Goal: Task Accomplishment & Management: Manage account settings

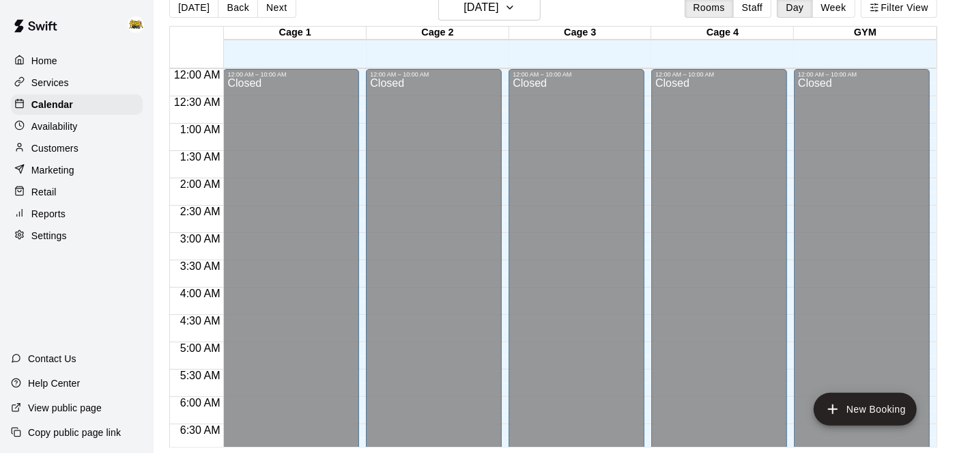
scroll to position [531, 0]
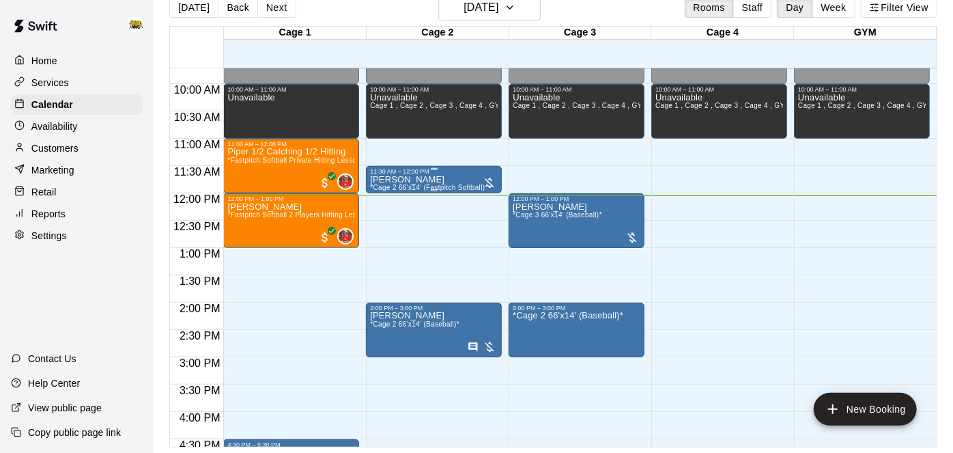
click at [436, 189] on div at bounding box center [434, 190] width 7 height 2
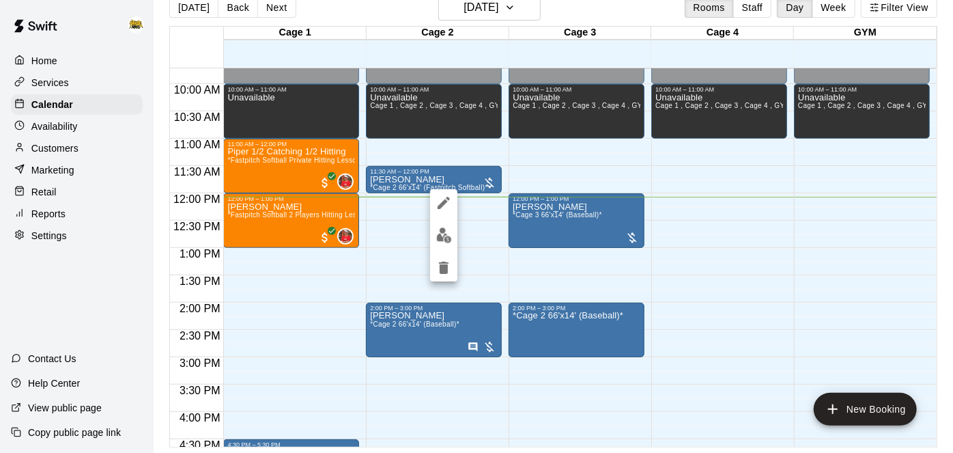
click at [717, 294] on div at bounding box center [476, 226] width 953 height 453
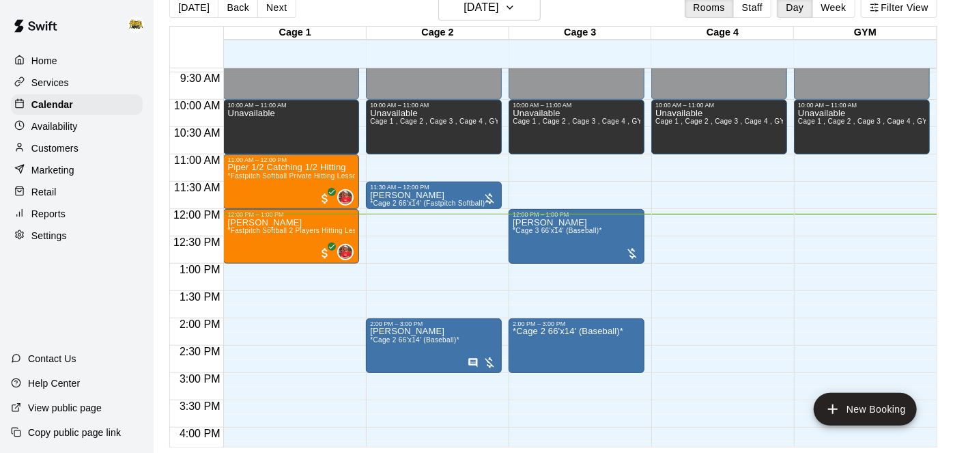
scroll to position [513, 0]
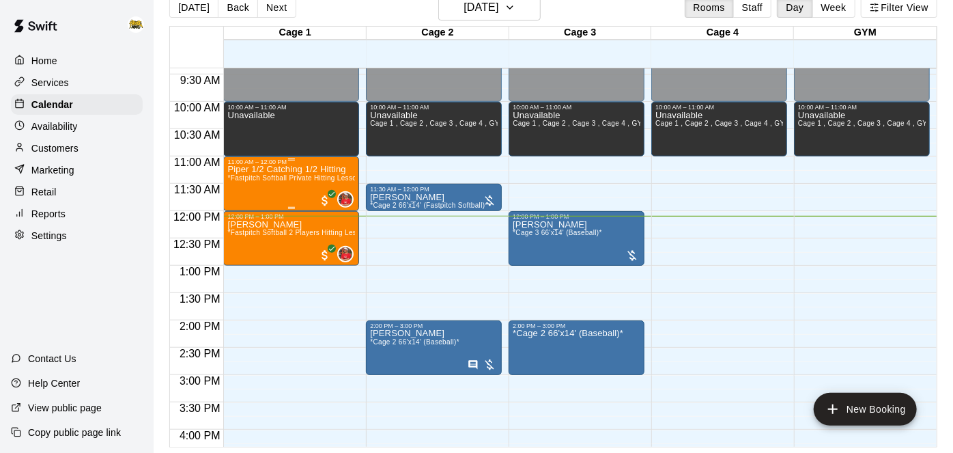
click at [291, 174] on span "*Fastpitch Softball Private Hitting Lesson*" at bounding box center [295, 178] width 136 height 8
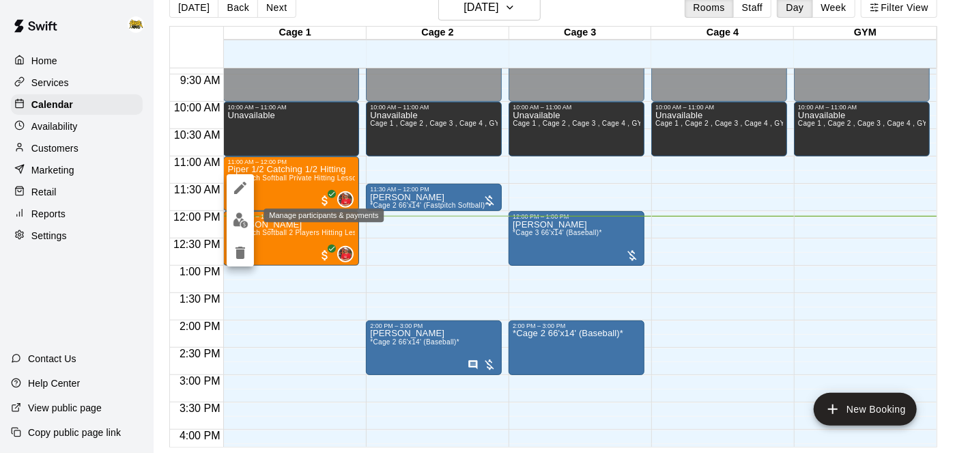
click at [238, 226] on img "edit" at bounding box center [241, 220] width 16 height 16
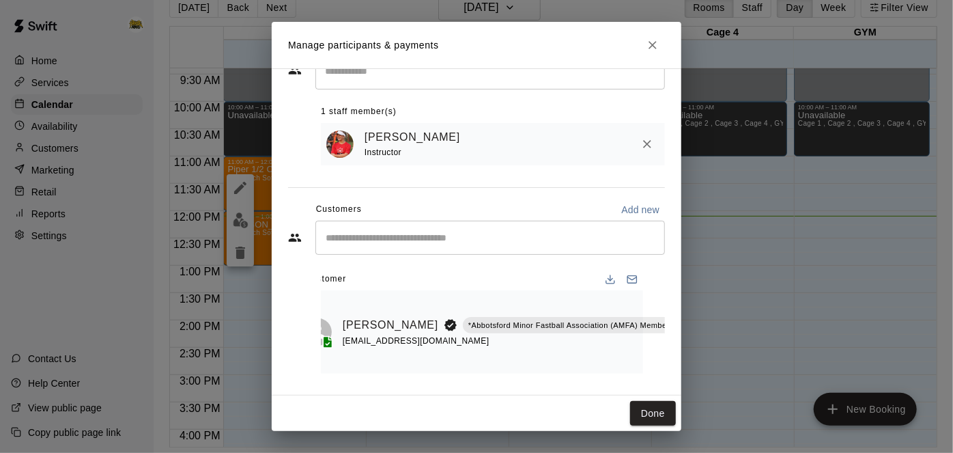
scroll to position [0, 16]
click at [705, 310] on icon "Mark attendance" at bounding box center [711, 307] width 12 height 12
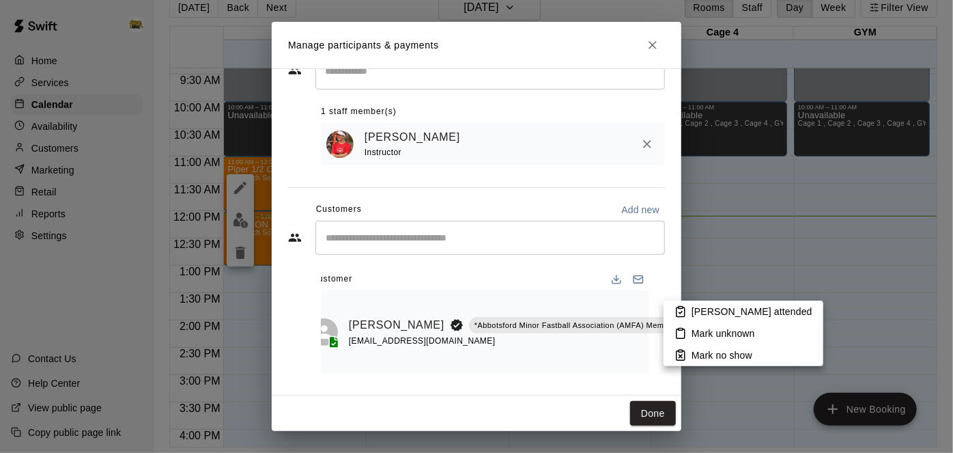
click at [702, 313] on p "[PERSON_NAME] attended" at bounding box center [752, 311] width 121 height 14
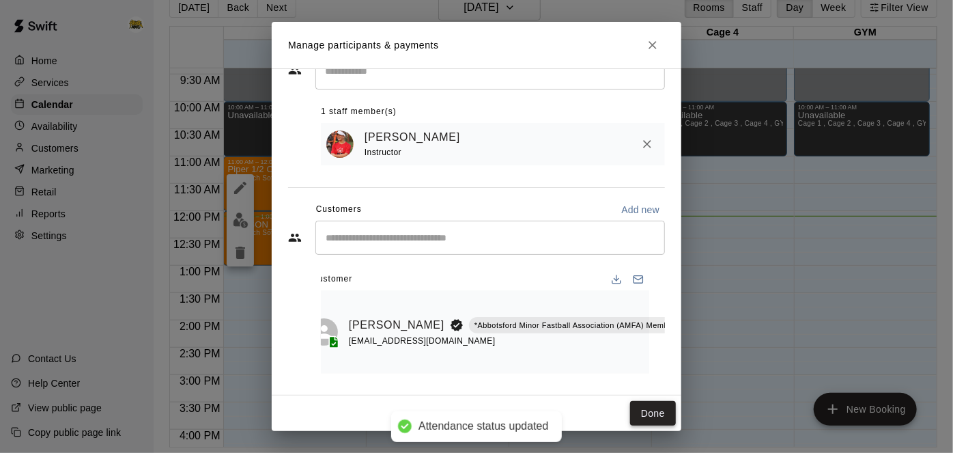
click at [666, 421] on button "Done" at bounding box center [653, 413] width 46 height 25
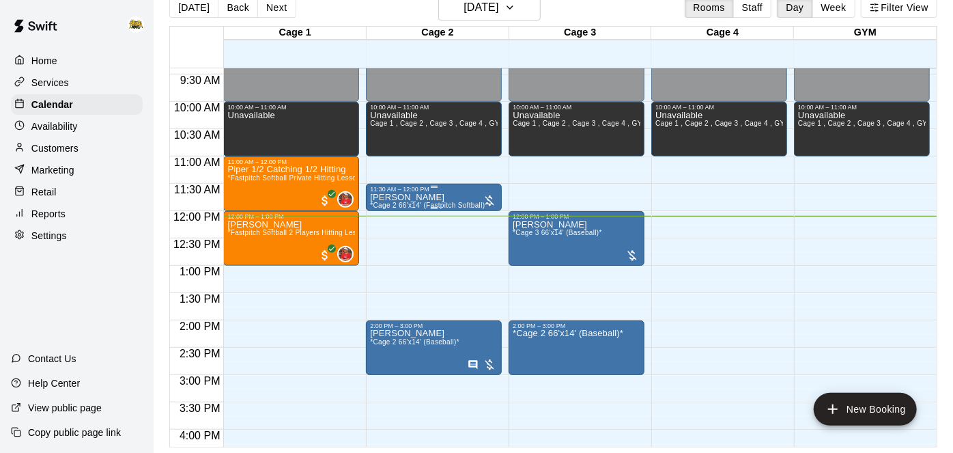
click at [419, 197] on p "[PERSON_NAME]" at bounding box center [428, 197] width 117 height 0
click at [383, 251] on img "edit" at bounding box center [384, 244] width 16 height 16
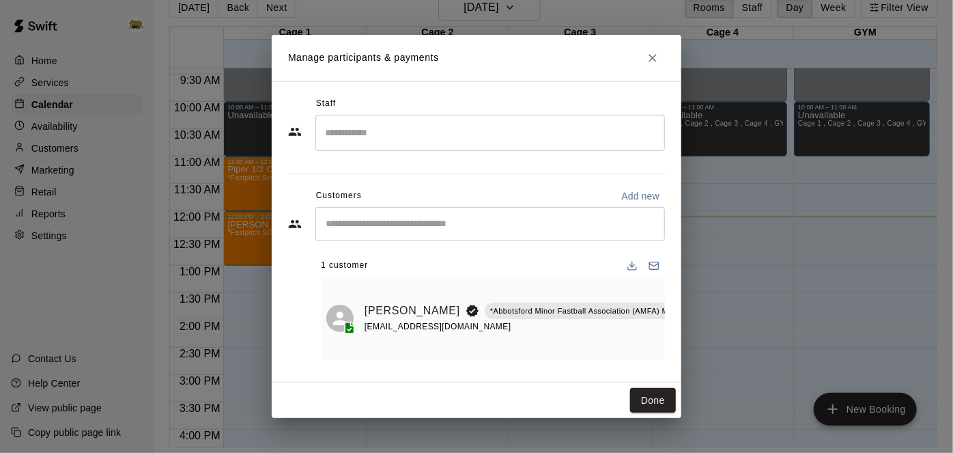
scroll to position [0, 22]
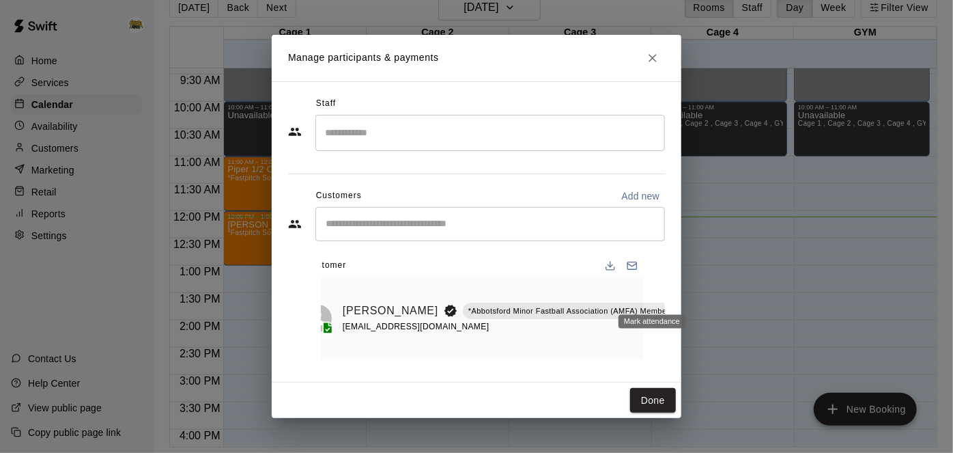
click at [699, 291] on icon "Mark attendance" at bounding box center [705, 293] width 12 height 12
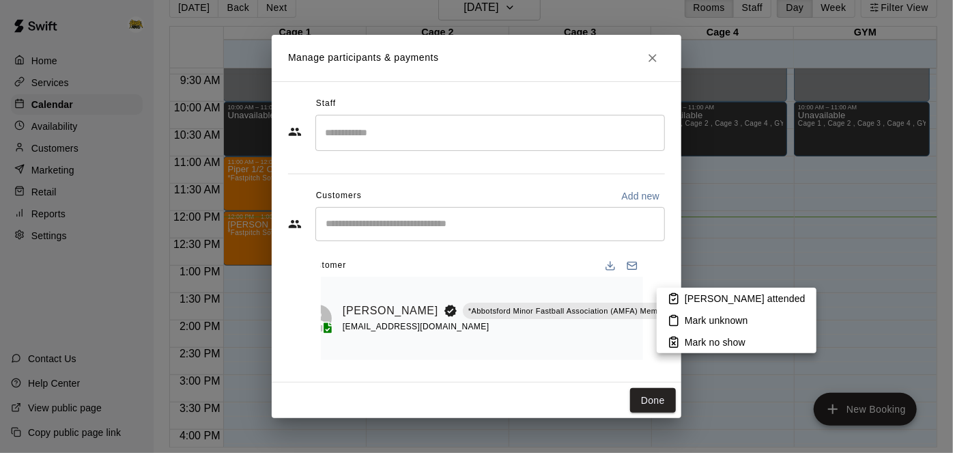
click at [670, 291] on li "[PERSON_NAME] attended" at bounding box center [737, 298] width 160 height 22
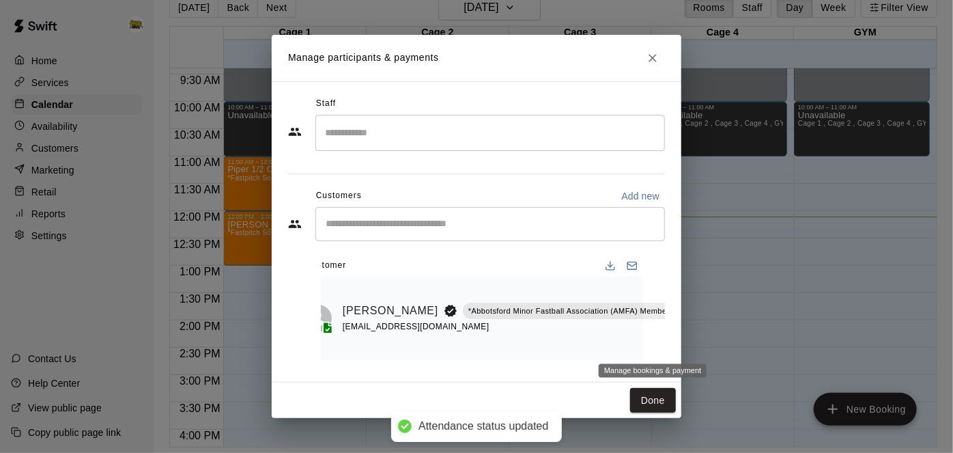
click at [700, 339] on icon "Manage bookings & payment" at bounding box center [705, 342] width 10 height 12
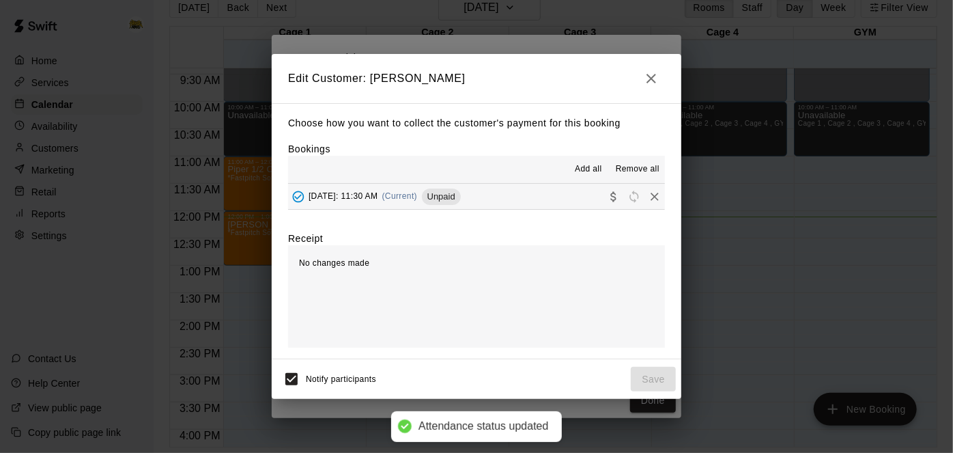
click at [547, 196] on button "[DATE]: 11:30 AM (Current) Unpaid" at bounding box center [476, 196] width 377 height 25
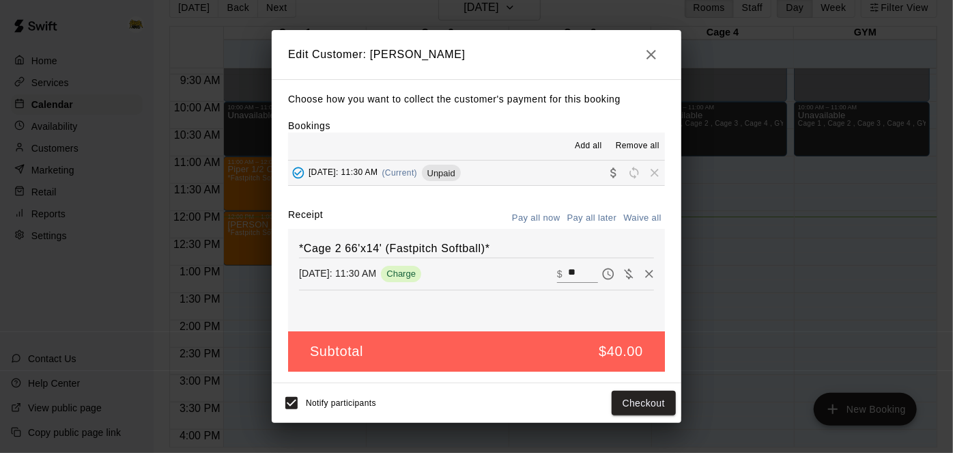
click at [586, 216] on button "Pay all later" at bounding box center [592, 218] width 57 height 21
click at [648, 398] on button "Save" at bounding box center [653, 402] width 45 height 25
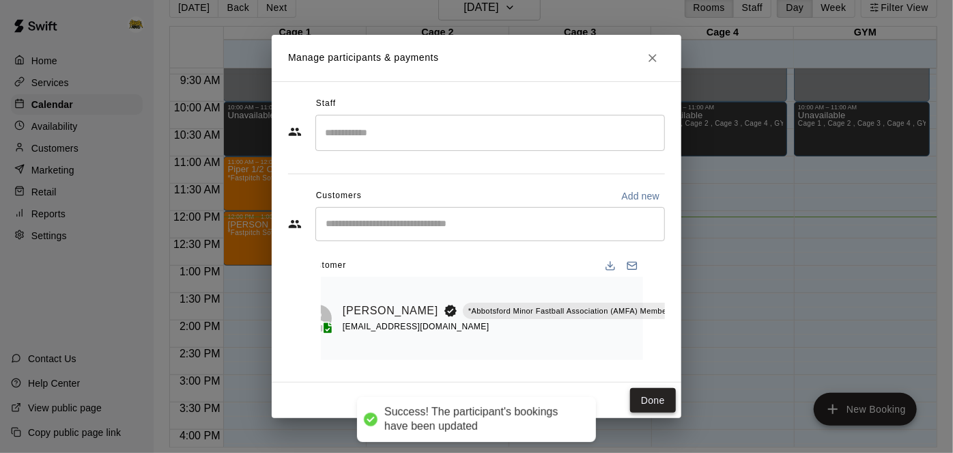
click at [643, 403] on button "Done" at bounding box center [653, 400] width 46 height 25
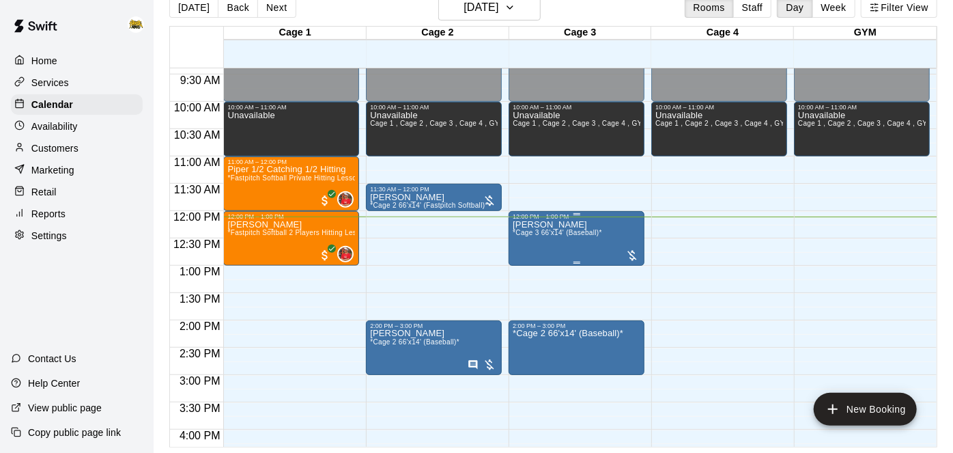
click at [591, 234] on span "*Cage 3 66'x14' (Baseball)*" at bounding box center [557, 233] width 89 height 8
click at [520, 261] on div at bounding box center [526, 275] width 27 height 92
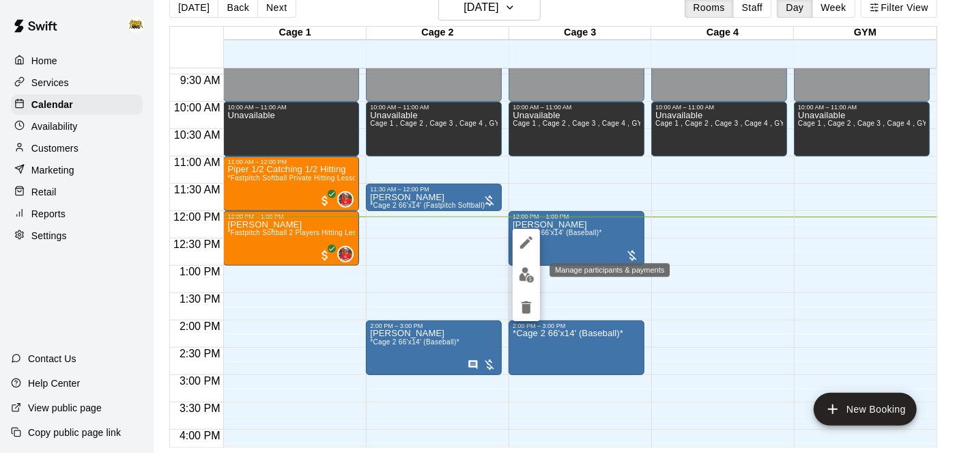
click at [520, 264] on button "edit" at bounding box center [526, 274] width 27 height 27
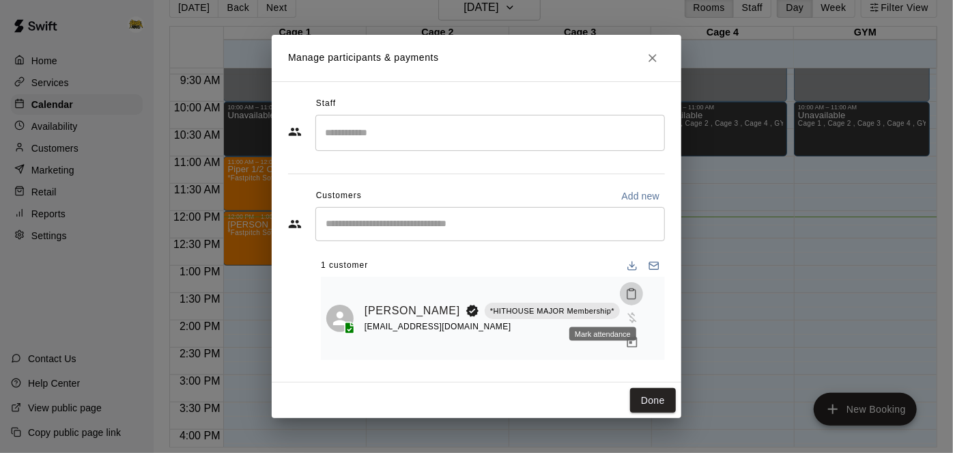
click at [627, 299] on icon "Mark attendance" at bounding box center [631, 294] width 8 height 10
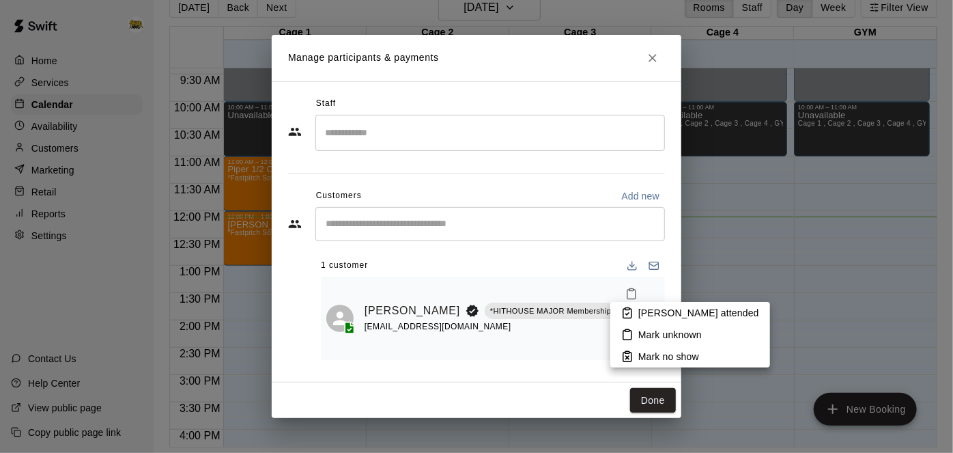
click at [632, 311] on icon at bounding box center [627, 313] width 12 height 12
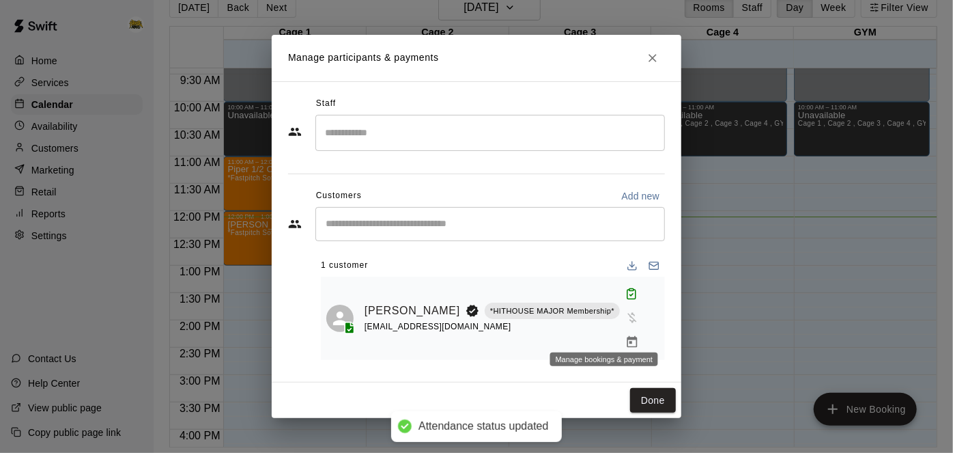
click at [625, 335] on icon "Manage bookings & payment" at bounding box center [632, 342] width 14 height 14
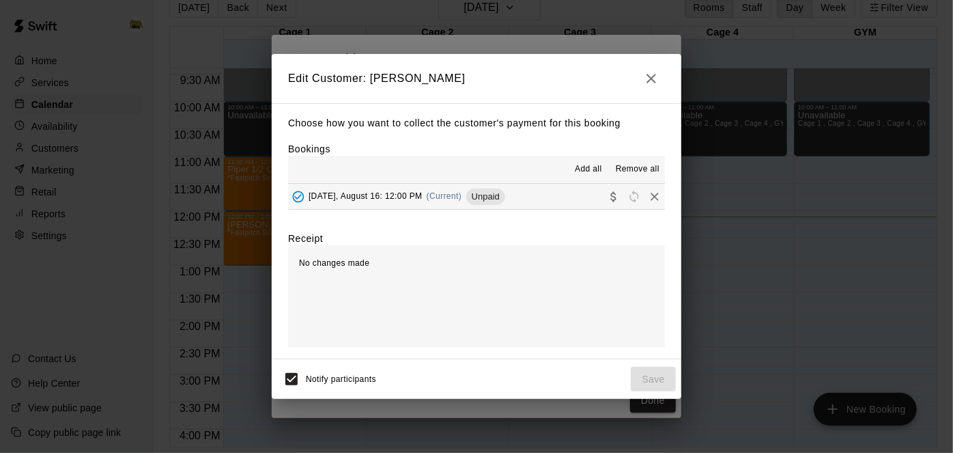
click at [657, 76] on icon "button" at bounding box center [651, 78] width 16 height 16
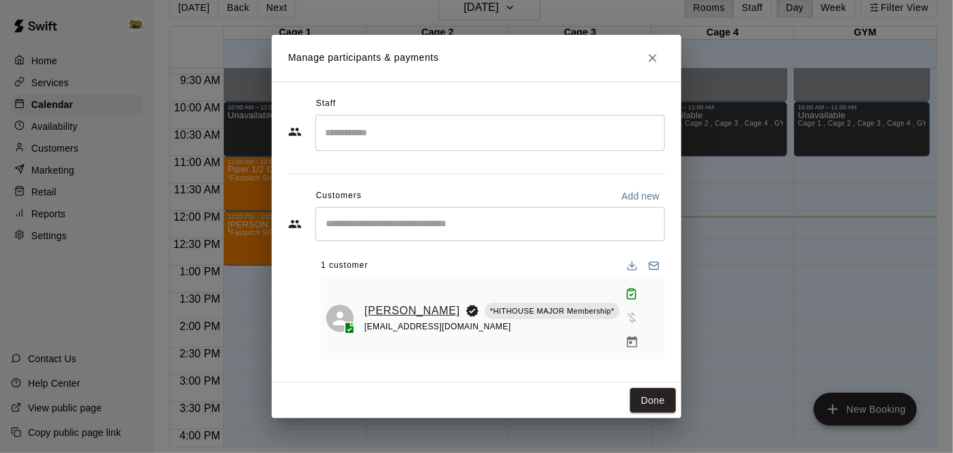
click at [397, 302] on link "[PERSON_NAME]" at bounding box center [413, 311] width 96 height 18
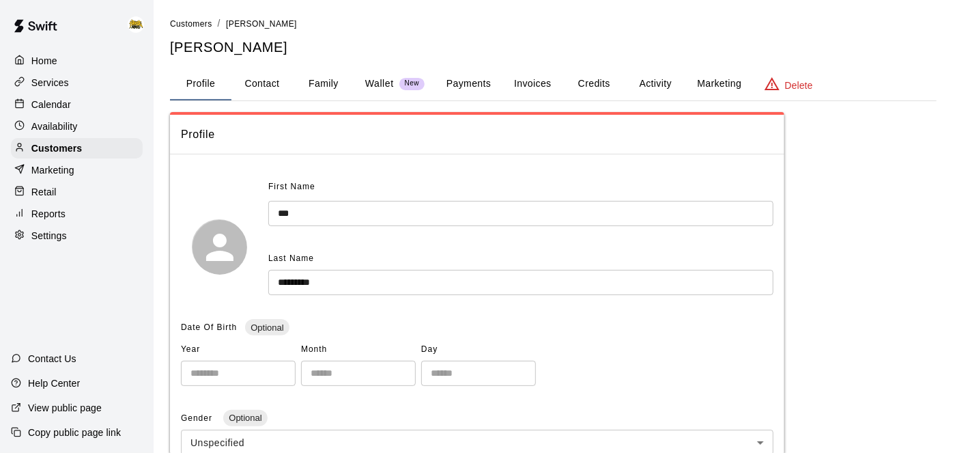
click at [477, 88] on button "Payments" at bounding box center [469, 84] width 66 height 33
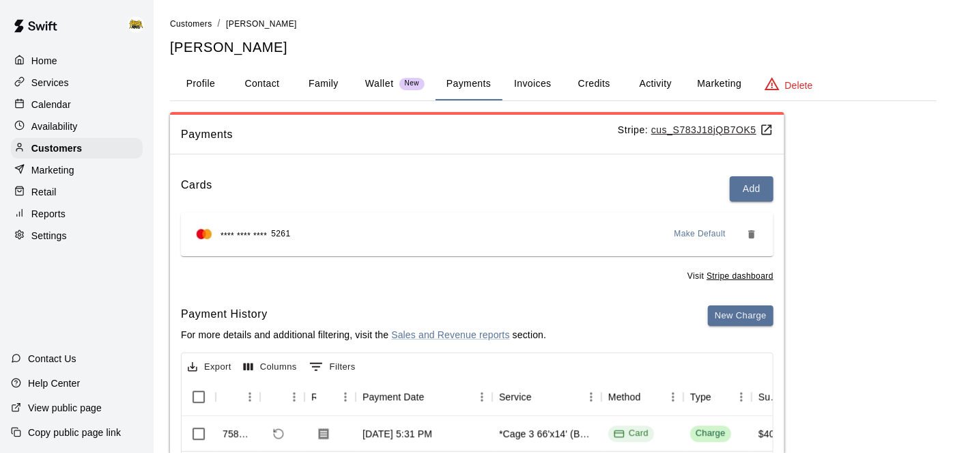
click at [662, 79] on button "Activity" at bounding box center [655, 84] width 61 height 33
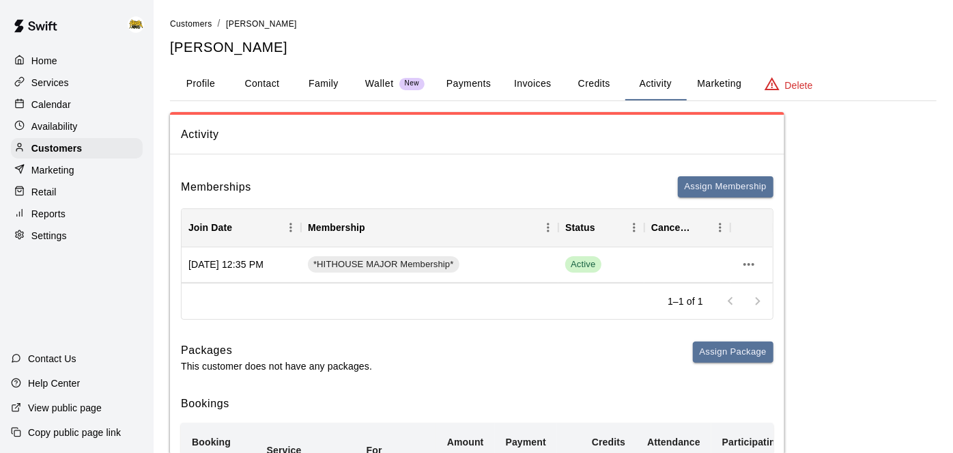
click at [469, 81] on button "Payments" at bounding box center [469, 84] width 66 height 33
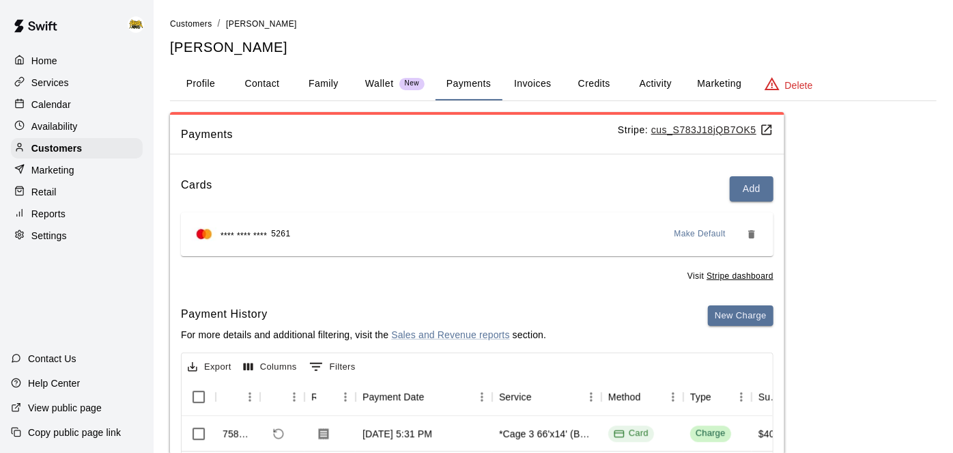
click at [547, 324] on div "Payment History For more details and additional filtering, visit the Sales and …" at bounding box center [477, 329] width 593 height 48
click at [51, 99] on p "Calendar" at bounding box center [51, 105] width 40 height 14
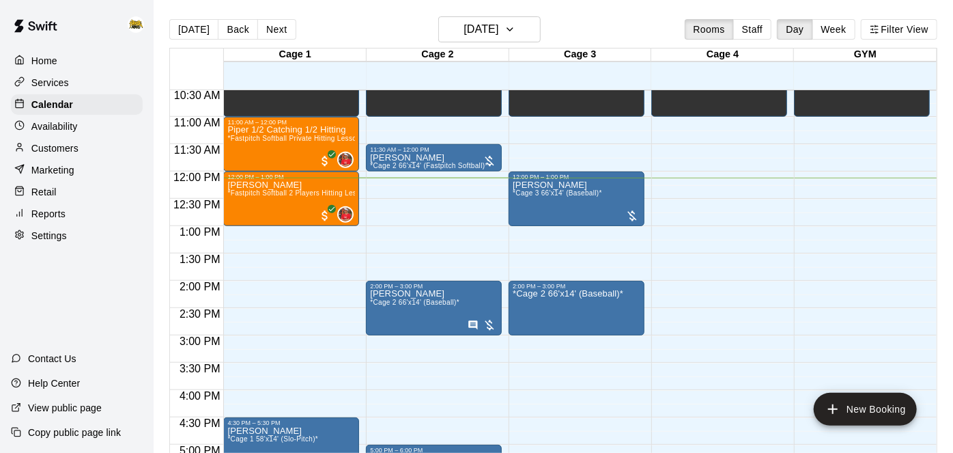
scroll to position [572, 0]
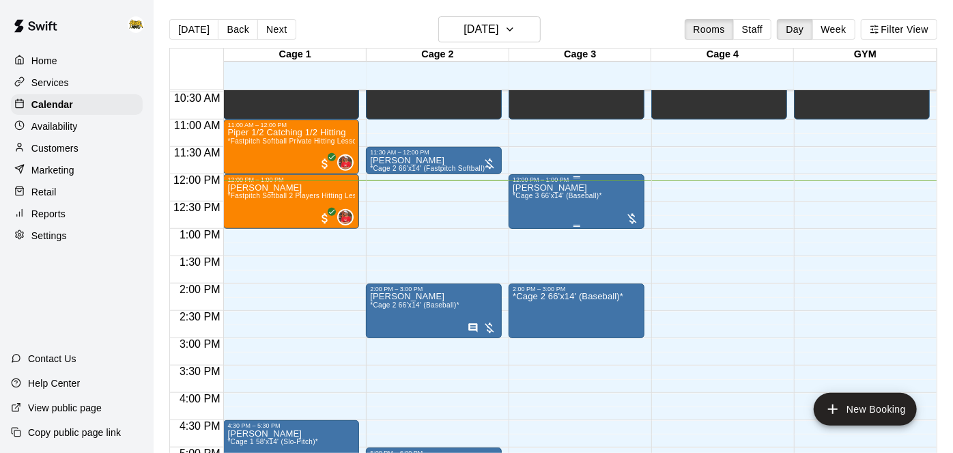
click at [578, 203] on div "[PERSON_NAME] *Cage 3 66'x14' (Baseball)*" at bounding box center [557, 409] width 89 height 453
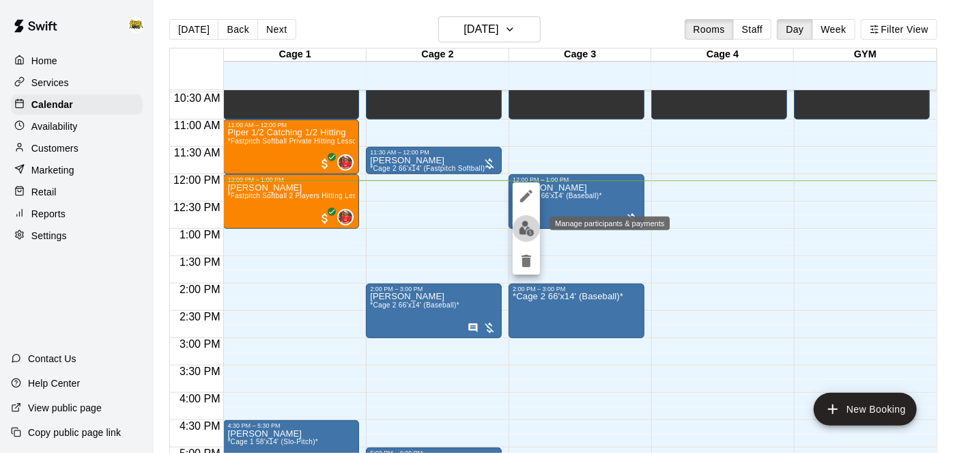
click at [526, 234] on img "edit" at bounding box center [527, 229] width 16 height 16
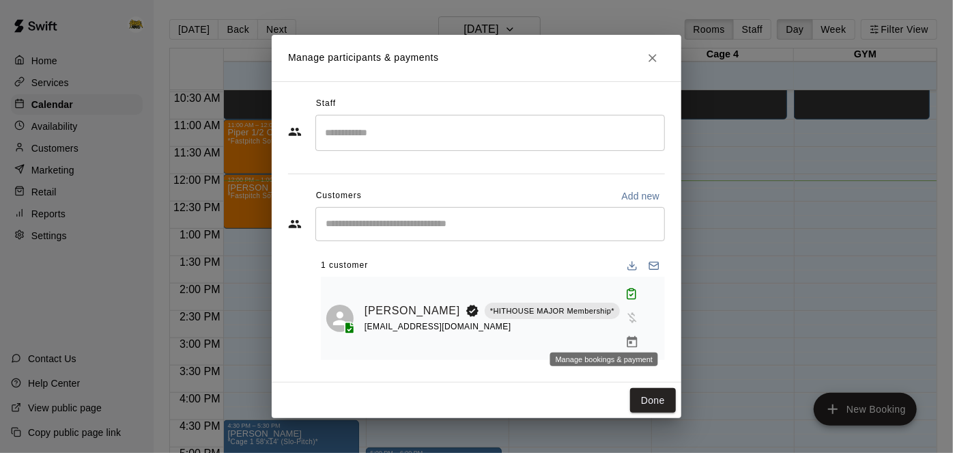
click at [625, 337] on icon "Manage bookings & payment" at bounding box center [632, 342] width 14 height 14
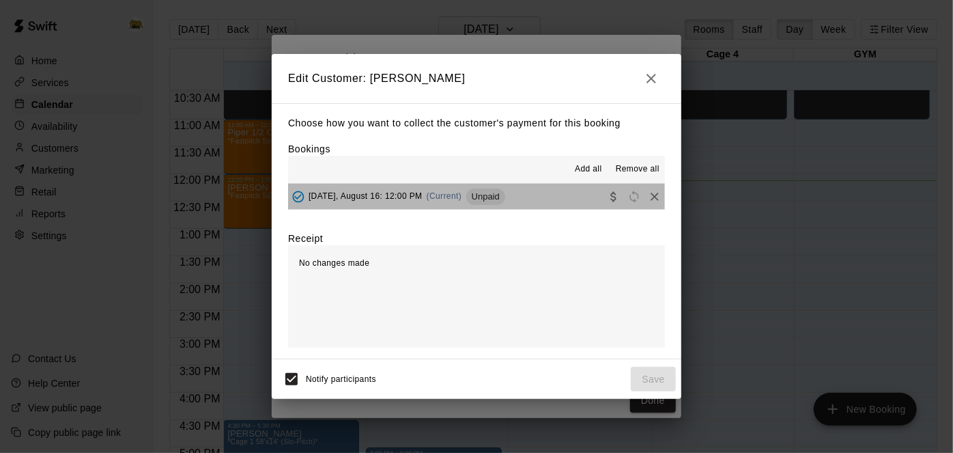
click at [556, 197] on button "[DATE], August 16: 12:00 PM (Current) Unpaid" at bounding box center [476, 196] width 377 height 25
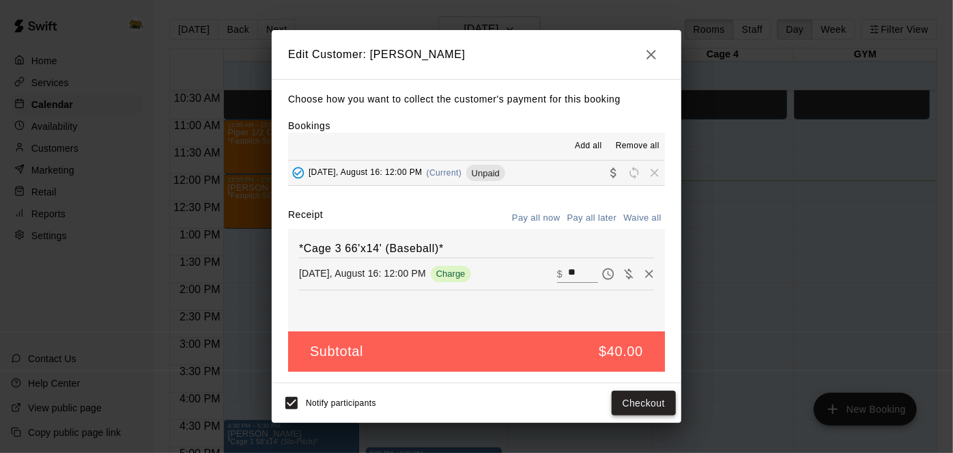
click at [626, 408] on button "Checkout" at bounding box center [644, 402] width 64 height 25
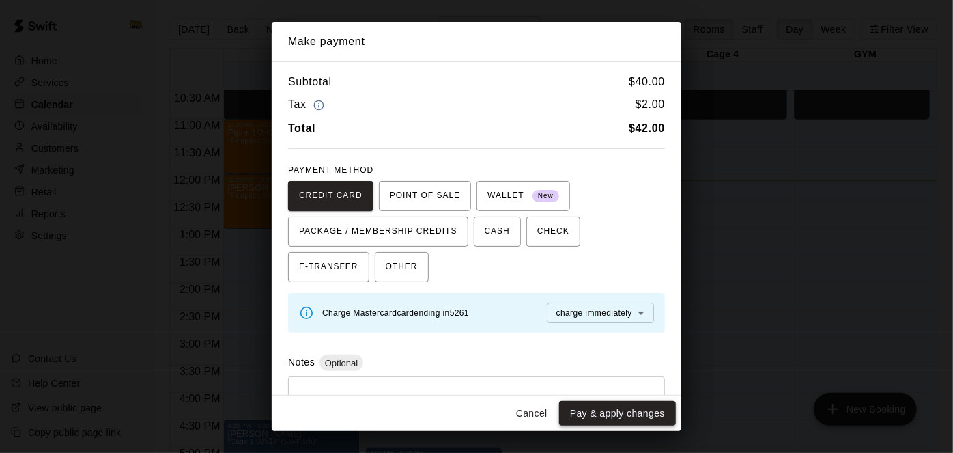
click at [603, 420] on button "Pay & apply changes" at bounding box center [617, 413] width 117 height 25
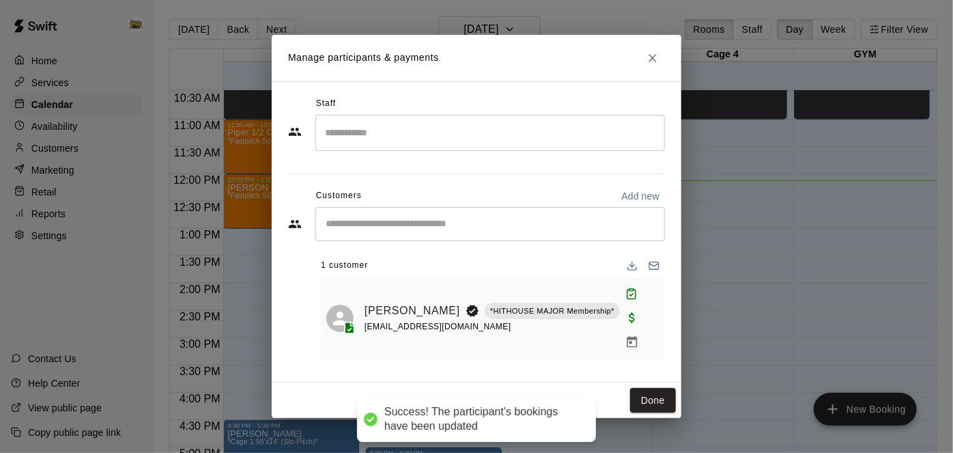
click at [679, 355] on div "Staff ​ Customers Add new ​ 1 customer [PERSON_NAME] *HITHOUSE MAJOR Membership…" at bounding box center [477, 231] width 410 height 301
click at [667, 388] on button "Done" at bounding box center [653, 400] width 46 height 25
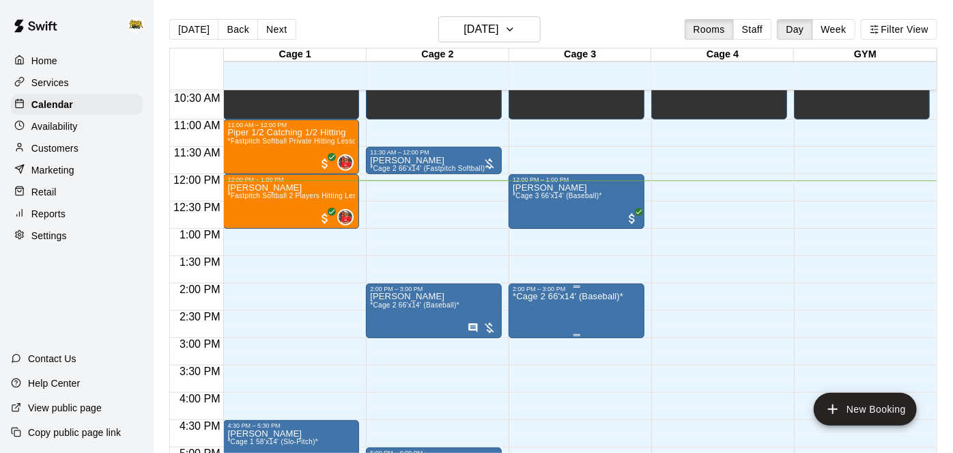
click at [66, 154] on div at bounding box center [476, 226] width 953 height 453
click at [66, 154] on p "Customers" at bounding box center [54, 148] width 47 height 14
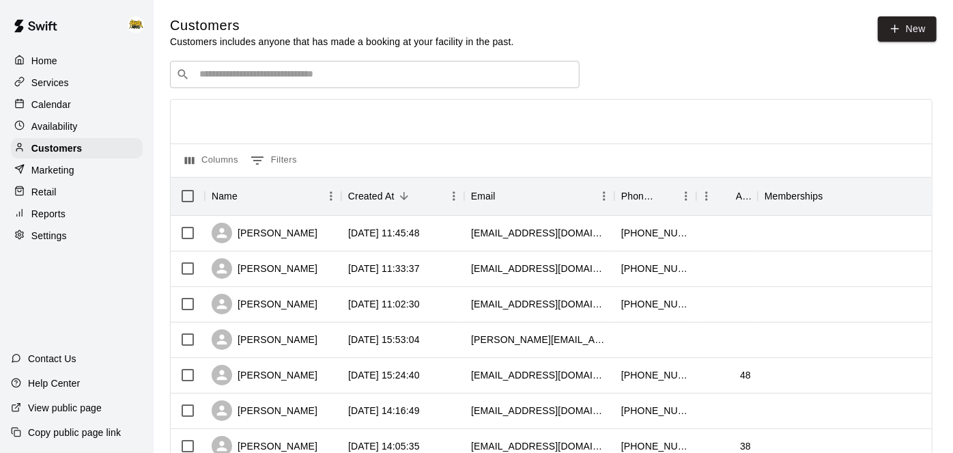
click at [63, 111] on p "Calendar" at bounding box center [51, 105] width 40 height 14
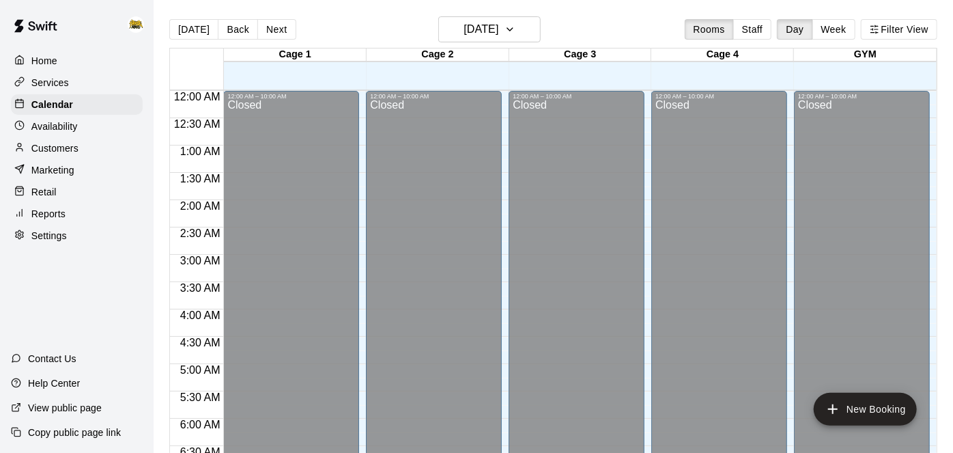
scroll to position [662, 0]
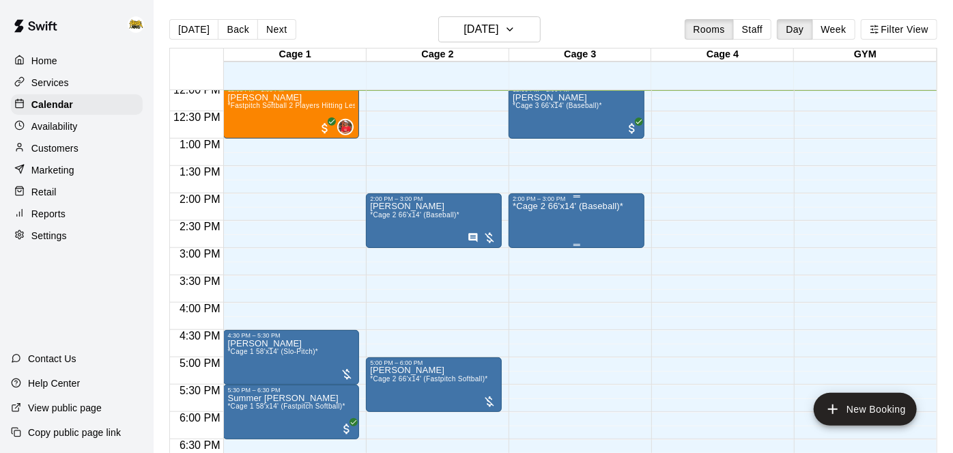
click at [564, 213] on div "*Cage 2 66'x14' (Baseball)*" at bounding box center [568, 428] width 111 height 453
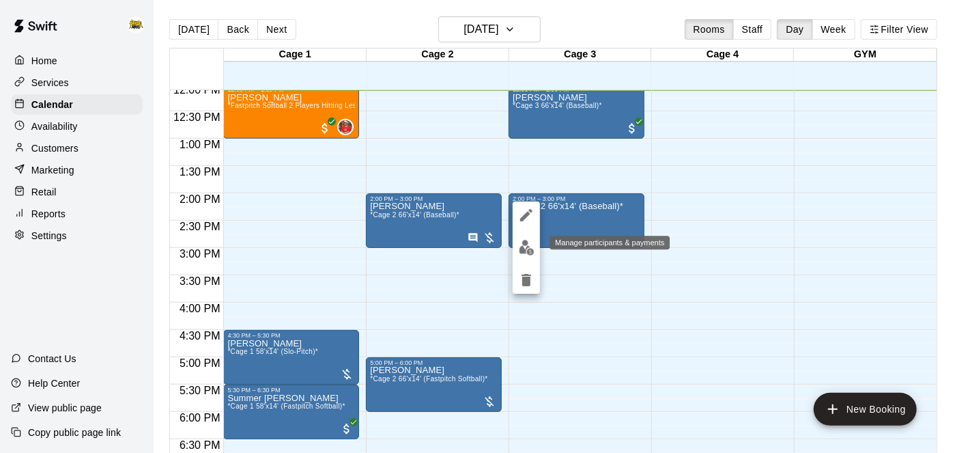
click at [523, 254] on img "edit" at bounding box center [527, 248] width 16 height 16
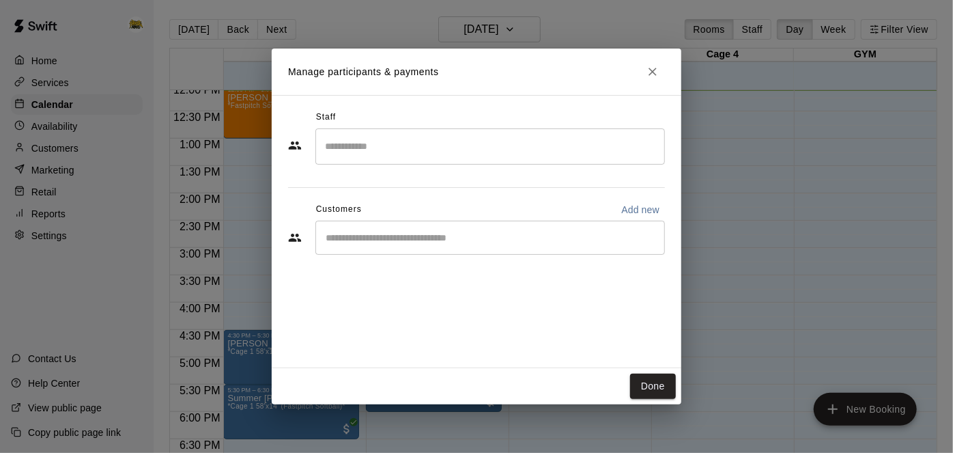
click at [566, 249] on div "​" at bounding box center [490, 238] width 350 height 34
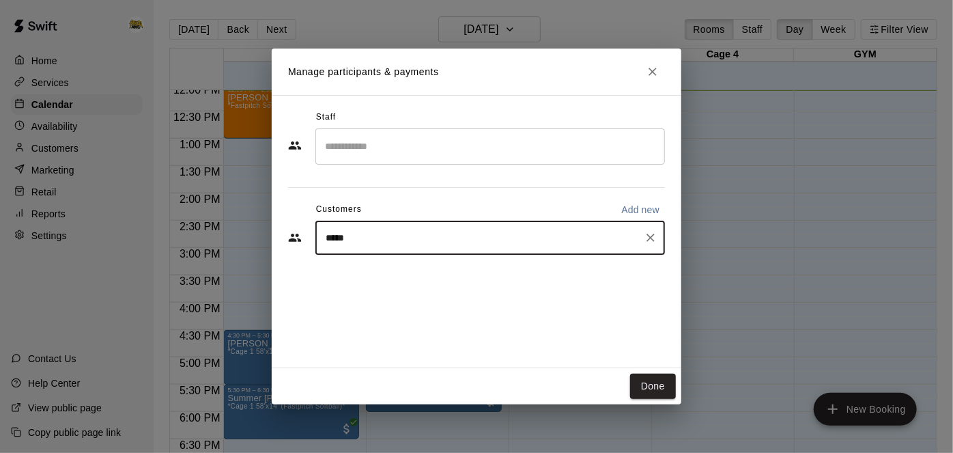
type input "******"
click at [489, 273] on div "[PERSON_NAME] [EMAIL_ADDRESS][DOMAIN_NAME]" at bounding box center [504, 276] width 300 height 29
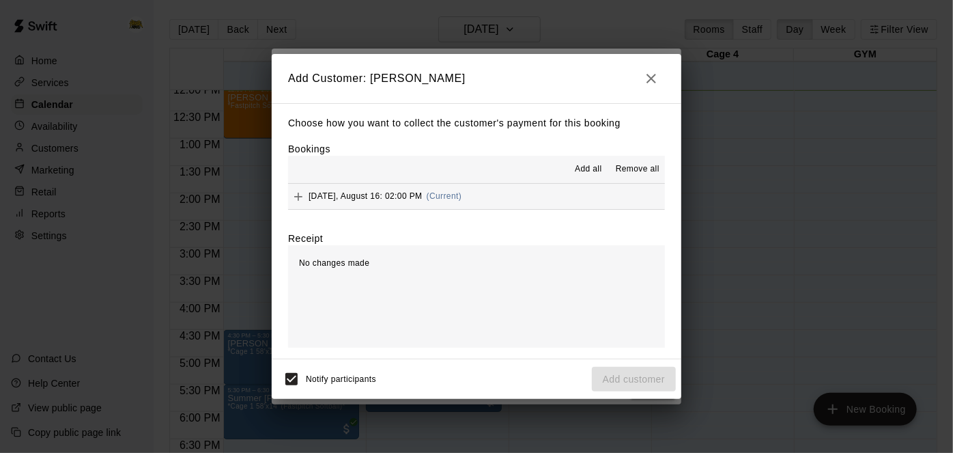
click at [588, 200] on button "[DATE], August 16: 02:00 PM (Current)" at bounding box center [476, 196] width 377 height 25
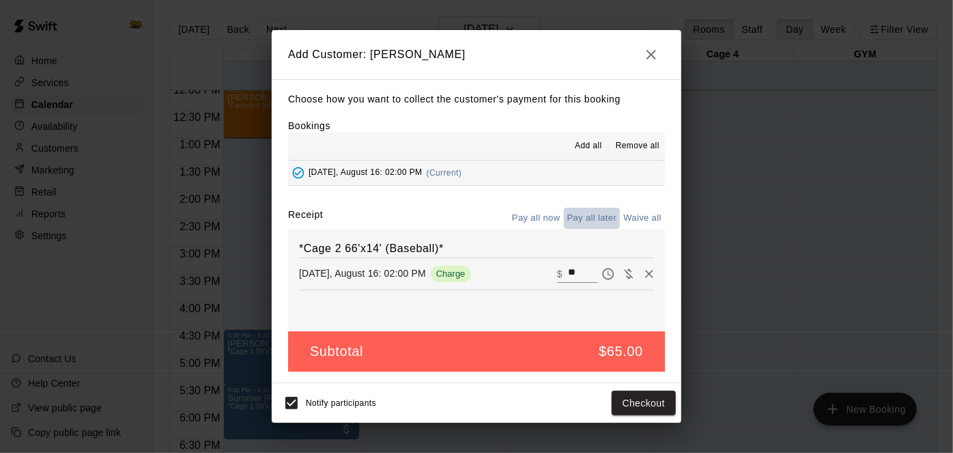
click at [599, 221] on button "Pay all later" at bounding box center [592, 218] width 57 height 21
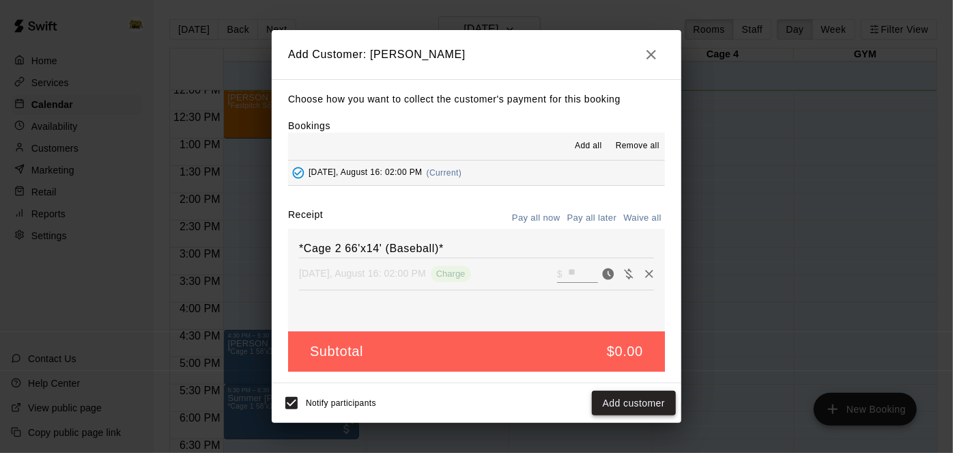
click at [634, 403] on button "Add customer" at bounding box center [634, 402] width 84 height 25
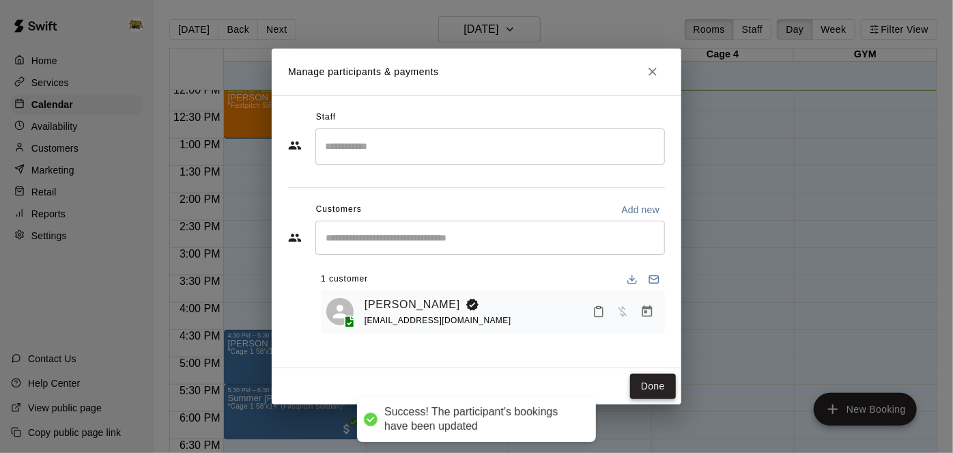
click at [656, 389] on button "Done" at bounding box center [653, 385] width 46 height 25
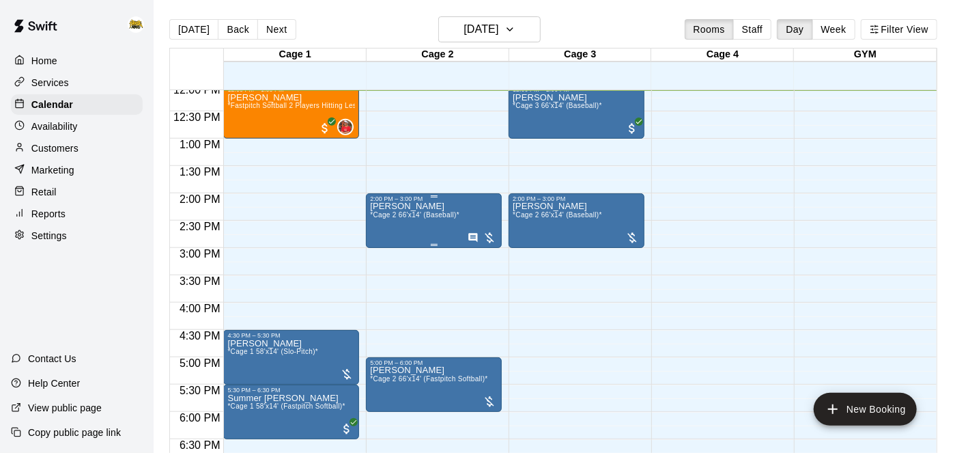
click at [436, 212] on span "*Cage 2 66'x14' (Baseball)*" at bounding box center [414, 215] width 89 height 8
click at [388, 225] on icon "edit" at bounding box center [383, 224] width 16 height 16
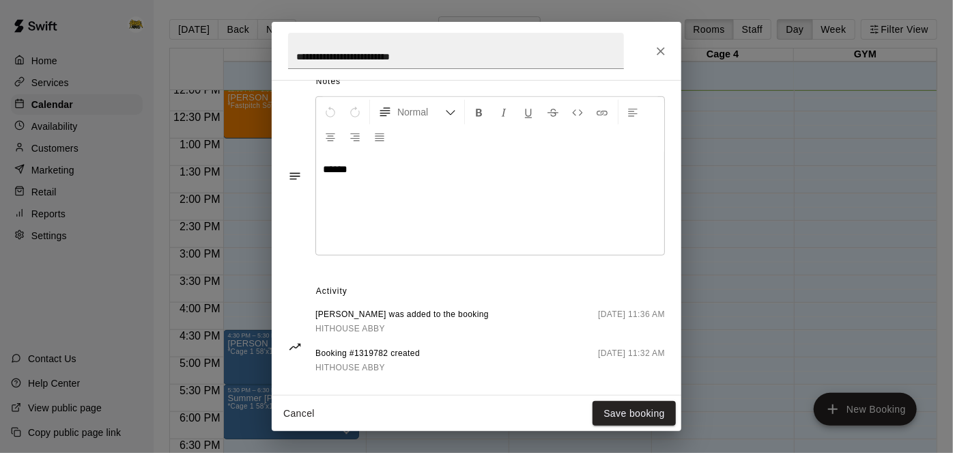
scroll to position [407, 0]
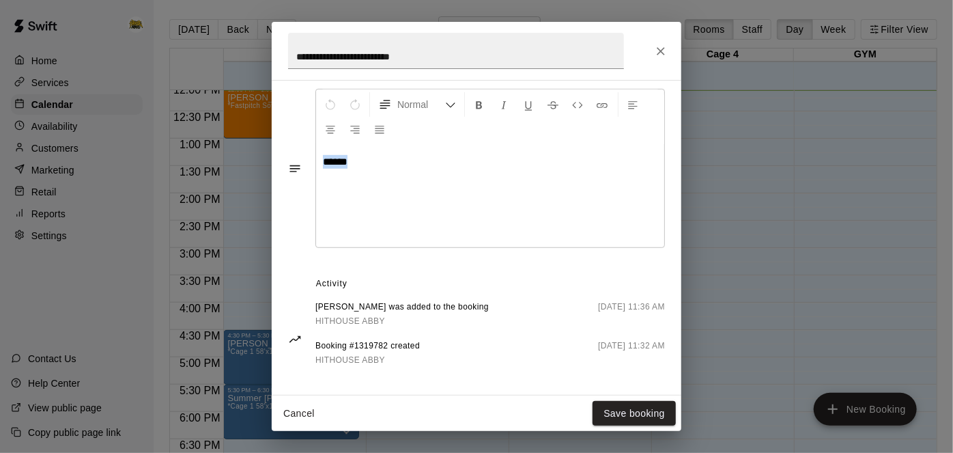
drag, startPoint x: 380, startPoint y: 202, endPoint x: 216, endPoint y: 224, distance: 165.3
click at [216, 224] on div "**********" at bounding box center [476, 226] width 953 height 453
click at [621, 413] on button "Save booking" at bounding box center [634, 413] width 83 height 25
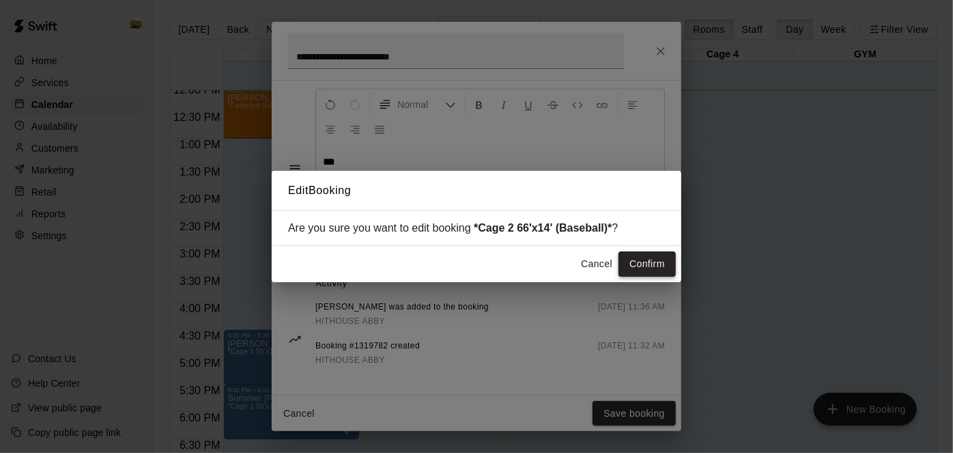
click at [642, 271] on button "Confirm" at bounding box center [646, 263] width 57 height 25
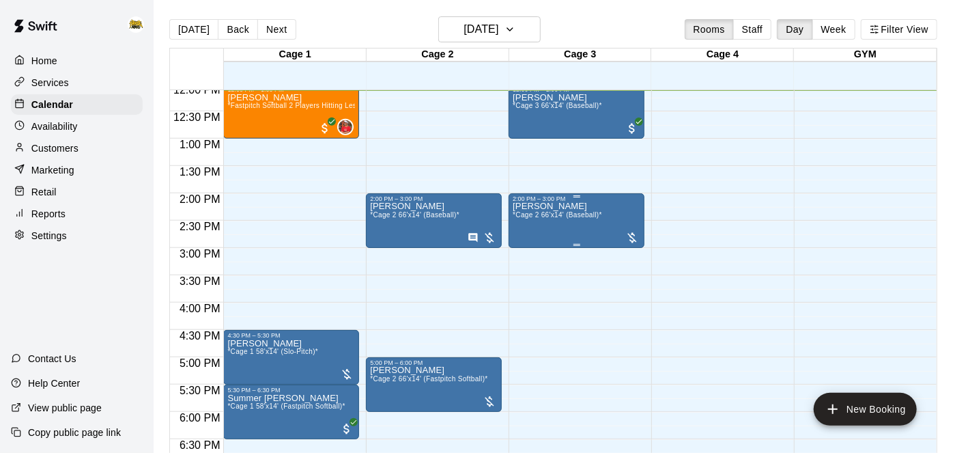
click at [585, 218] on div "[PERSON_NAME] *Cage 2 66'x14' (Baseball)*" at bounding box center [557, 428] width 89 height 453
click at [526, 216] on icon "edit" at bounding box center [526, 215] width 12 height 12
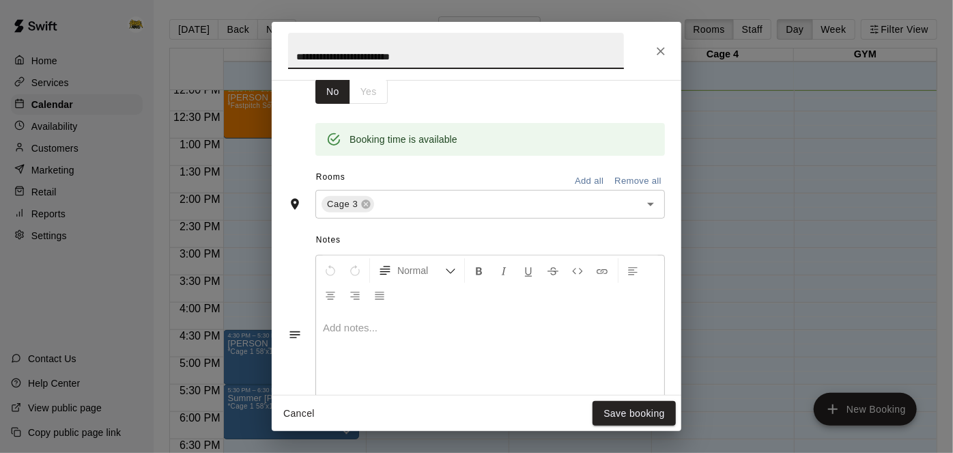
scroll to position [426, 0]
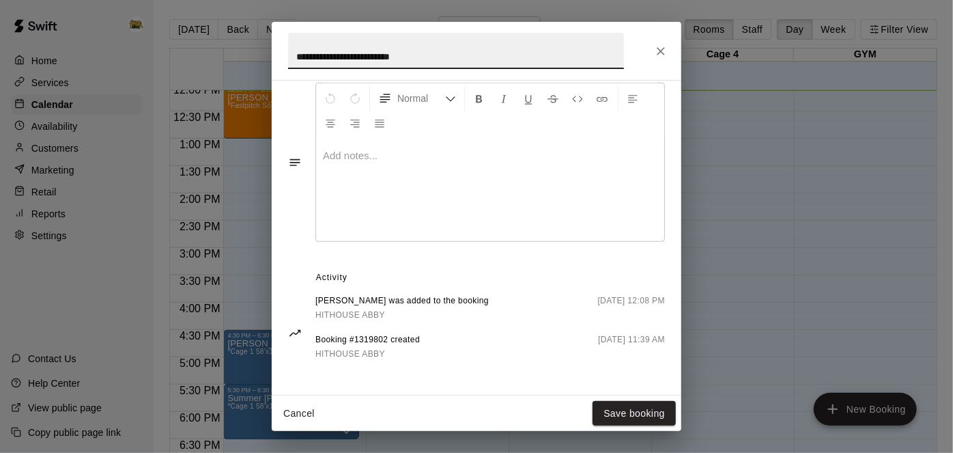
click at [479, 241] on div at bounding box center [490, 190] width 348 height 102
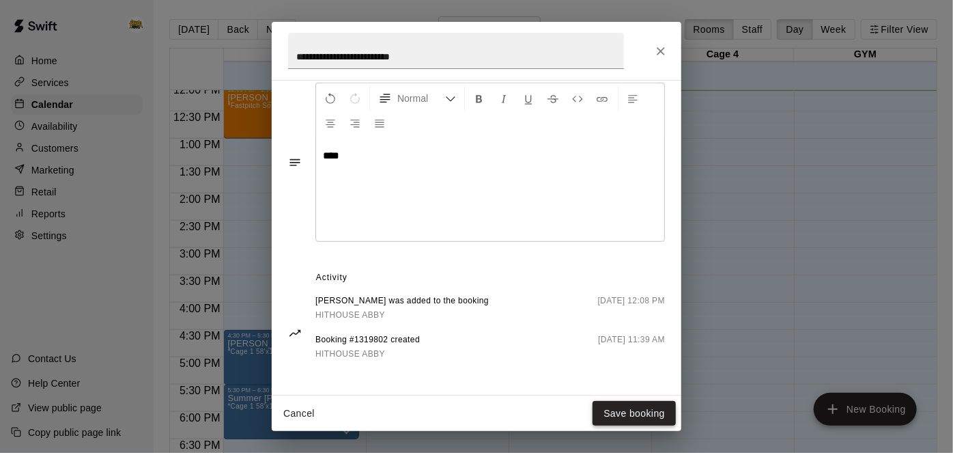
click at [640, 414] on button "Save booking" at bounding box center [634, 413] width 83 height 25
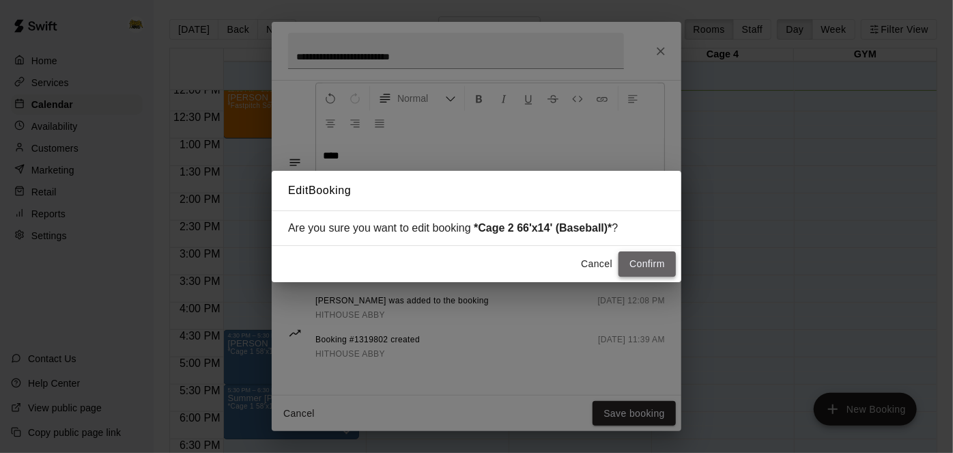
click at [659, 264] on button "Confirm" at bounding box center [646, 263] width 57 height 25
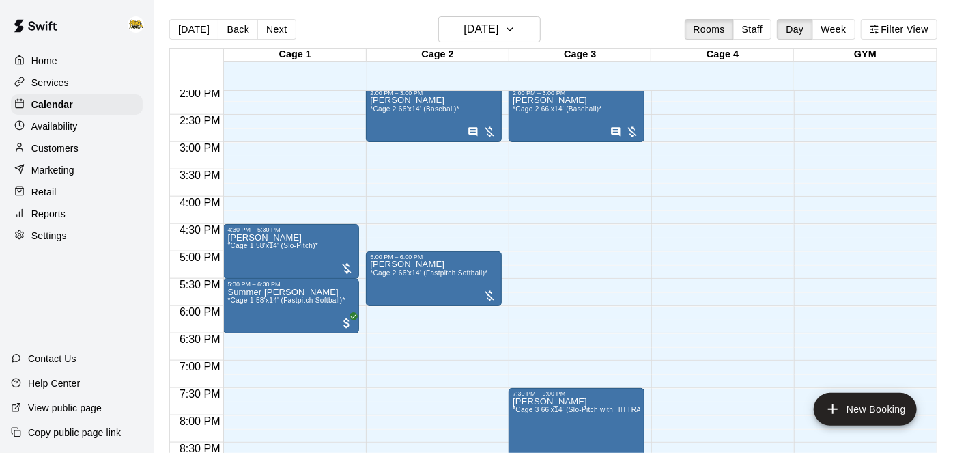
scroll to position [773, 0]
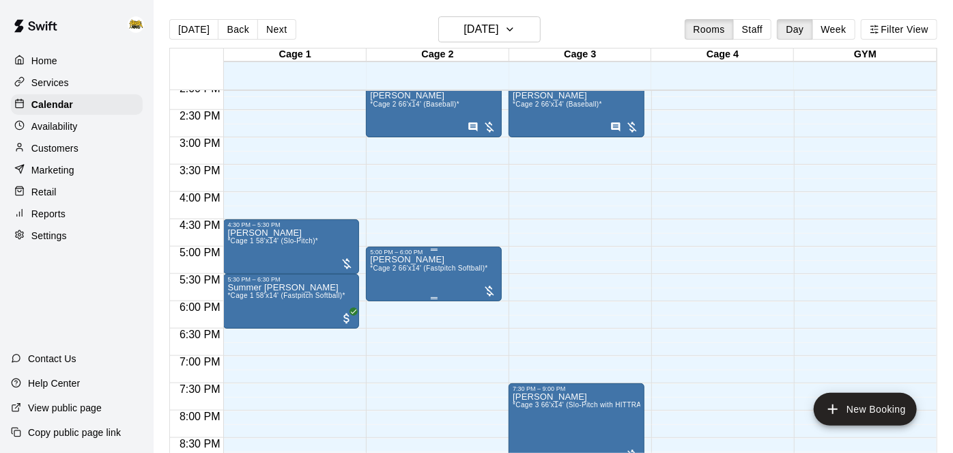
click at [451, 265] on span "*Cage 2 66'x14' (Fastpitch Softball)*" at bounding box center [428, 268] width 117 height 8
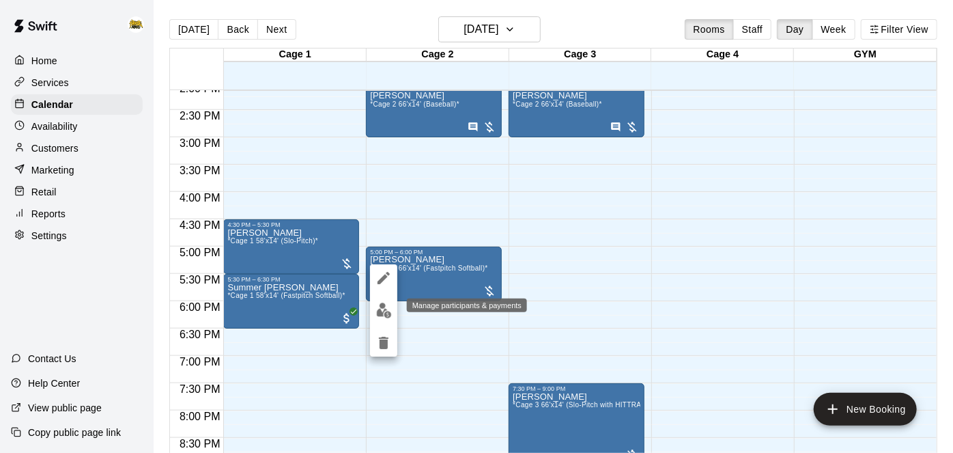
click at [385, 312] on img "edit" at bounding box center [384, 310] width 16 height 16
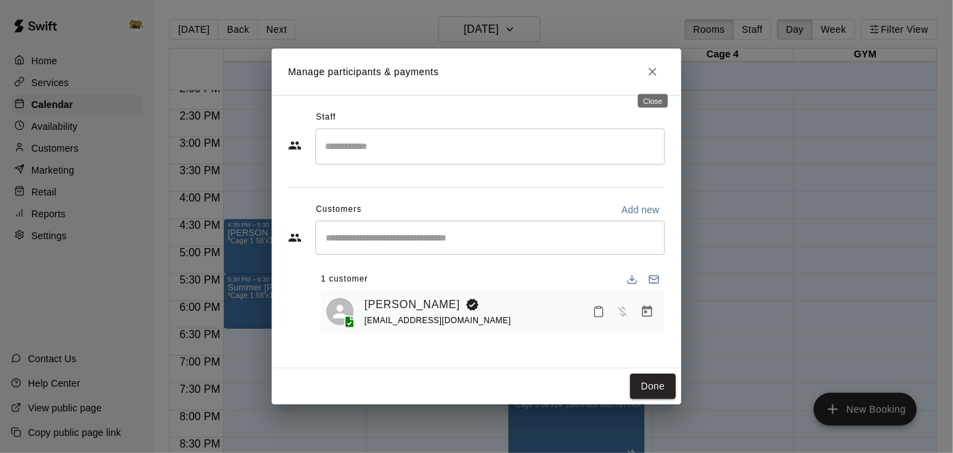
click at [656, 72] on icon "Close" at bounding box center [653, 72] width 14 height 14
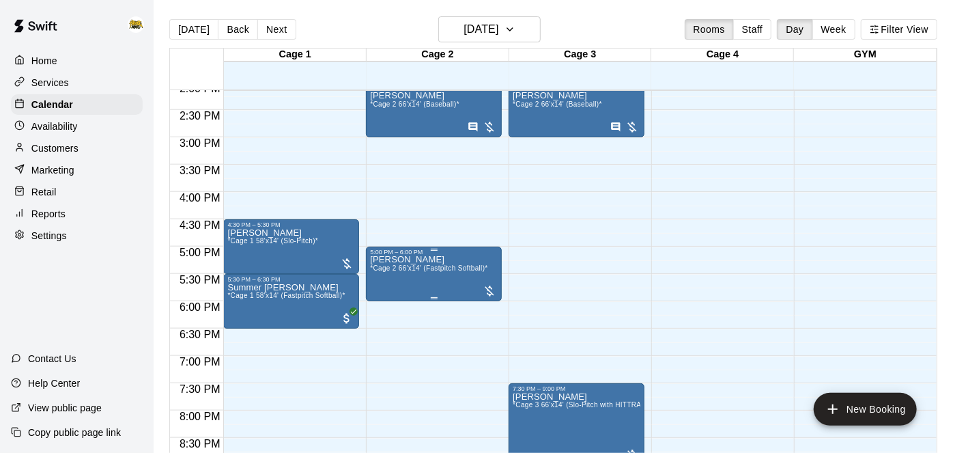
click at [383, 267] on icon "edit" at bounding box center [384, 269] width 12 height 12
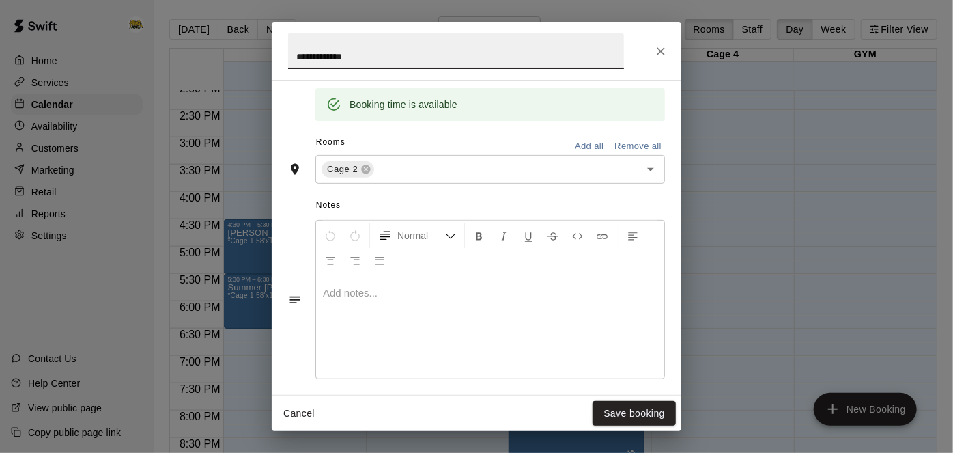
scroll to position [366, 0]
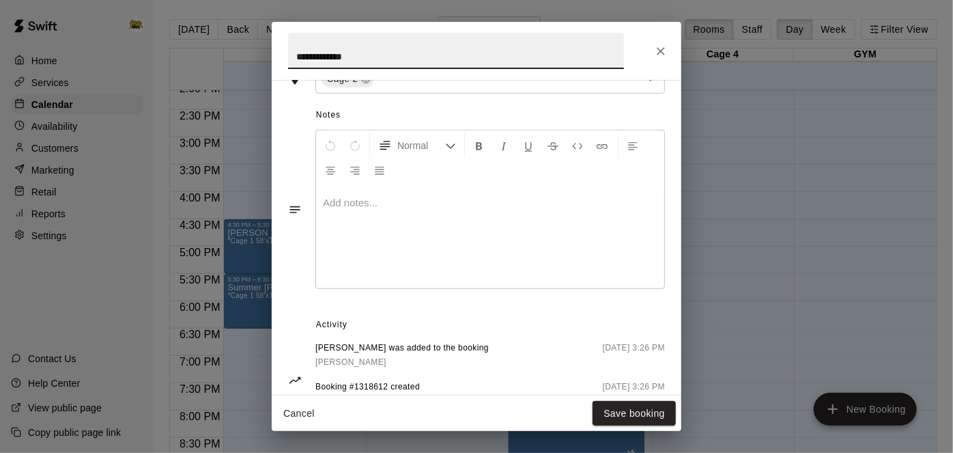
click at [413, 274] on div at bounding box center [490, 237] width 348 height 102
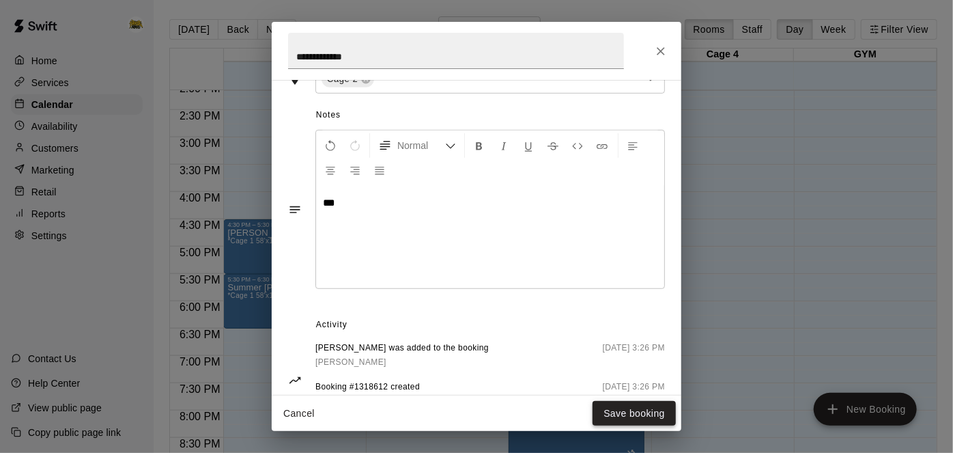
click at [639, 406] on button "Save booking" at bounding box center [634, 413] width 83 height 25
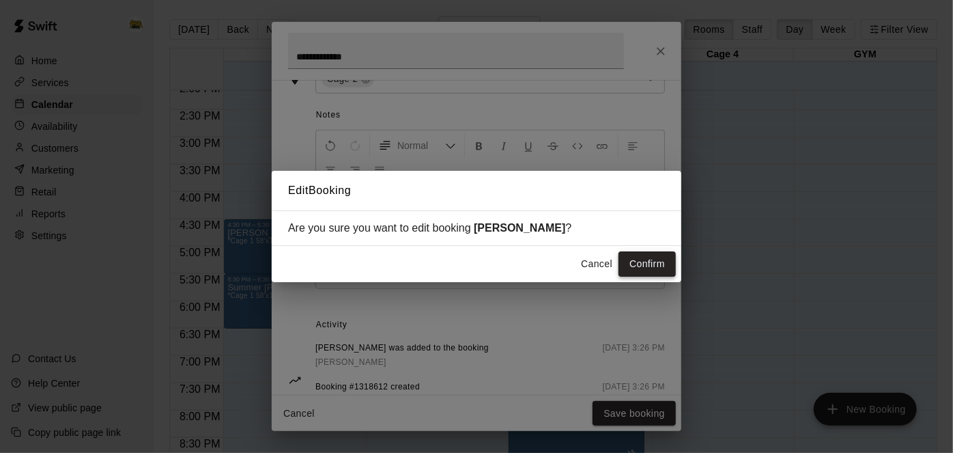
click at [646, 259] on button "Confirm" at bounding box center [646, 263] width 57 height 25
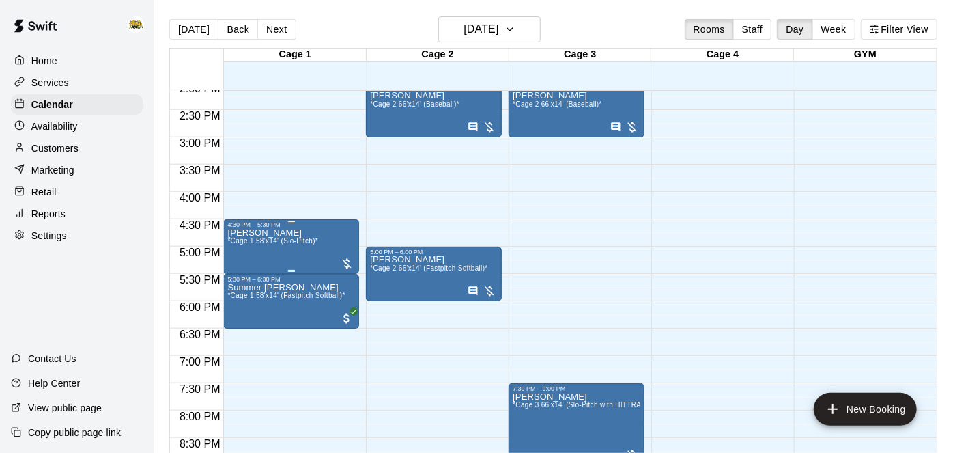
click at [289, 238] on span "*Cage 1 58'x14' (Slo-Pitch)*" at bounding box center [272, 241] width 91 height 8
click at [242, 252] on icon "edit" at bounding box center [240, 250] width 16 height 16
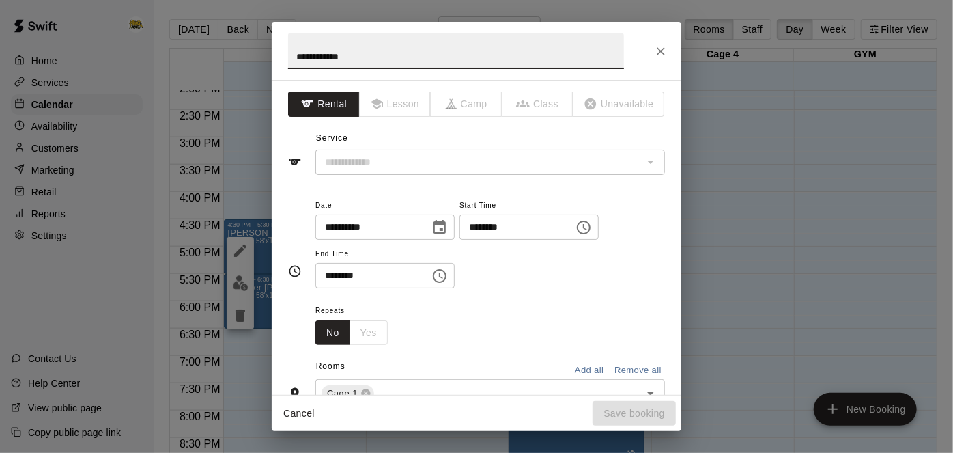
type input "**********"
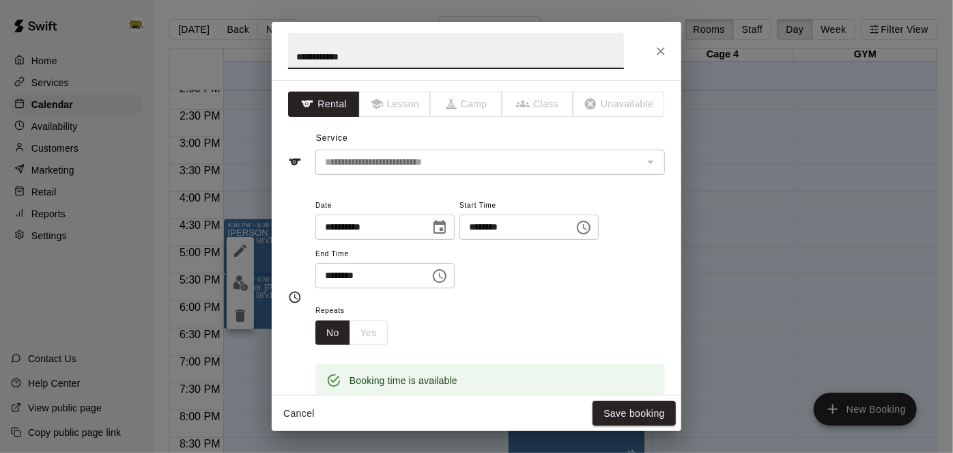
click at [313, 410] on button "Cancel" at bounding box center [299, 413] width 44 height 25
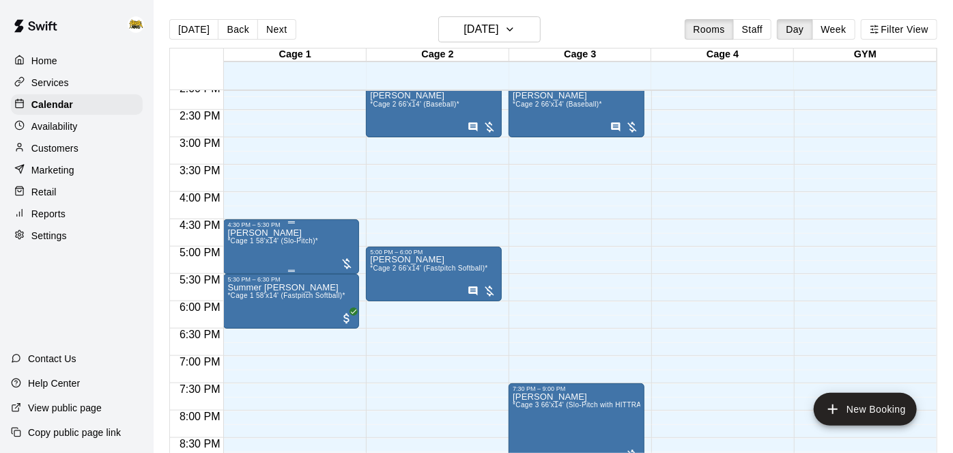
click at [306, 240] on span "*Cage 1 58'x14' (Slo-Pitch)*" at bounding box center [272, 241] width 91 height 8
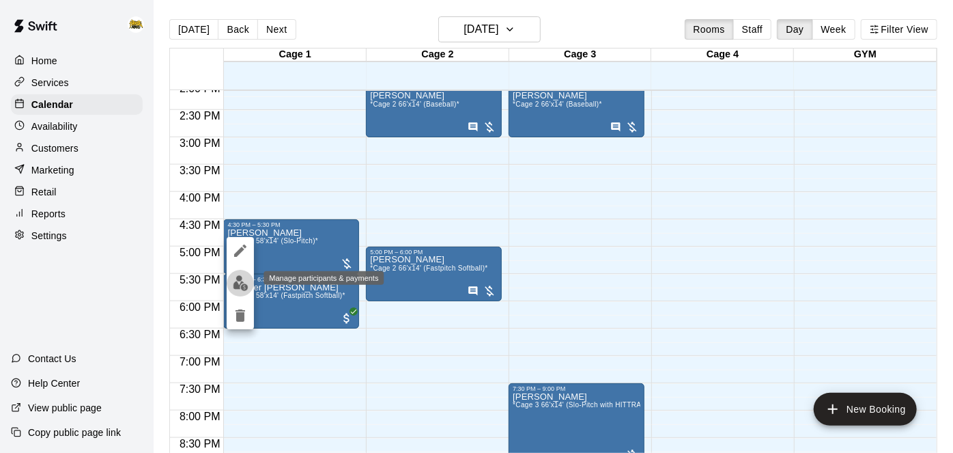
click at [240, 286] on img "edit" at bounding box center [241, 283] width 16 height 16
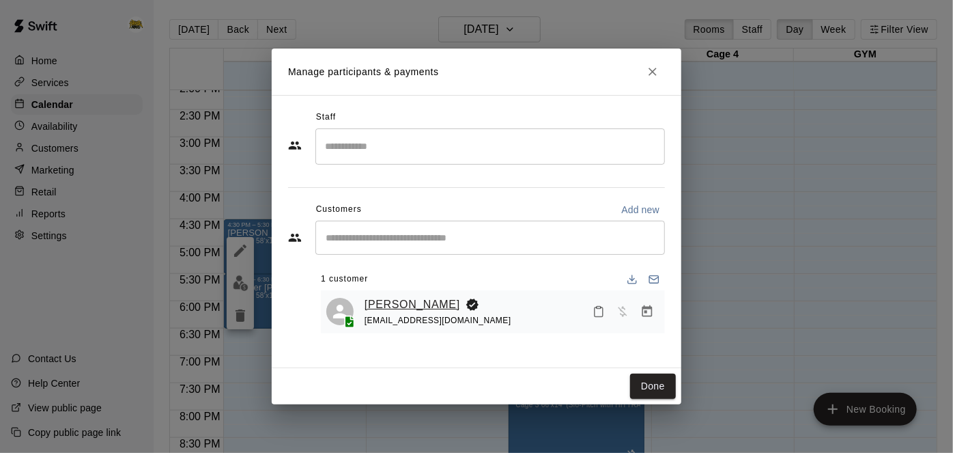
click at [408, 304] on link "[PERSON_NAME]" at bounding box center [413, 305] width 96 height 18
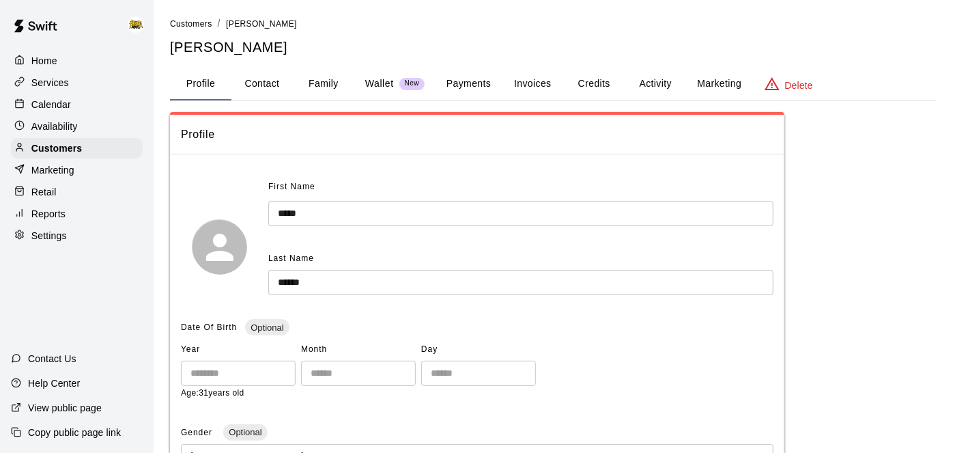
scroll to position [1, 0]
click at [660, 84] on button "Activity" at bounding box center [655, 82] width 61 height 33
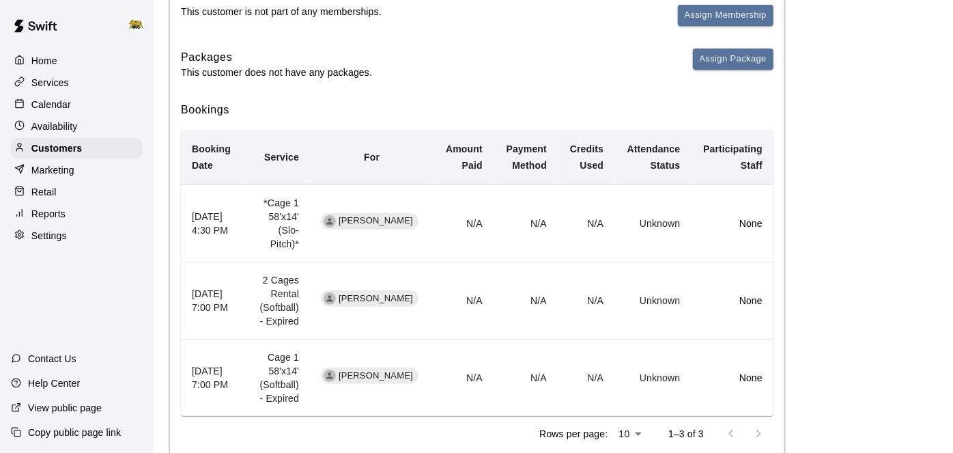
scroll to position [0, 0]
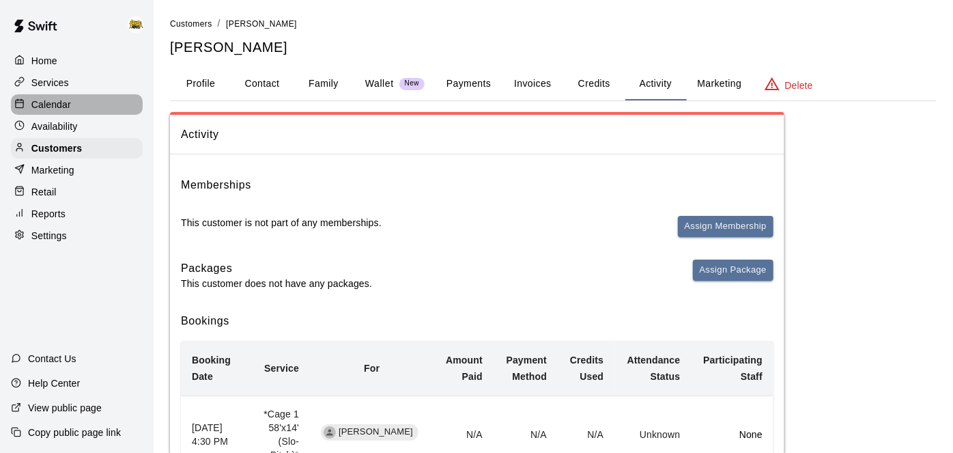
click at [72, 100] on div "Calendar" at bounding box center [77, 104] width 132 height 20
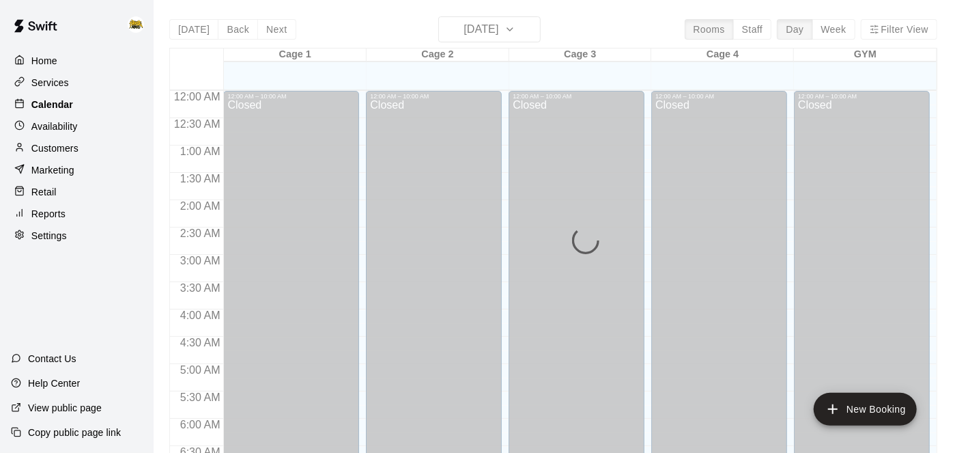
scroll to position [664, 0]
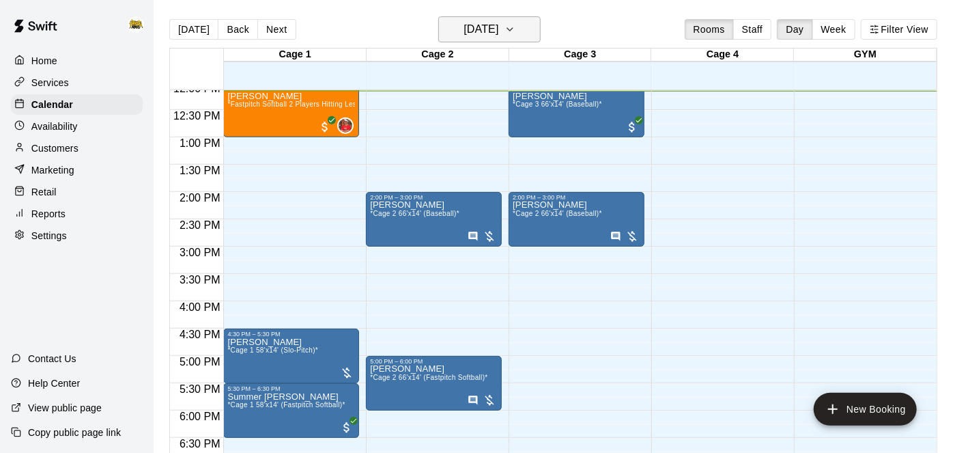
click at [515, 29] on icon "button" at bounding box center [509, 29] width 11 height 16
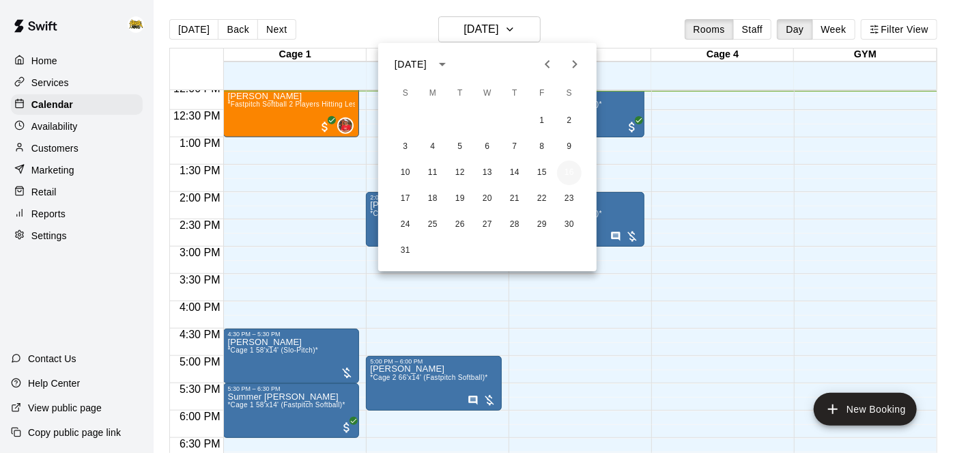
click at [569, 182] on button "16" at bounding box center [569, 172] width 25 height 25
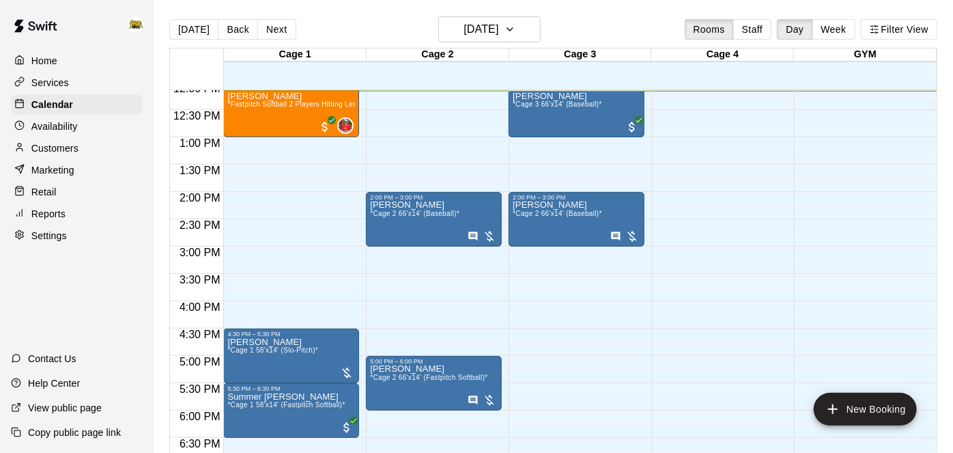
click at [73, 149] on p "Customers" at bounding box center [54, 148] width 47 height 14
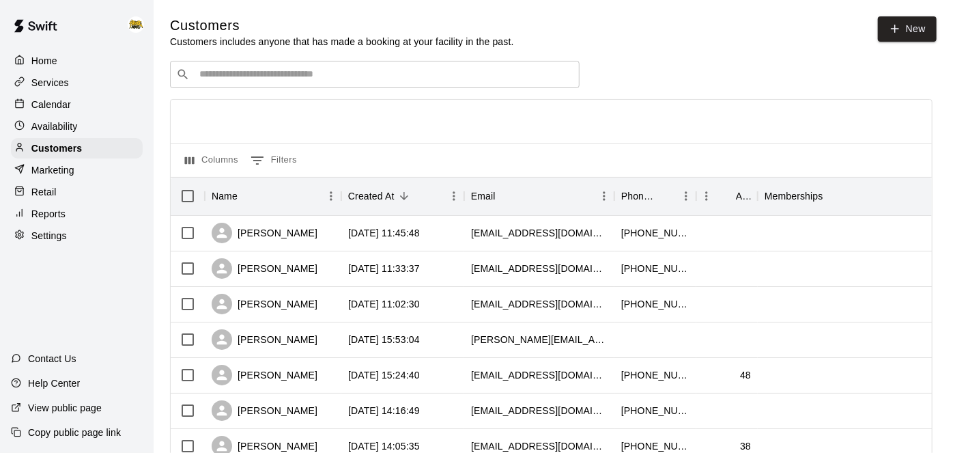
click at [75, 87] on div "Services" at bounding box center [77, 82] width 132 height 20
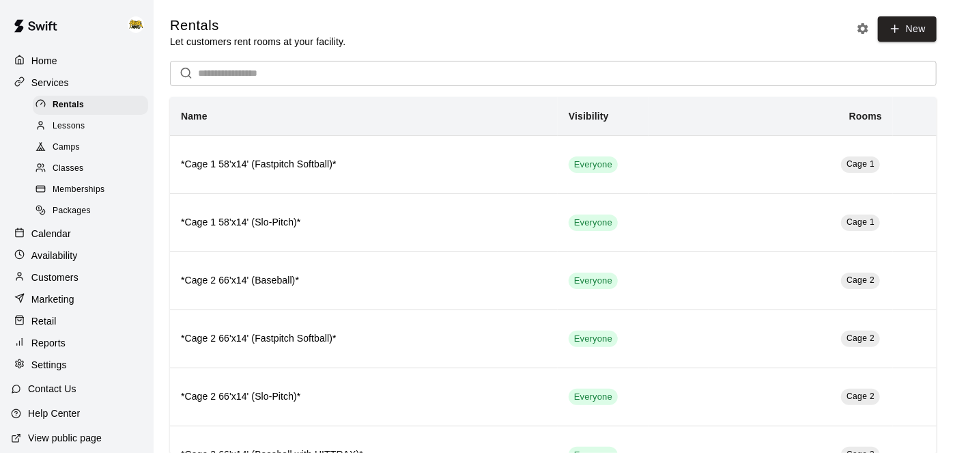
click at [65, 146] on span "Camps" at bounding box center [66, 148] width 27 height 14
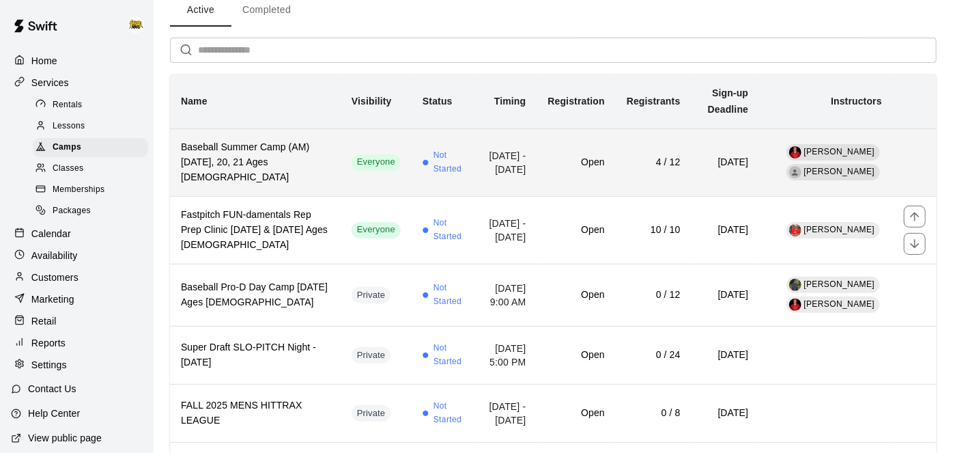
scroll to position [66, 0]
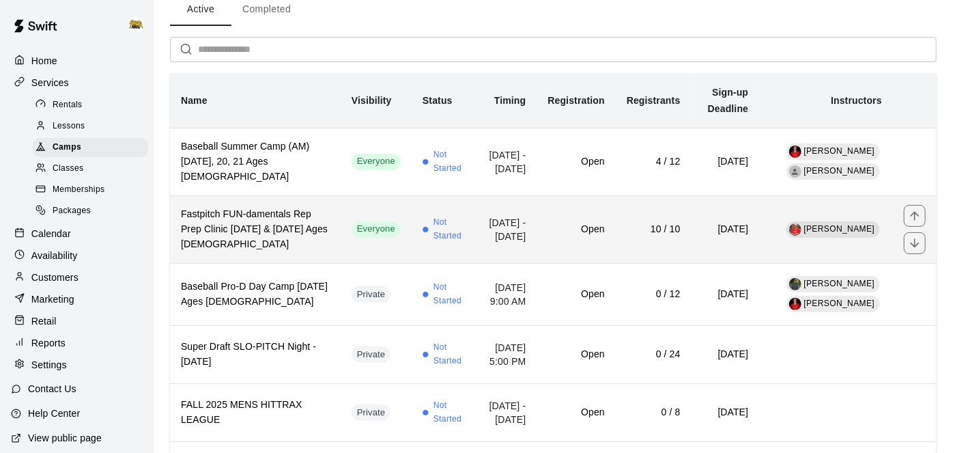
click at [582, 245] on td "Open" at bounding box center [576, 229] width 79 height 68
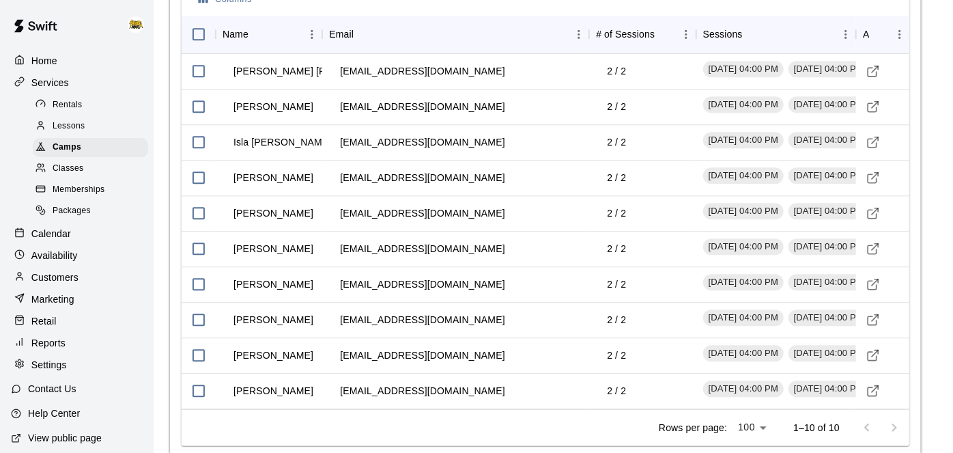
scroll to position [1759, 0]
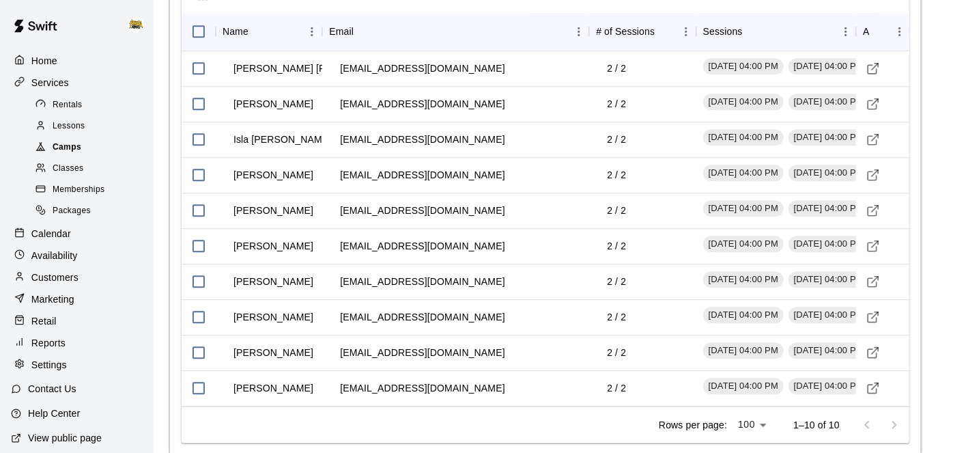
click at [73, 147] on span "Camps" at bounding box center [67, 148] width 29 height 14
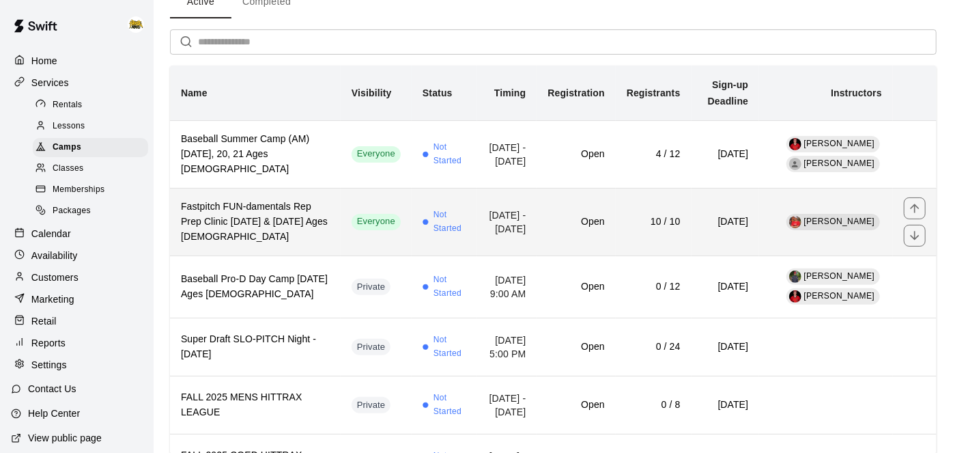
scroll to position [69, 0]
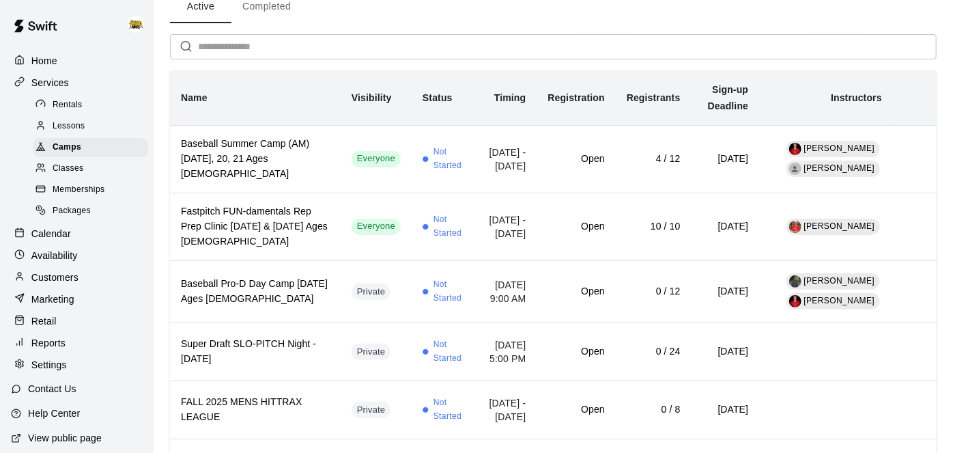
click at [64, 229] on p "Calendar" at bounding box center [51, 234] width 40 height 14
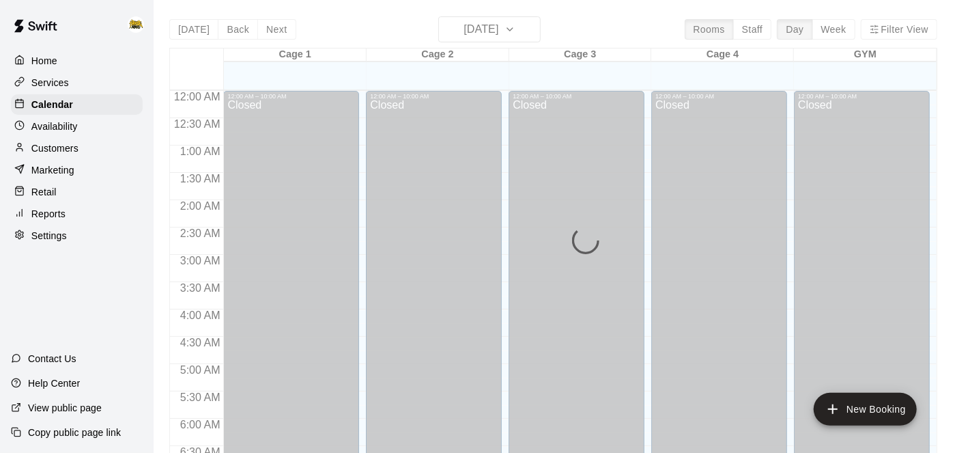
scroll to position [666, 0]
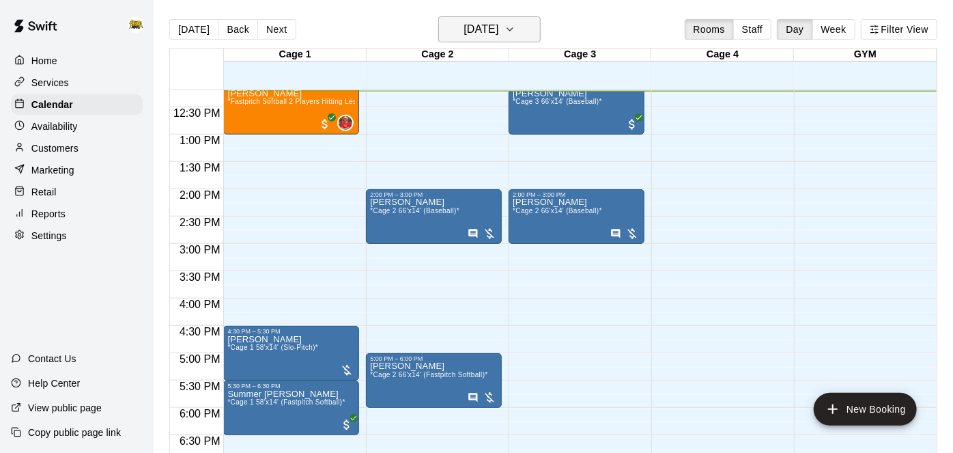
click at [475, 33] on h6 "[DATE]" at bounding box center [481, 29] width 35 height 19
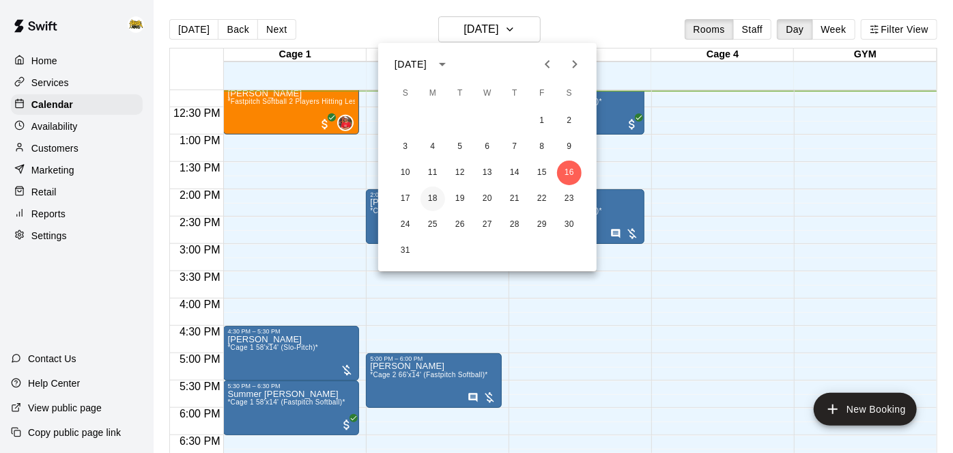
click at [428, 196] on button "18" at bounding box center [433, 198] width 25 height 25
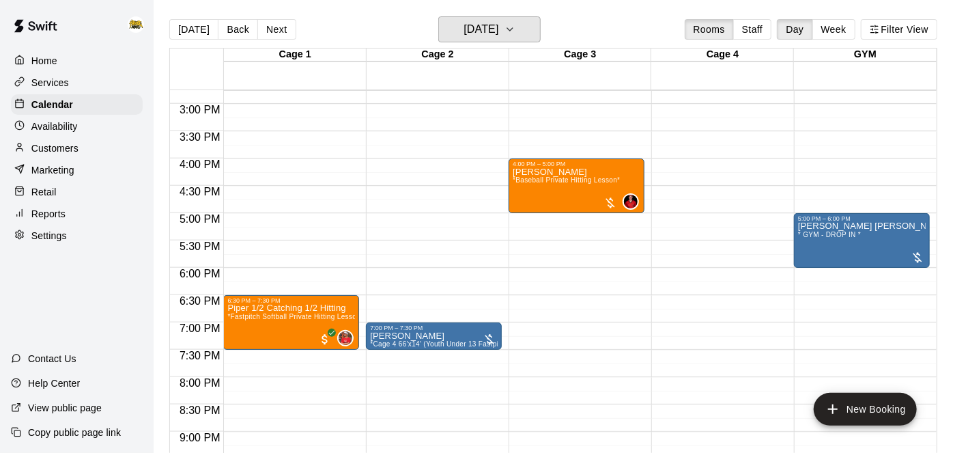
scroll to position [807, 0]
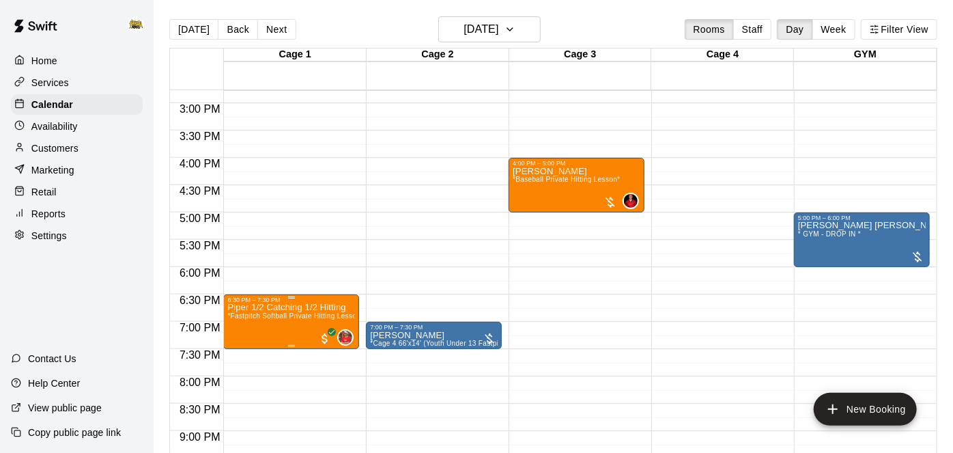
click at [285, 313] on span "*Fastpitch Softball Private Hitting Lesson*" at bounding box center [295, 316] width 136 height 8
click at [232, 326] on icon "edit" at bounding box center [240, 325] width 16 height 16
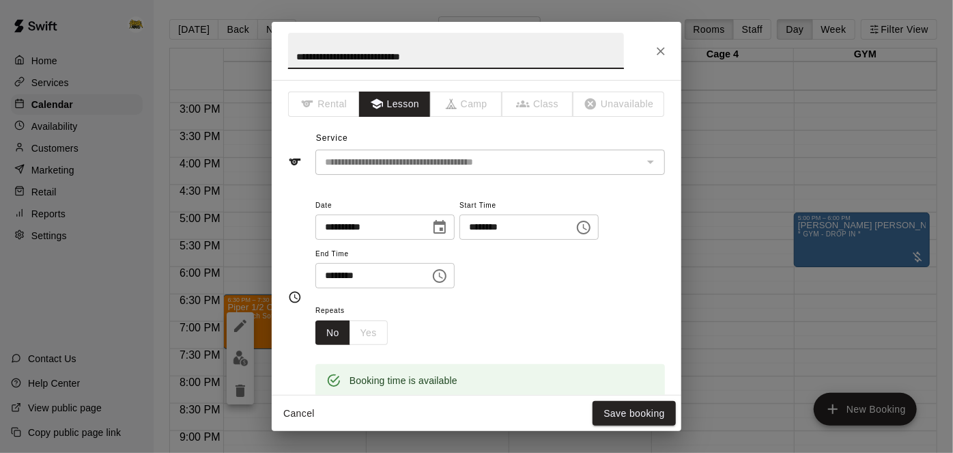
click at [462, 51] on input "**********" at bounding box center [456, 51] width 336 height 36
type input "**********"
click at [627, 412] on button "Save booking" at bounding box center [634, 413] width 83 height 25
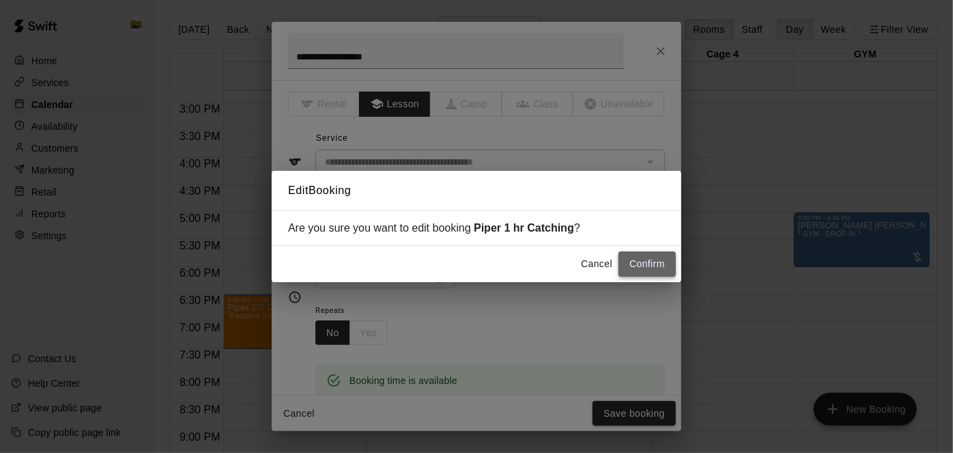
click at [649, 265] on button "Confirm" at bounding box center [646, 263] width 57 height 25
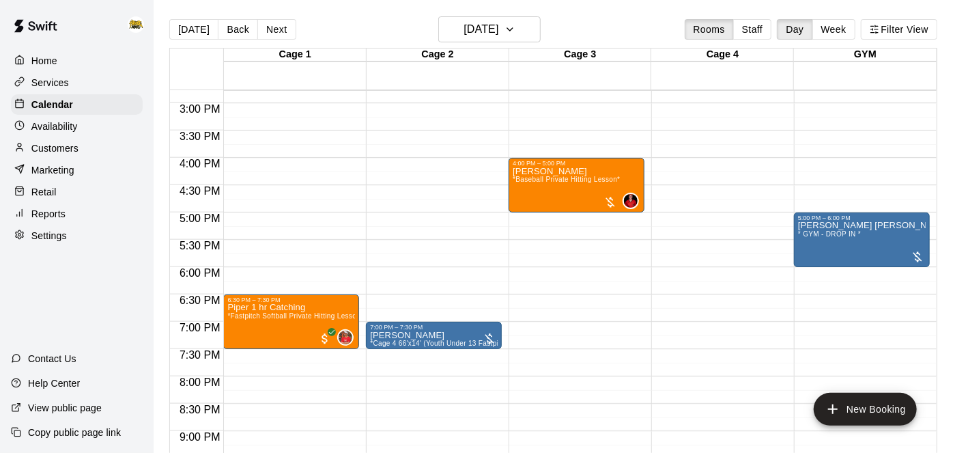
scroll to position [848, 0]
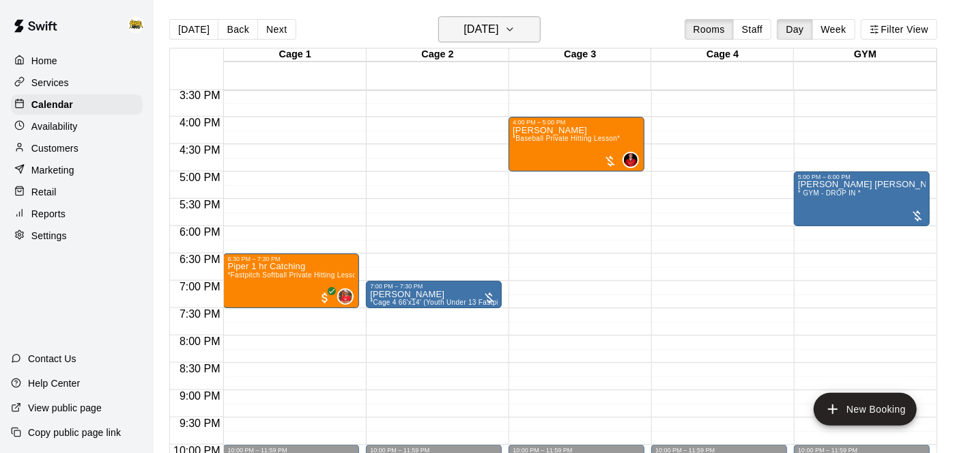
click at [498, 22] on h6 "[DATE]" at bounding box center [481, 29] width 35 height 19
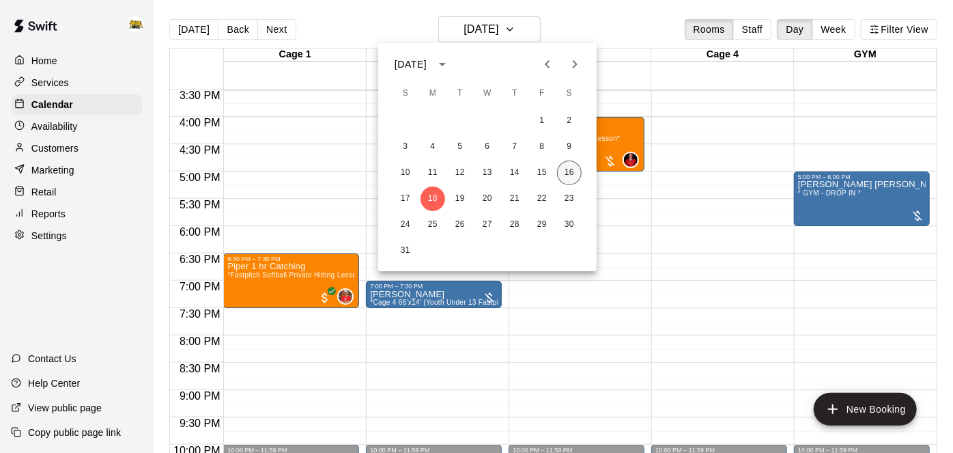
click at [573, 177] on button "16" at bounding box center [569, 172] width 25 height 25
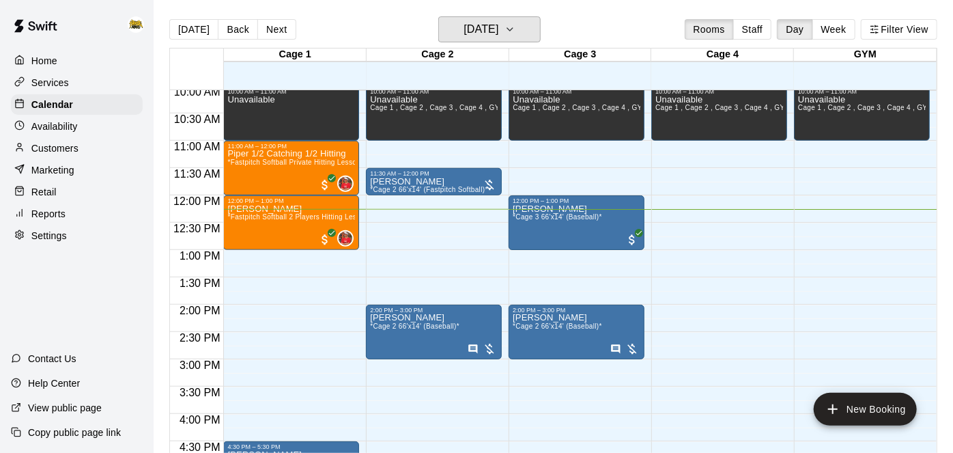
scroll to position [544, 0]
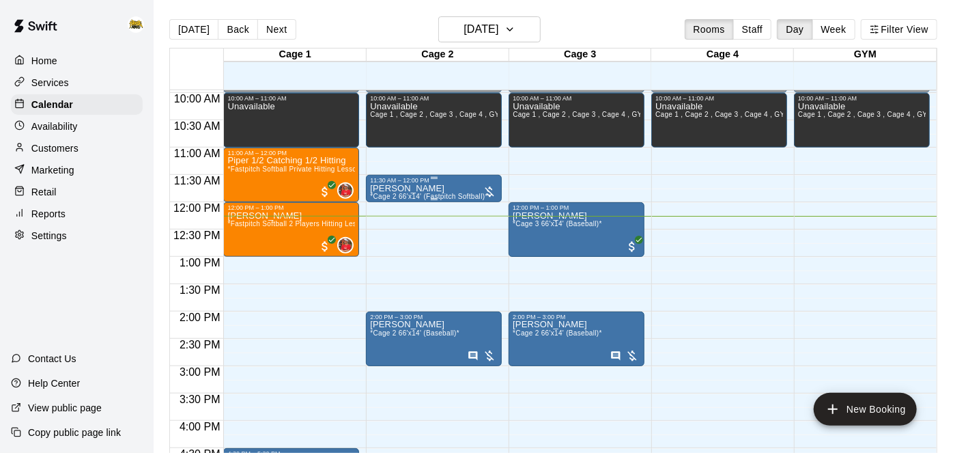
click at [449, 187] on div "[PERSON_NAME] *Cage 2 66'x14' (Fastpitch Softball)*" at bounding box center [428, 410] width 117 height 453
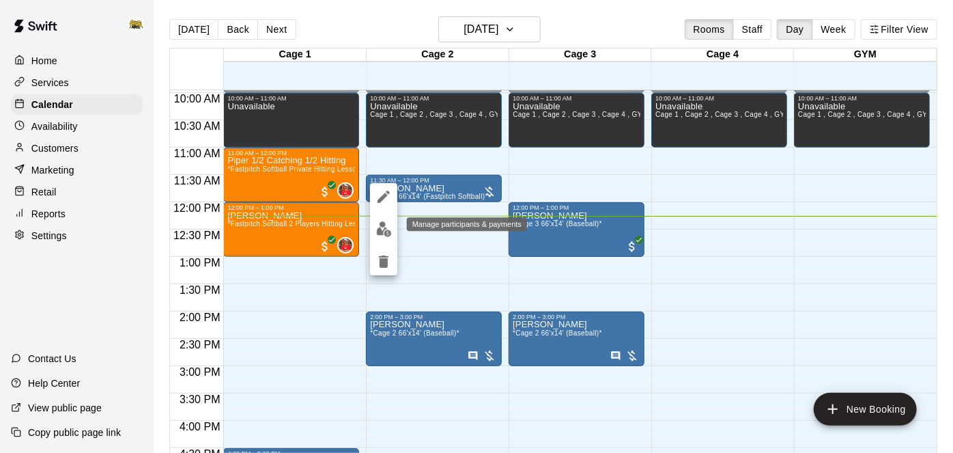
click at [383, 231] on img "edit" at bounding box center [384, 229] width 16 height 16
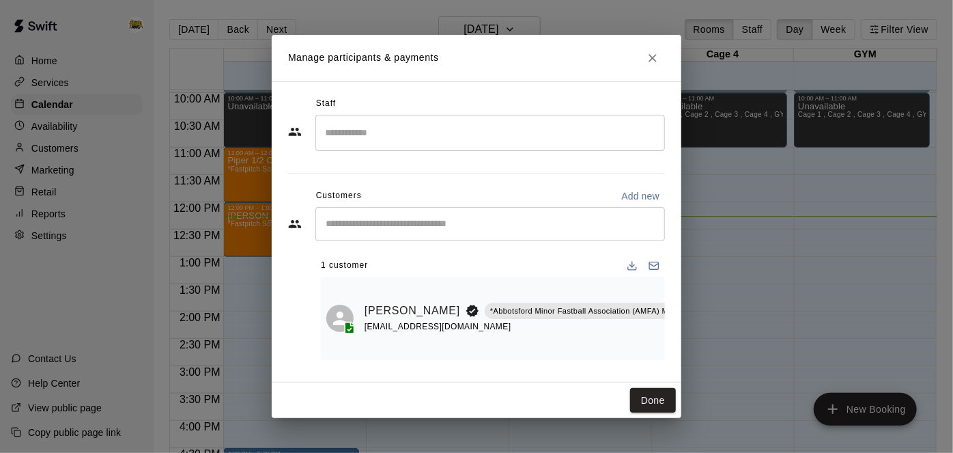
scroll to position [0, 22]
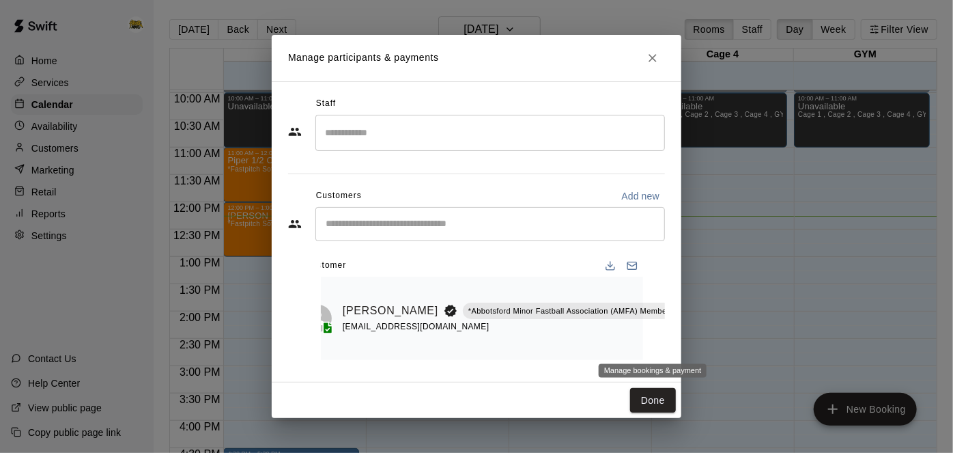
click at [694, 343] on button "Manage bookings & payment" at bounding box center [706, 342] width 25 height 25
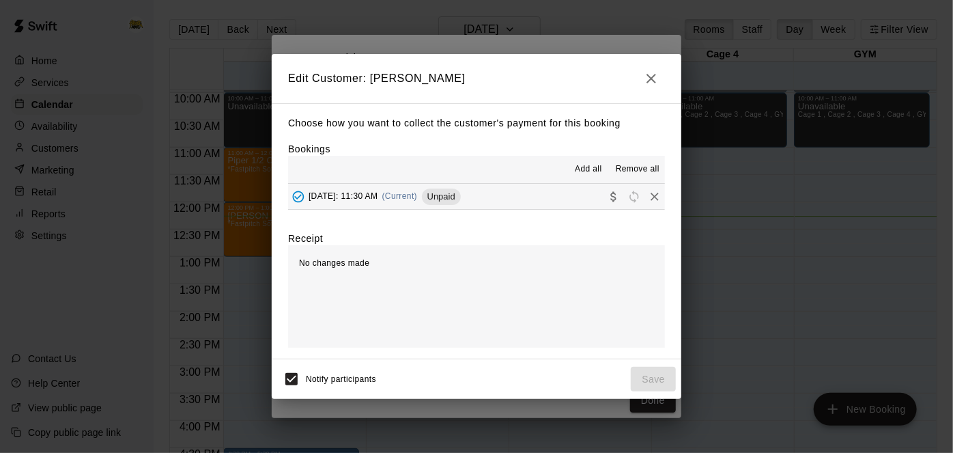
click at [537, 201] on button "[DATE]: 11:30 AM (Current) Unpaid" at bounding box center [476, 196] width 377 height 25
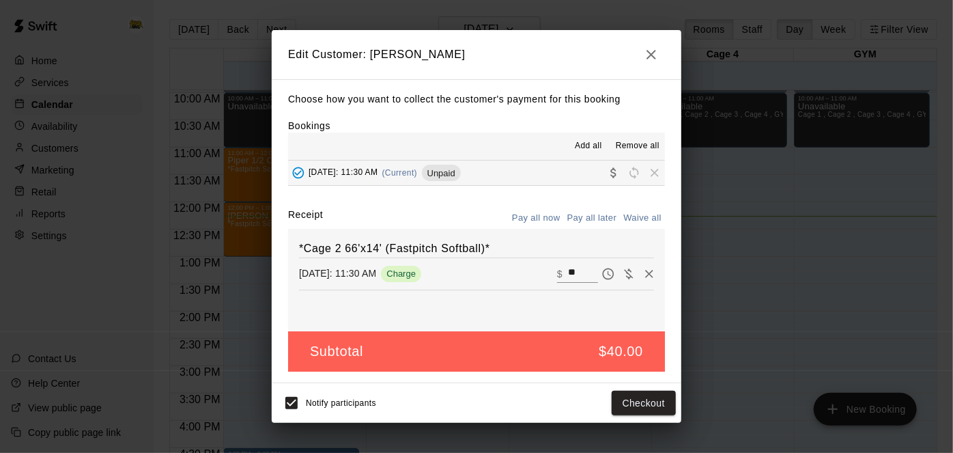
click at [586, 279] on input "**" at bounding box center [583, 274] width 30 height 18
type input "*"
click at [649, 406] on button "Save" at bounding box center [653, 402] width 45 height 25
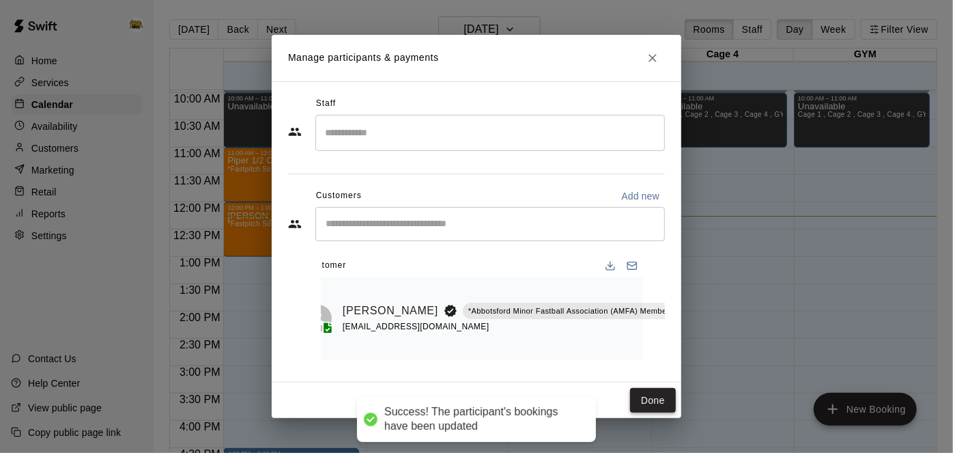
click at [653, 399] on button "Done" at bounding box center [653, 400] width 46 height 25
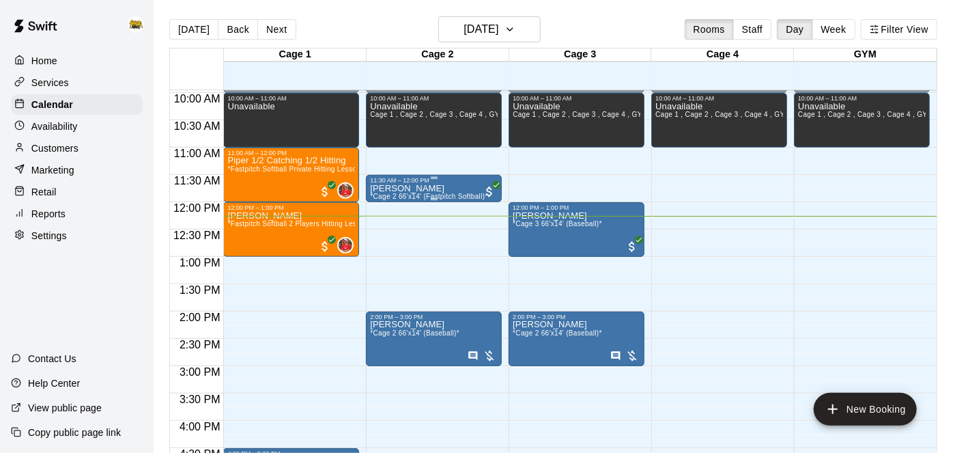
click at [455, 193] on span "*Cage 2 66'x14' (Fastpitch Softball)*" at bounding box center [428, 197] width 117 height 8
click at [385, 205] on icon "edit" at bounding box center [384, 205] width 12 height 12
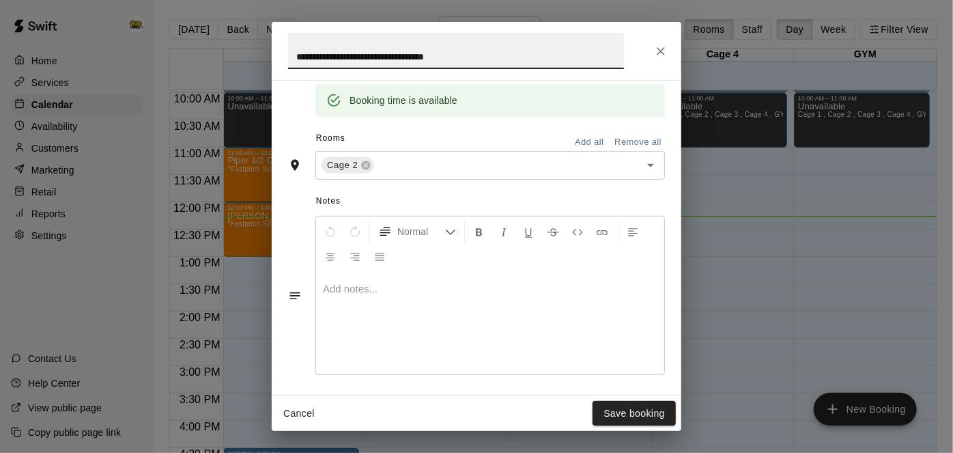
scroll to position [293, 0]
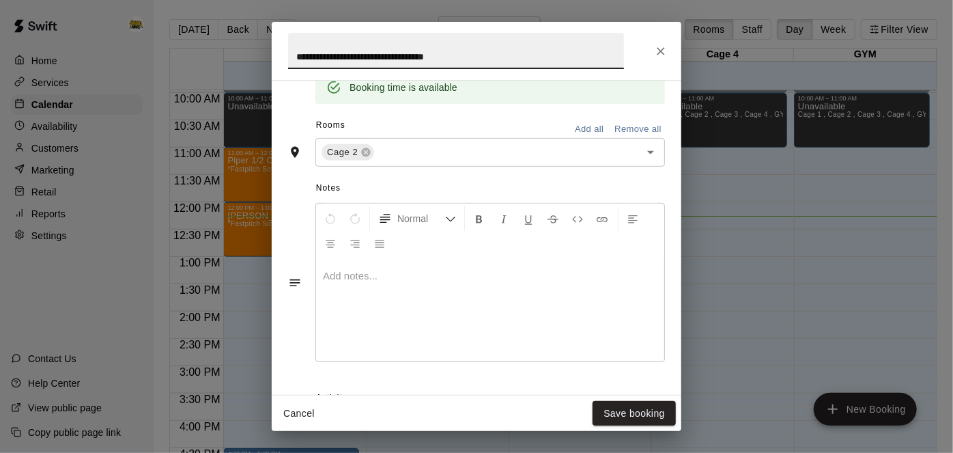
click at [446, 283] on p at bounding box center [490, 276] width 335 height 14
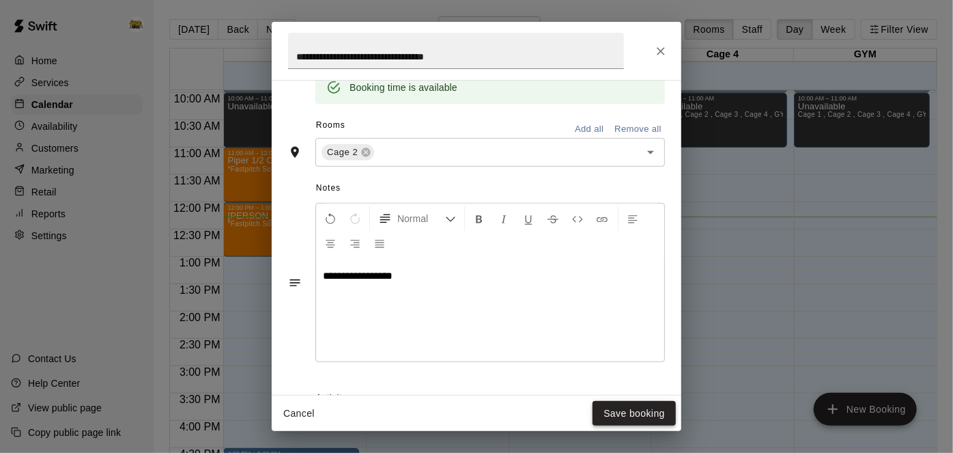
click at [653, 418] on button "Save booking" at bounding box center [634, 413] width 83 height 25
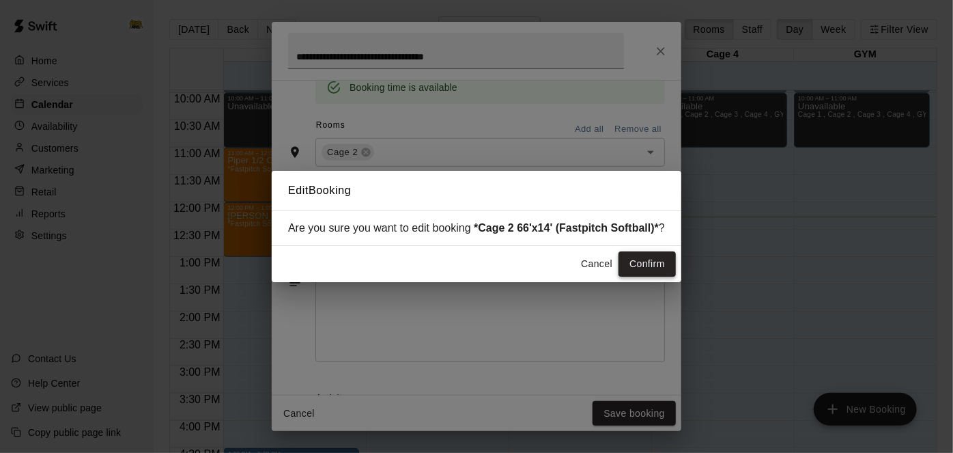
click at [653, 261] on button "Confirm" at bounding box center [646, 263] width 57 height 25
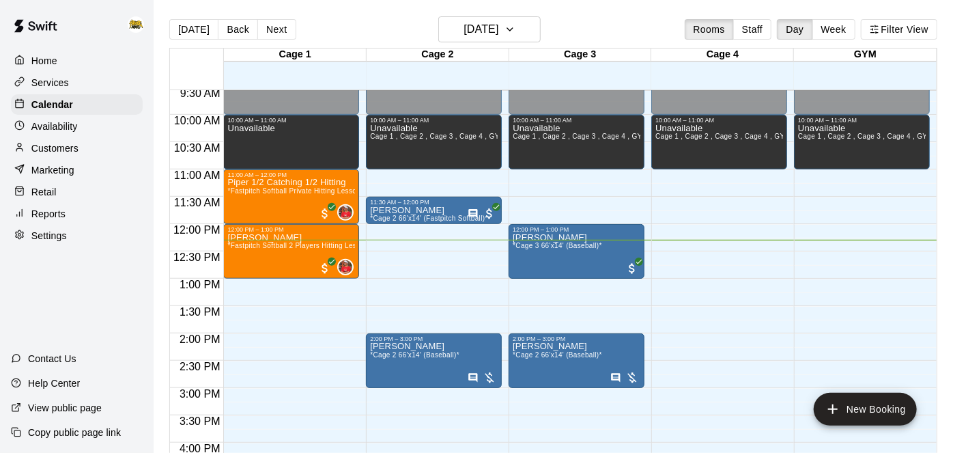
scroll to position [522, 0]
click at [498, 35] on h6 "[DATE]" at bounding box center [481, 29] width 35 height 19
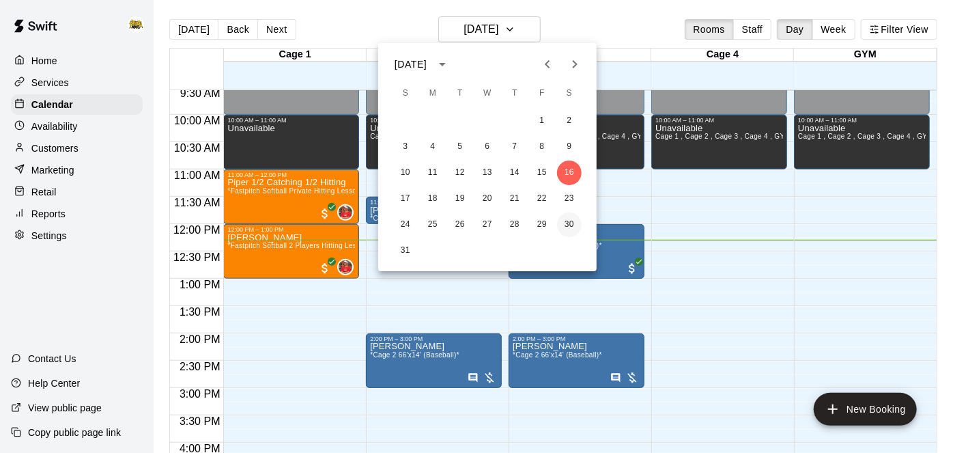
click at [570, 226] on button "30" at bounding box center [569, 224] width 25 height 25
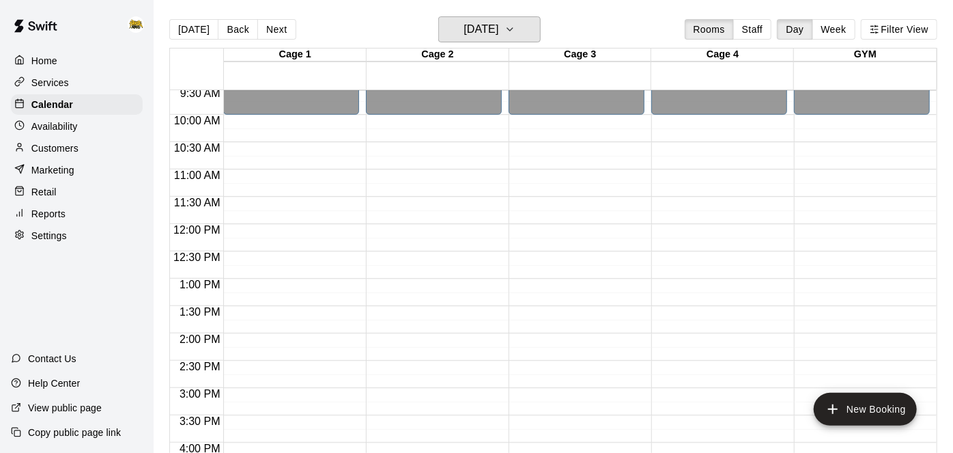
scroll to position [666, 0]
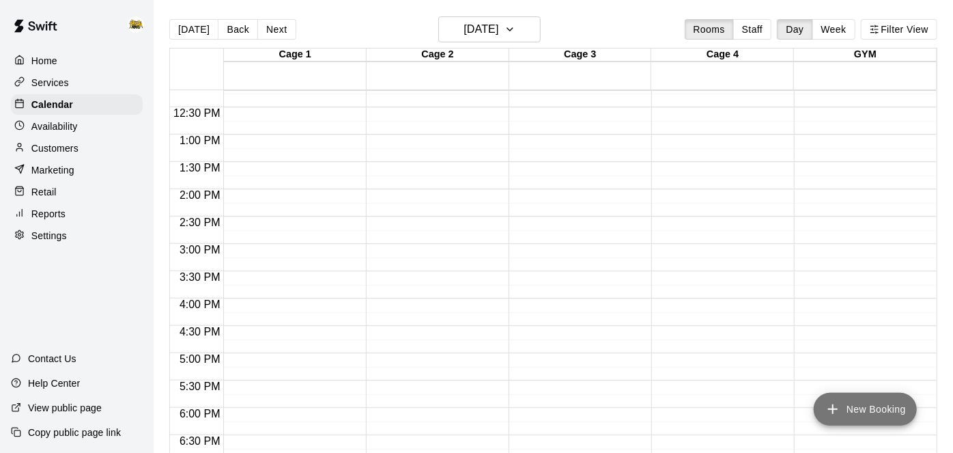
click at [834, 414] on icon "add" at bounding box center [833, 409] width 16 height 16
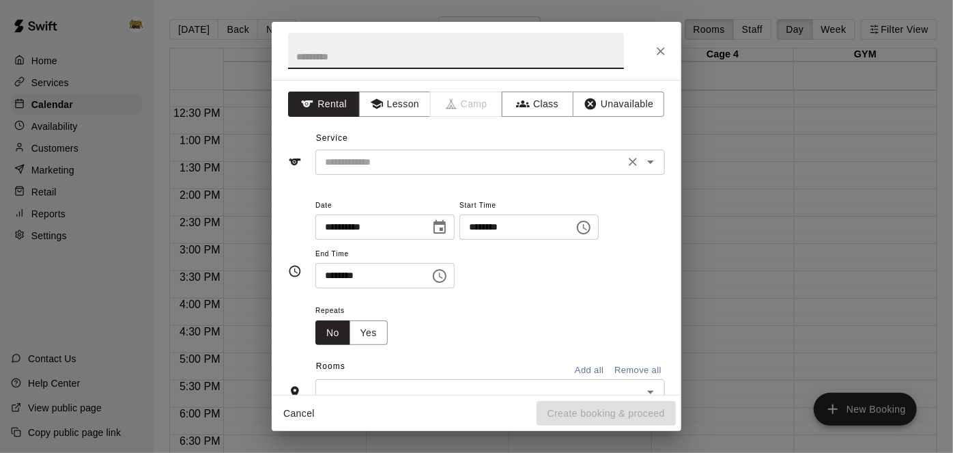
click at [649, 165] on icon "Open" at bounding box center [650, 162] width 16 height 16
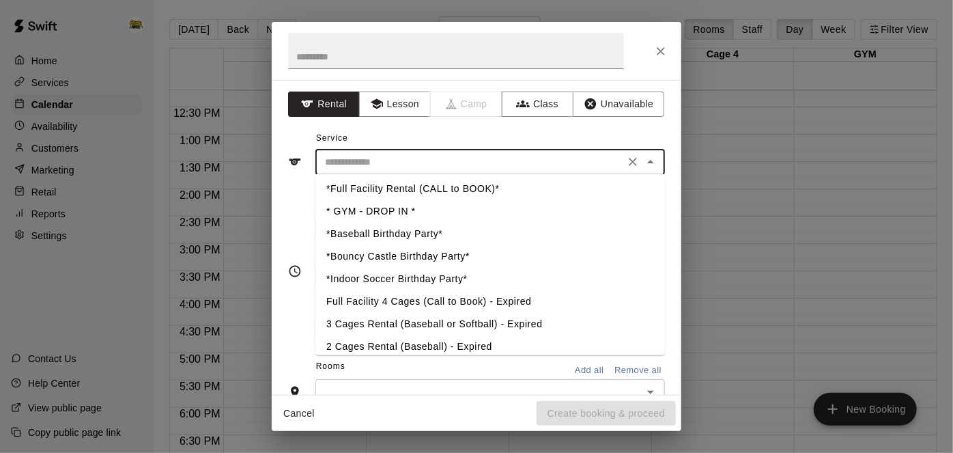
scroll to position [429, 0]
click at [435, 235] on li "*Baseball Birthday Party*" at bounding box center [490, 234] width 350 height 23
type input "**********"
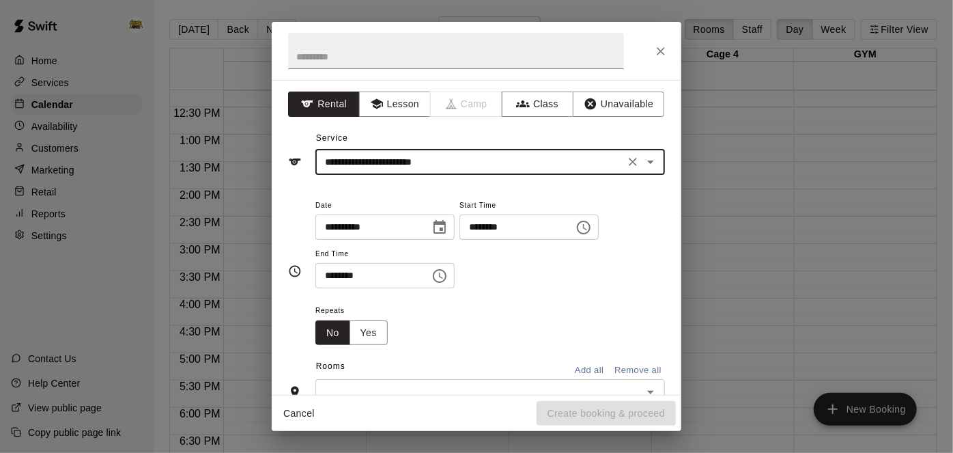
click at [459, 240] on input "********" at bounding box center [511, 226] width 105 height 25
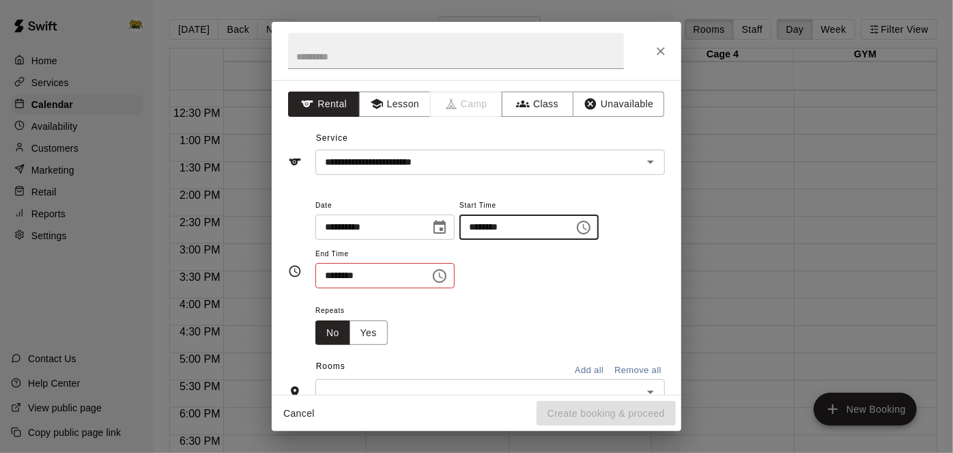
type input "********"
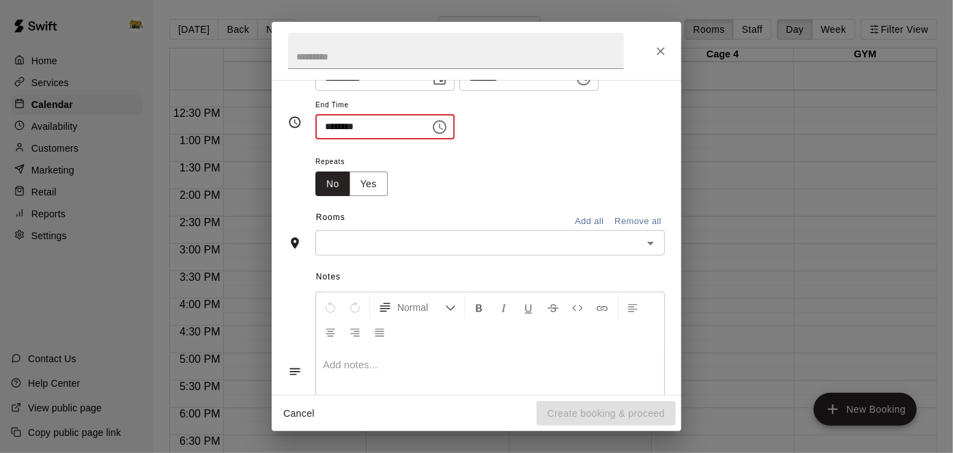
scroll to position [154, 0]
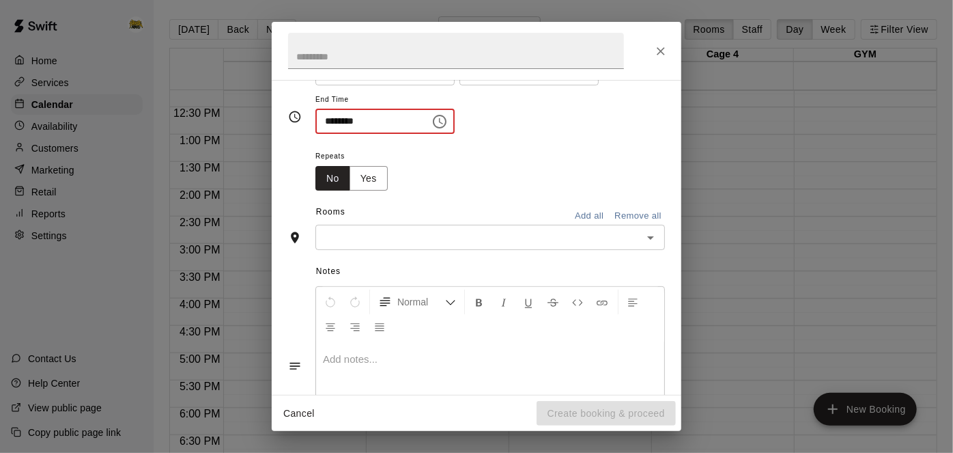
type input "********"
click at [595, 227] on button "Add all" at bounding box center [589, 215] width 44 height 21
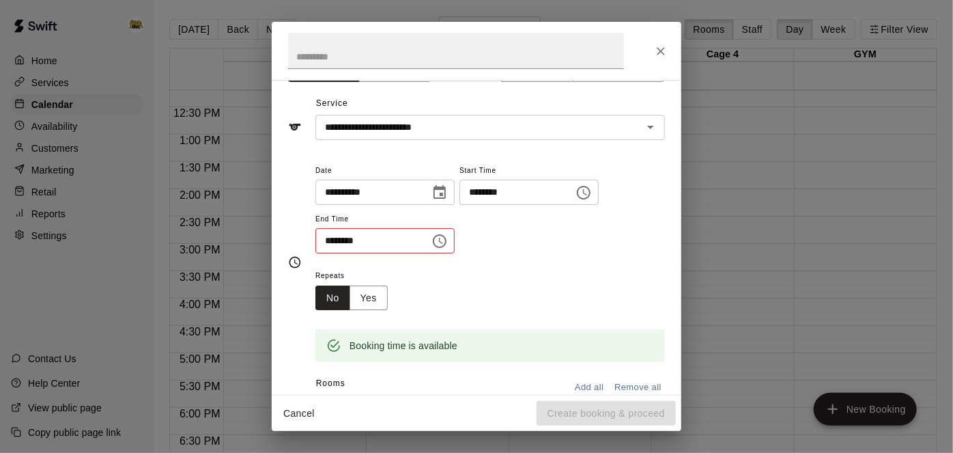
scroll to position [33, 0]
click at [459, 206] on input "********" at bounding box center [511, 193] width 105 height 25
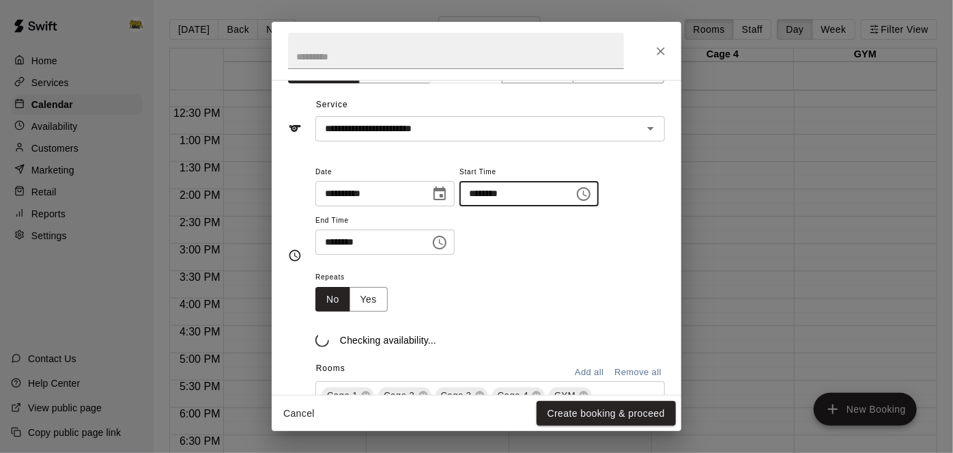
type input "********"
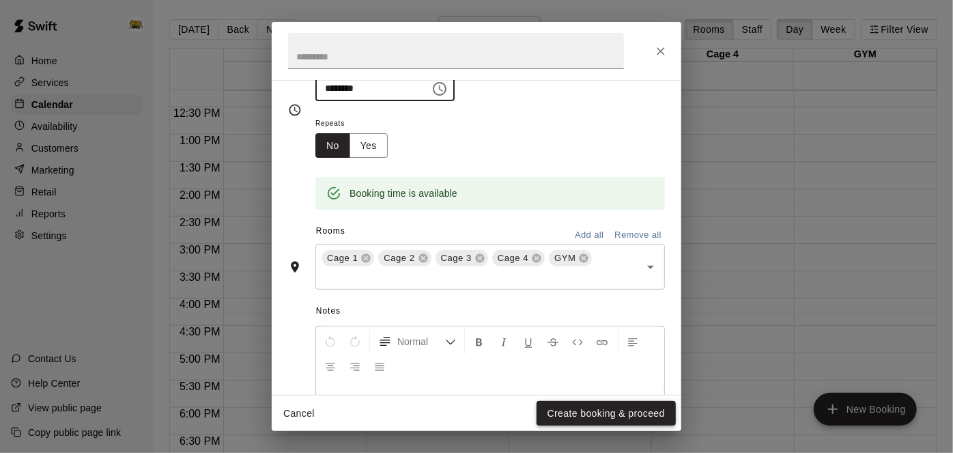
scroll to position [190, 0]
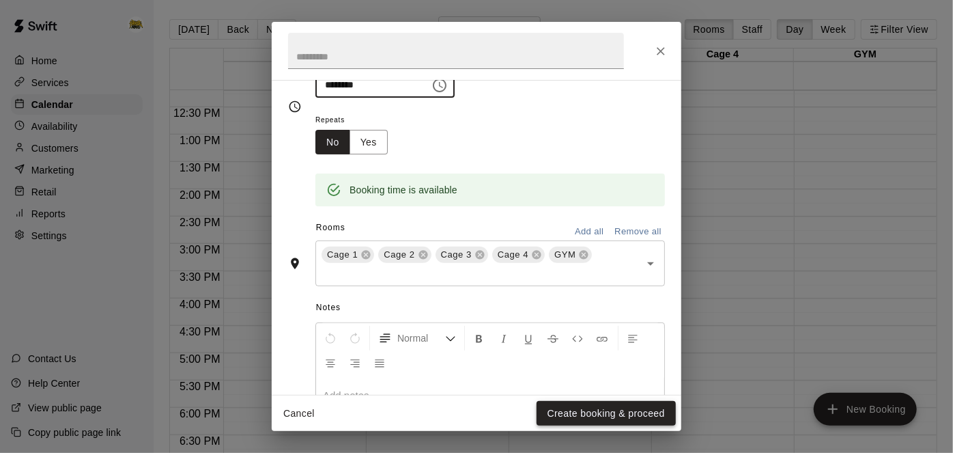
type input "********"
click at [604, 421] on button "Create booking & proceed" at bounding box center [606, 413] width 139 height 25
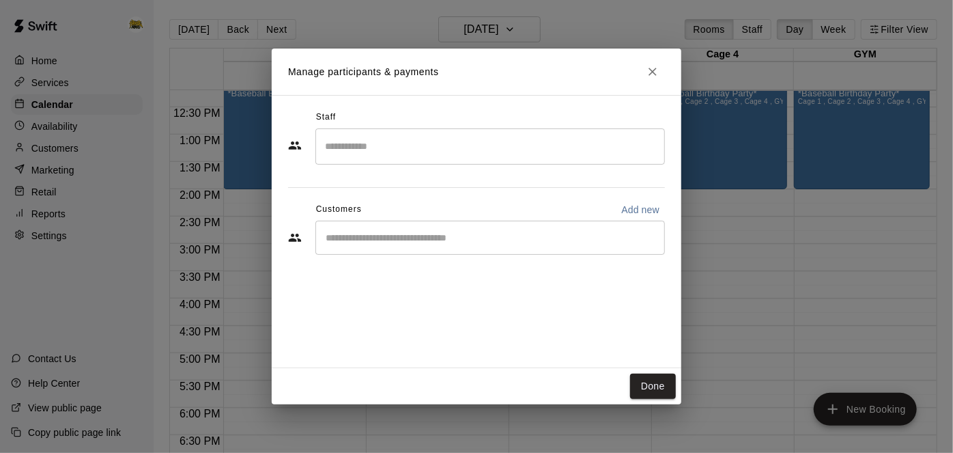
click at [575, 233] on input "Start typing to search customers..." at bounding box center [490, 238] width 337 height 14
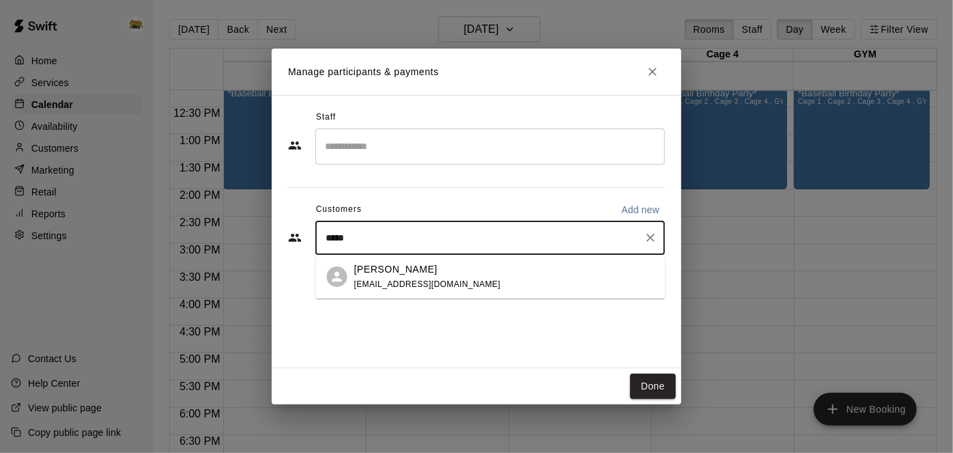
type input "******"
click at [469, 279] on div "[PERSON_NAME] [EMAIL_ADDRESS][DOMAIN_NAME]" at bounding box center [504, 276] width 300 height 29
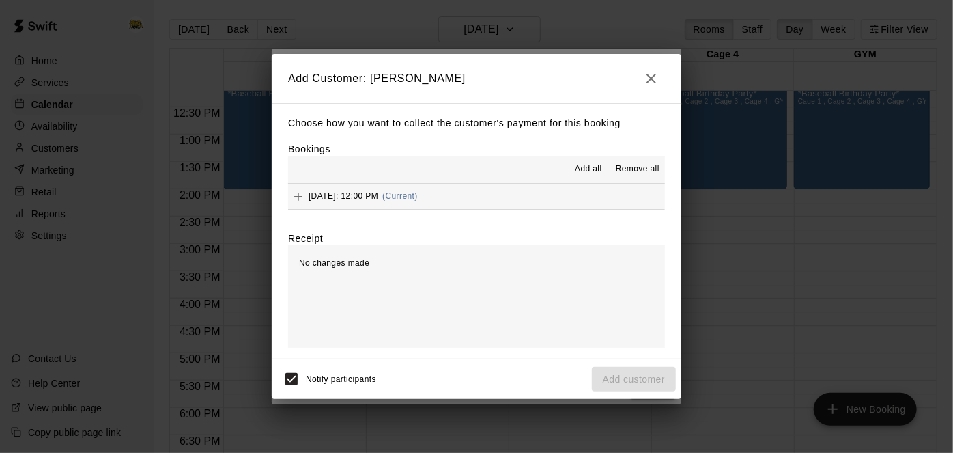
click at [558, 191] on button "[DATE]: 12:00 PM (Current)" at bounding box center [476, 196] width 377 height 25
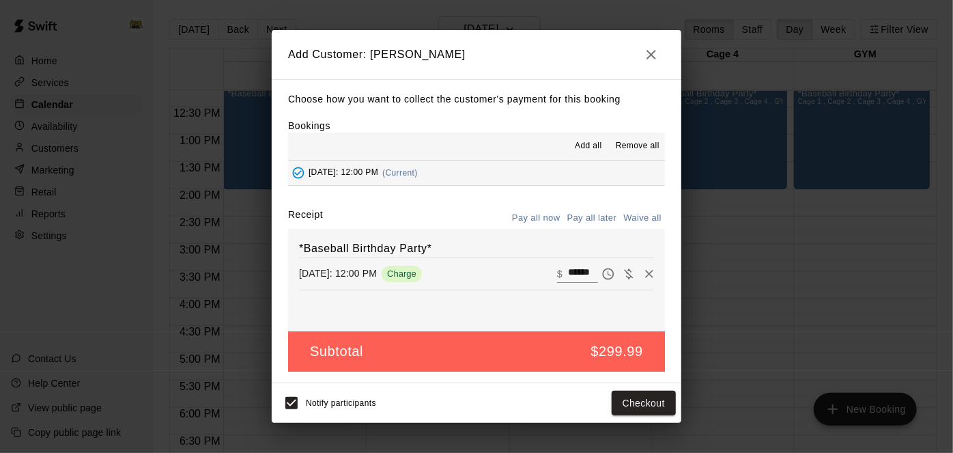
click at [597, 215] on button "Pay all later" at bounding box center [592, 218] width 57 height 21
click at [611, 403] on button "Add customer" at bounding box center [634, 402] width 84 height 25
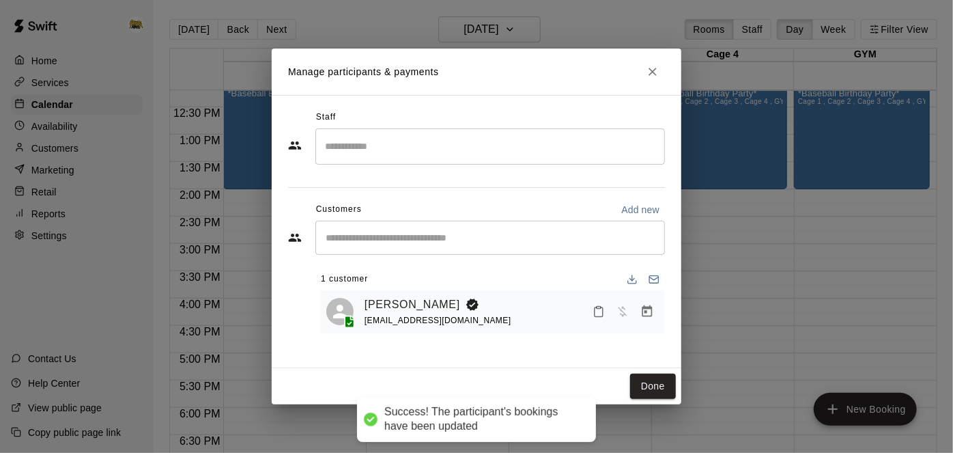
click at [648, 386] on button "Done" at bounding box center [653, 385] width 46 height 25
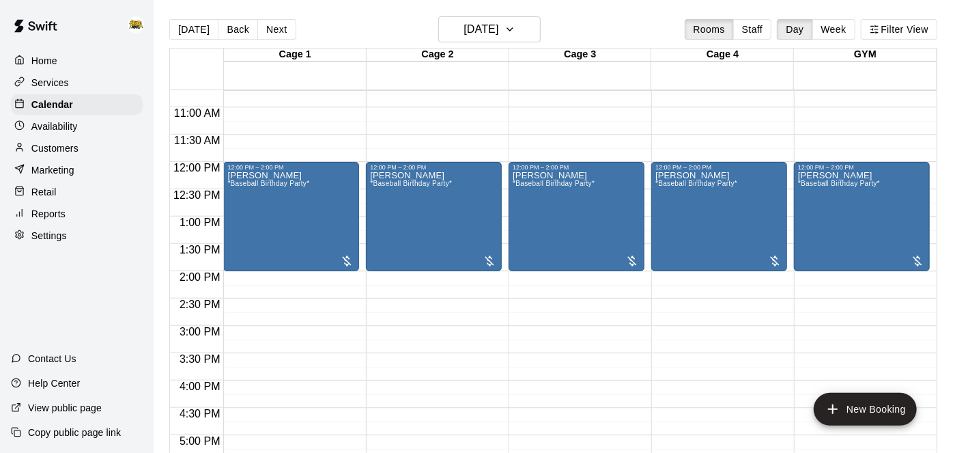
scroll to position [569, 0]
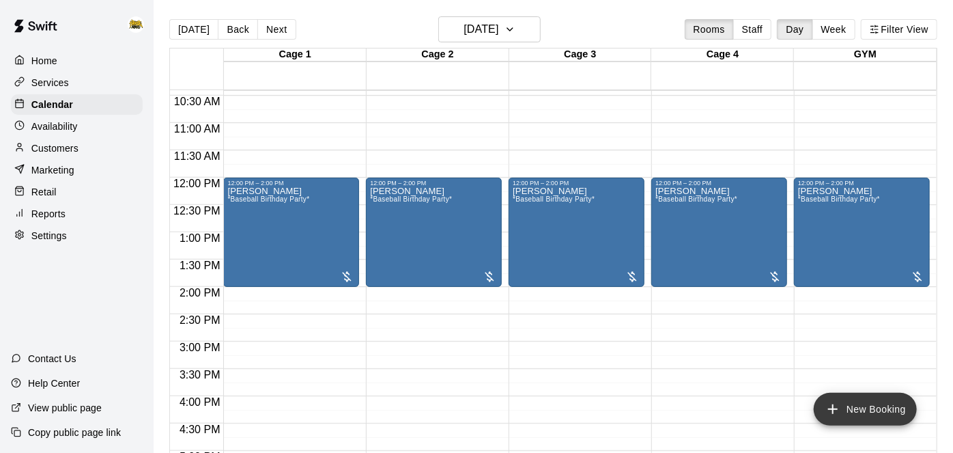
click at [842, 421] on button "New Booking" at bounding box center [865, 409] width 103 height 33
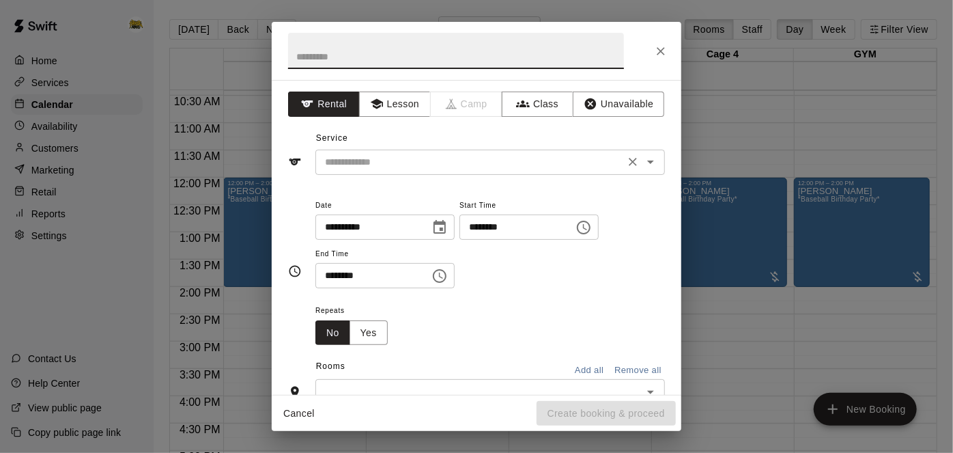
click at [662, 162] on div "​" at bounding box center [490, 162] width 350 height 25
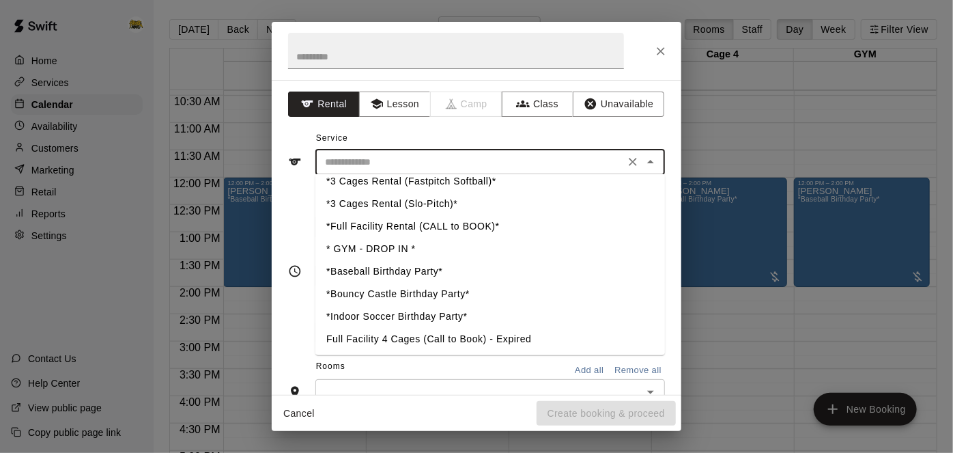
scroll to position [390, 0]
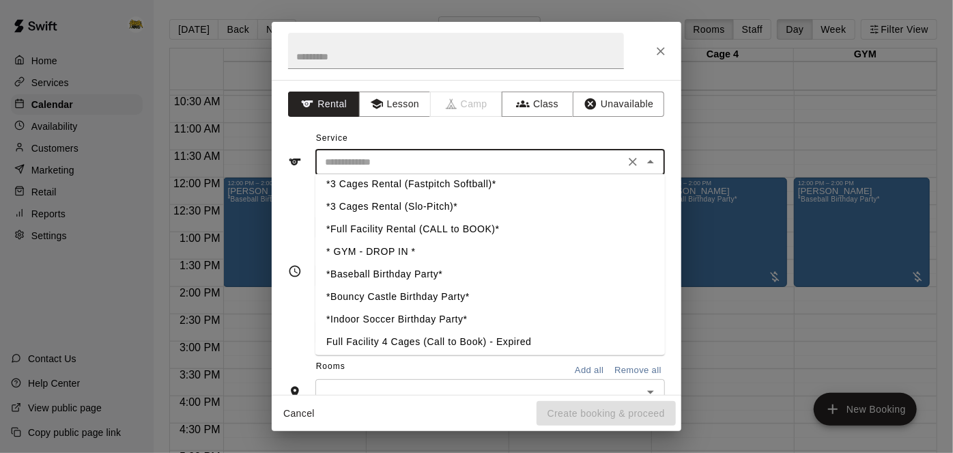
click at [404, 224] on li "*Full Facility Rental (CALL to BOOK)*" at bounding box center [490, 229] width 350 height 23
type input "**********"
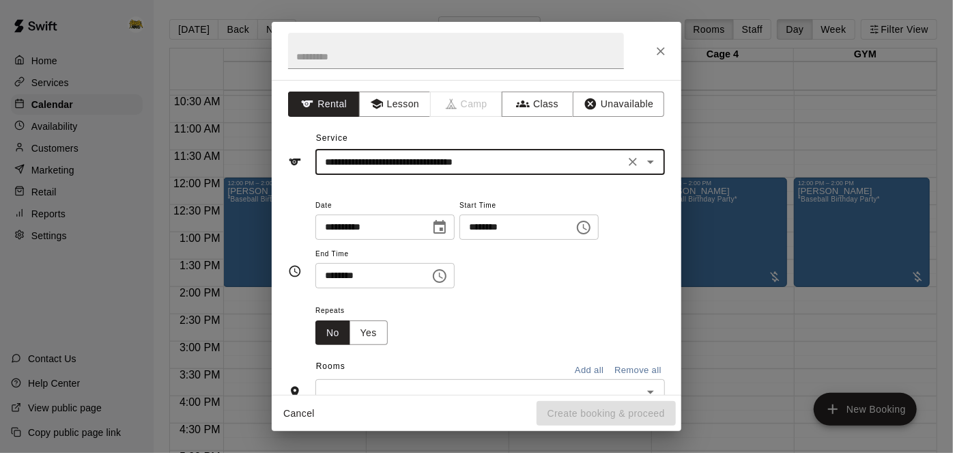
click at [459, 240] on input "********" at bounding box center [511, 226] width 105 height 25
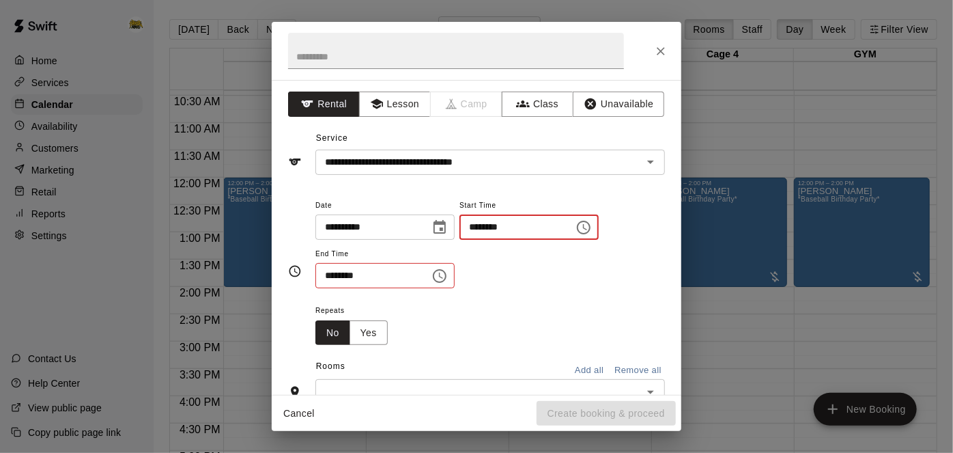
type input "********"
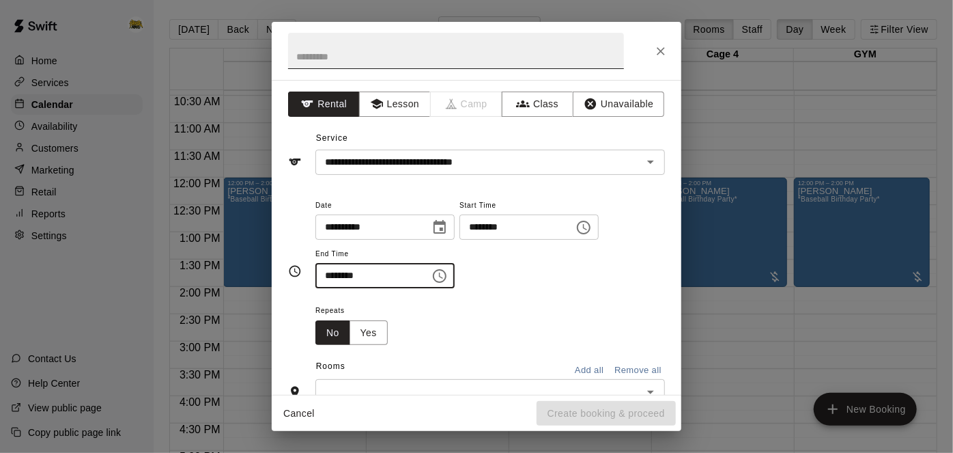
type input "********"
click at [493, 59] on input "text" at bounding box center [456, 51] width 336 height 36
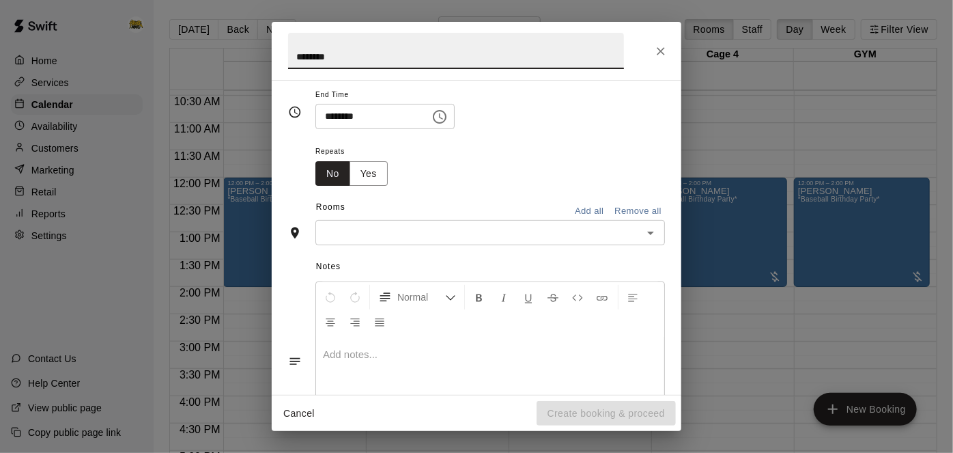
scroll to position [168, 0]
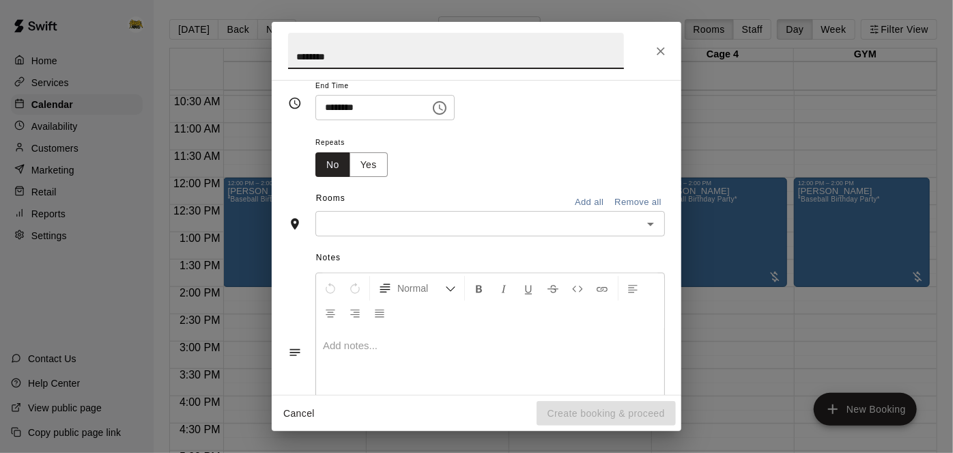
type input "********"
click at [589, 213] on button "Add all" at bounding box center [589, 202] width 44 height 21
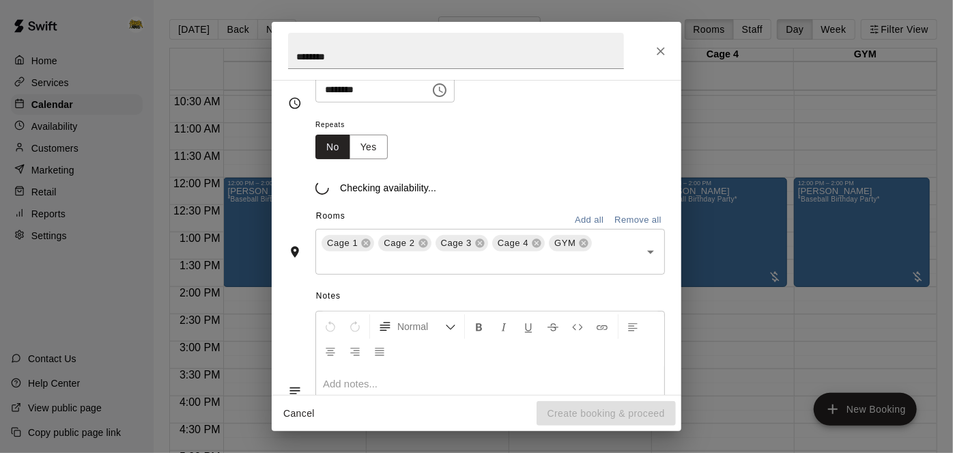
scroll to position [194, 0]
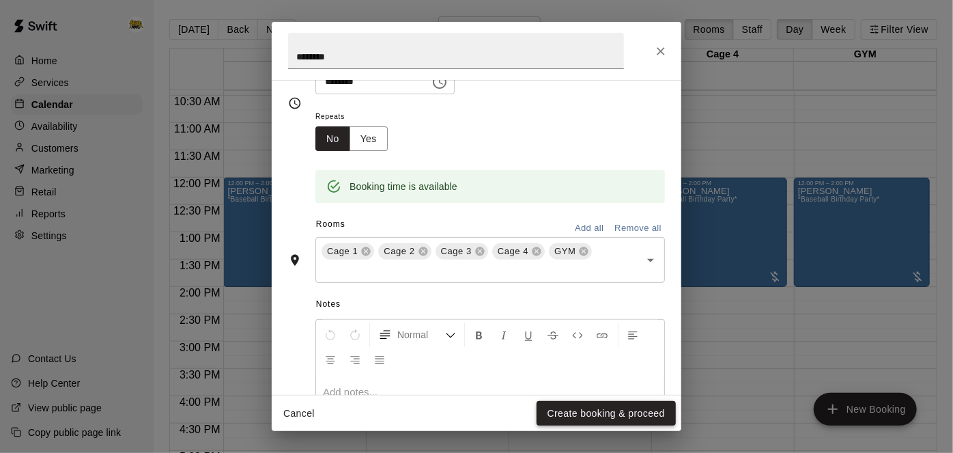
click at [593, 411] on button "Create booking & proceed" at bounding box center [606, 413] width 139 height 25
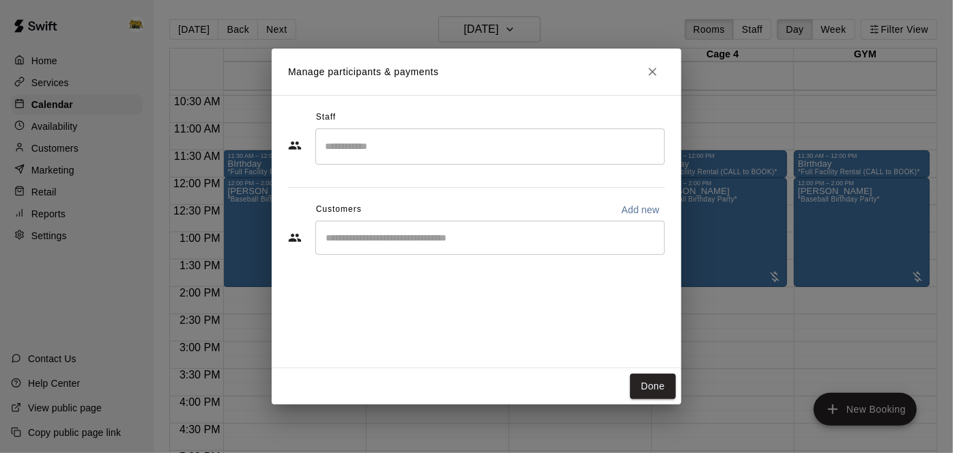
click at [549, 245] on div "​" at bounding box center [490, 238] width 350 height 34
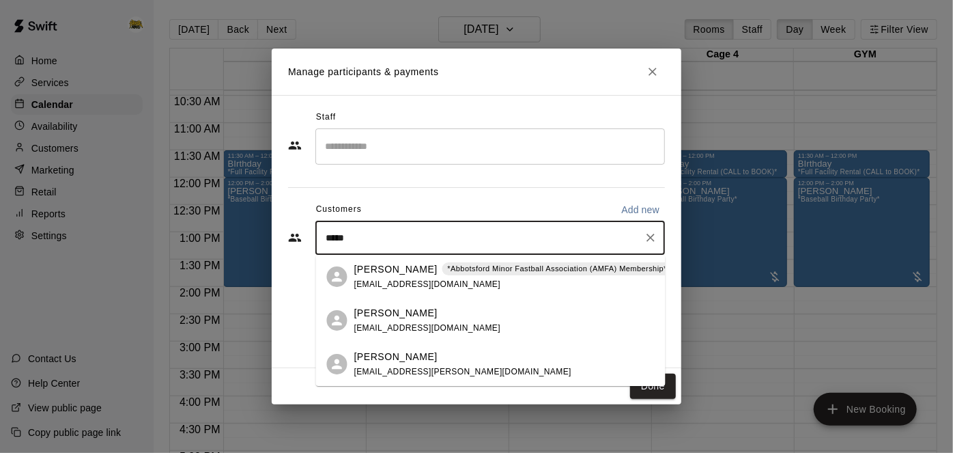
type input "******"
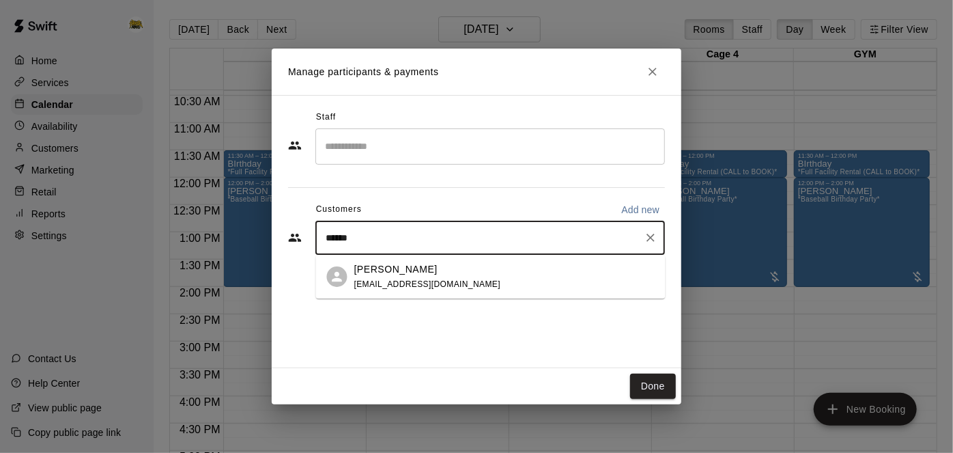
click at [502, 287] on div "[PERSON_NAME] [EMAIL_ADDRESS][DOMAIN_NAME]" at bounding box center [504, 276] width 300 height 29
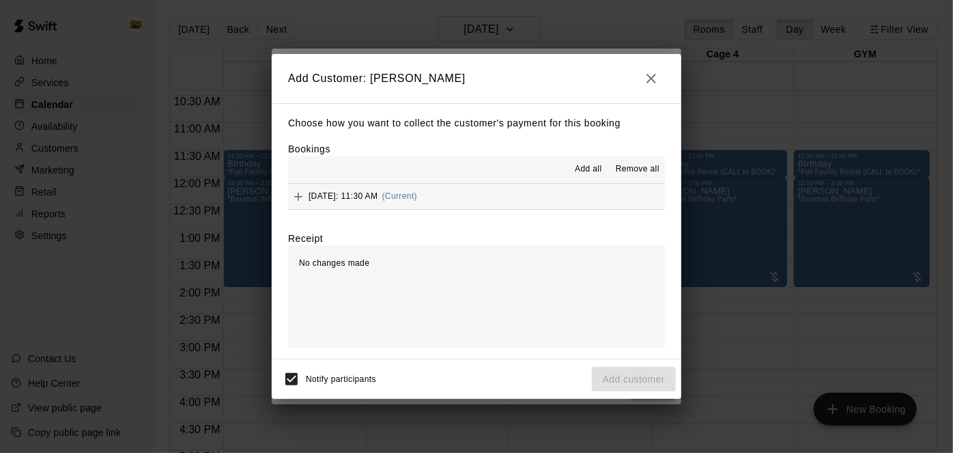
click at [538, 200] on button "[DATE]: 11:30 AM (Current)" at bounding box center [476, 196] width 377 height 25
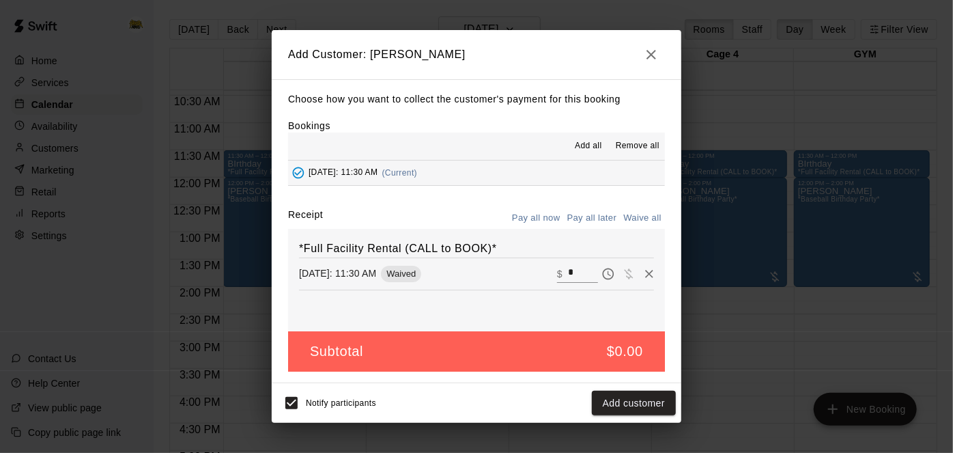
click at [580, 221] on button "Pay all later" at bounding box center [592, 218] width 57 height 21
click at [621, 404] on button "Add customer" at bounding box center [634, 402] width 84 height 25
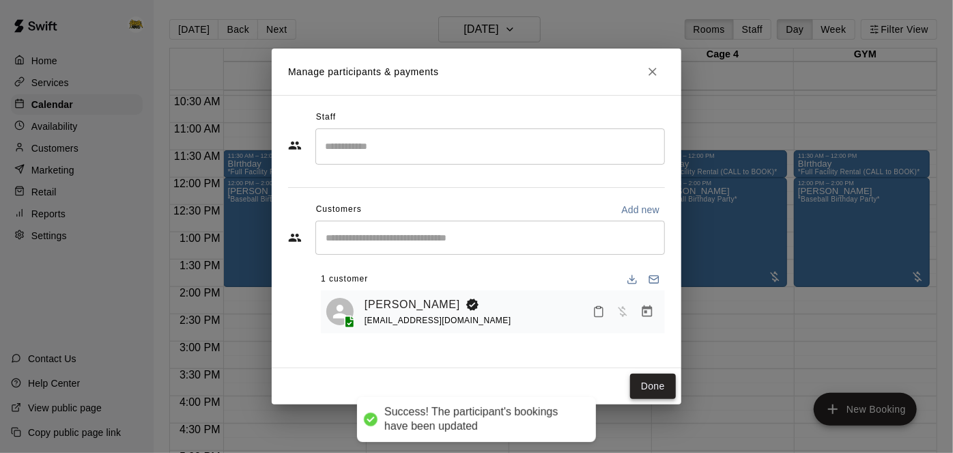
click at [649, 393] on button "Done" at bounding box center [653, 385] width 46 height 25
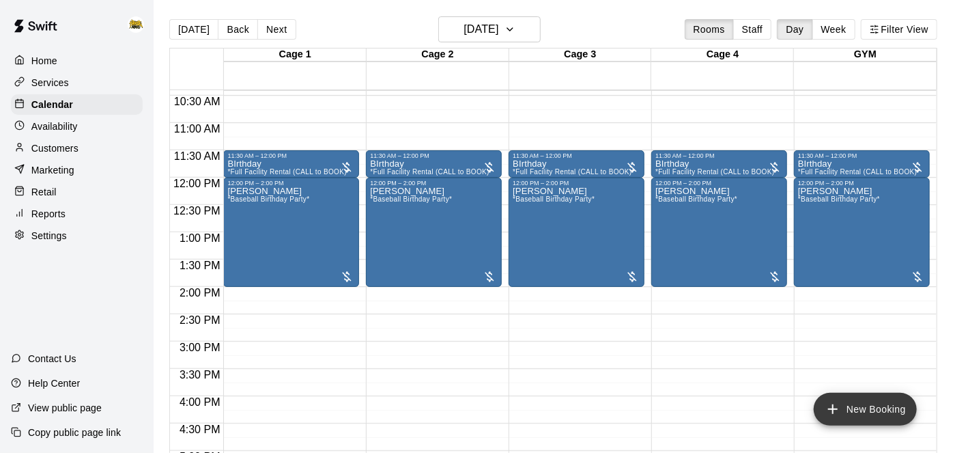
click at [836, 415] on icon "add" at bounding box center [833, 409] width 16 height 16
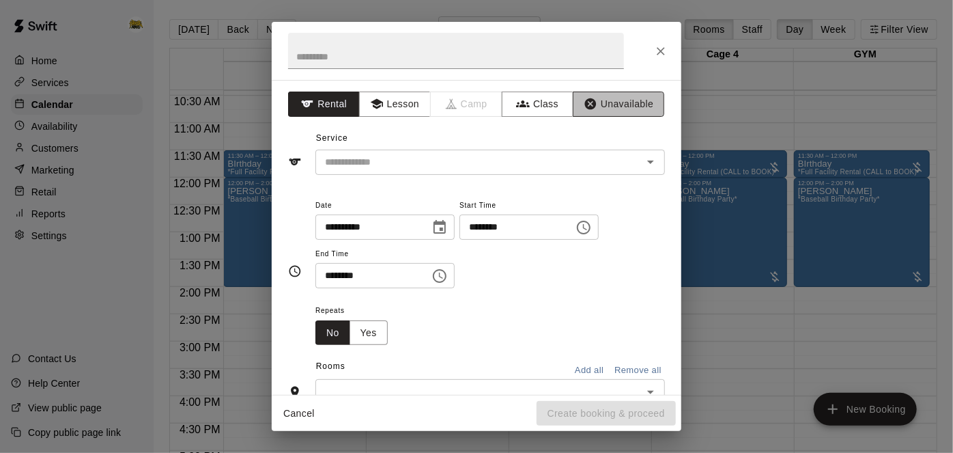
click at [641, 111] on button "Unavailable" at bounding box center [618, 103] width 91 height 25
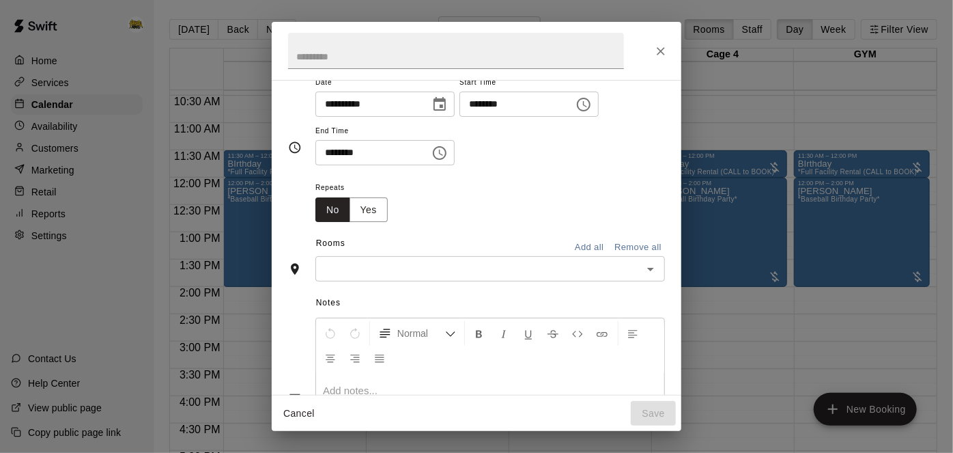
scroll to position [55, 0]
click at [459, 116] on input "********" at bounding box center [511, 103] width 105 height 25
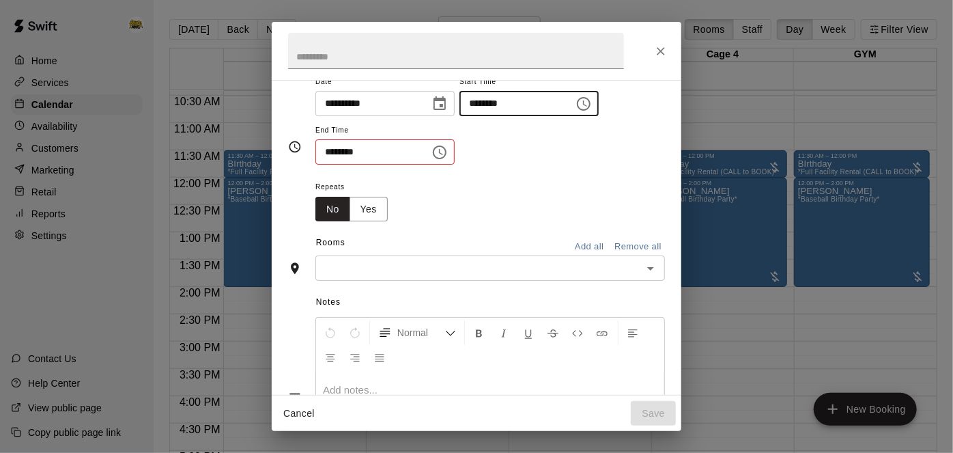
type input "********"
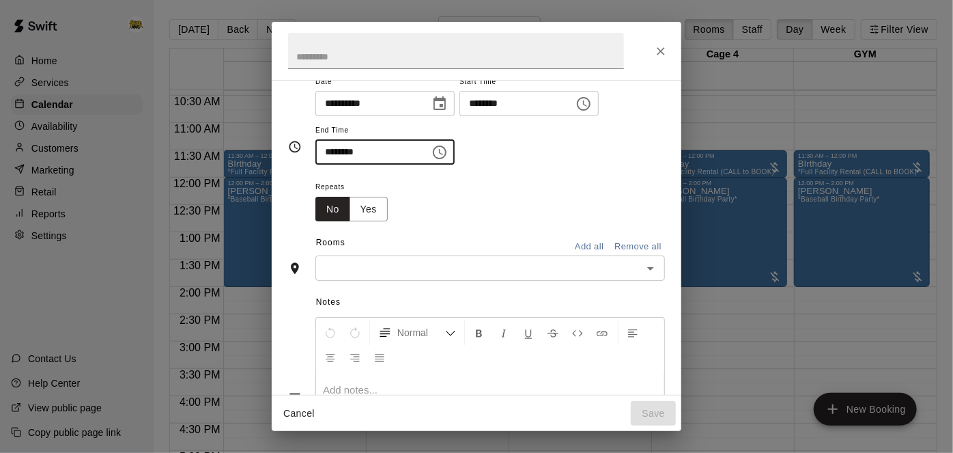
scroll to position [115, 0]
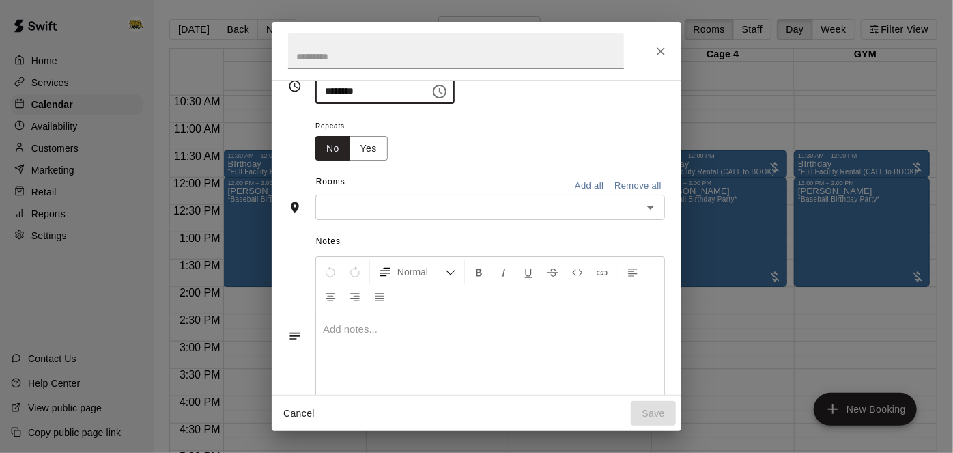
type input "********"
click at [594, 197] on button "Add all" at bounding box center [589, 185] width 44 height 21
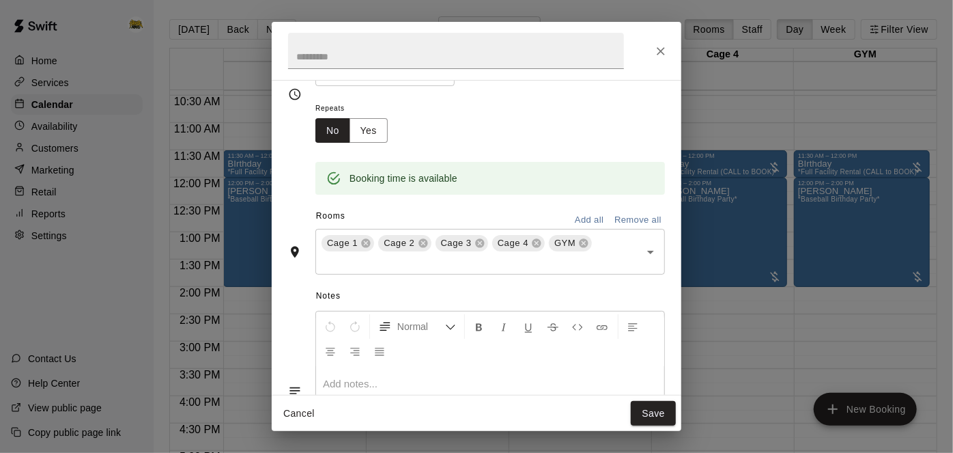
scroll to position [141, 0]
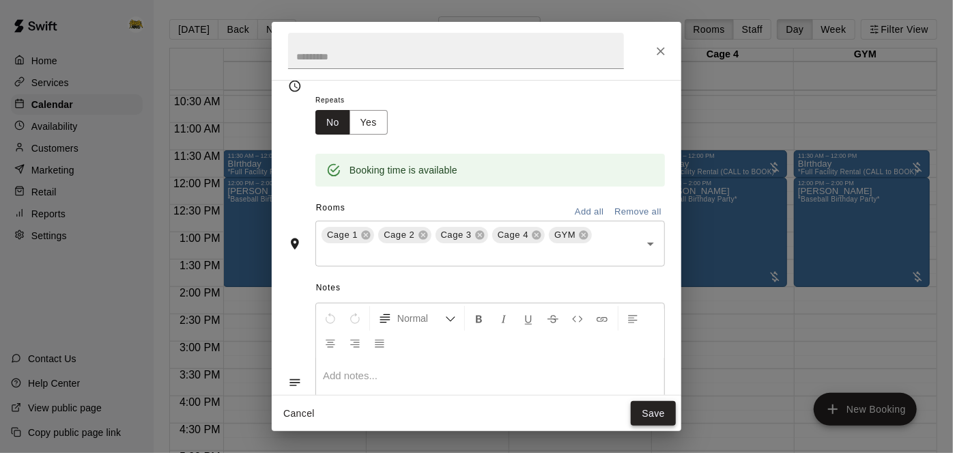
click at [649, 408] on button "Save" at bounding box center [653, 413] width 45 height 25
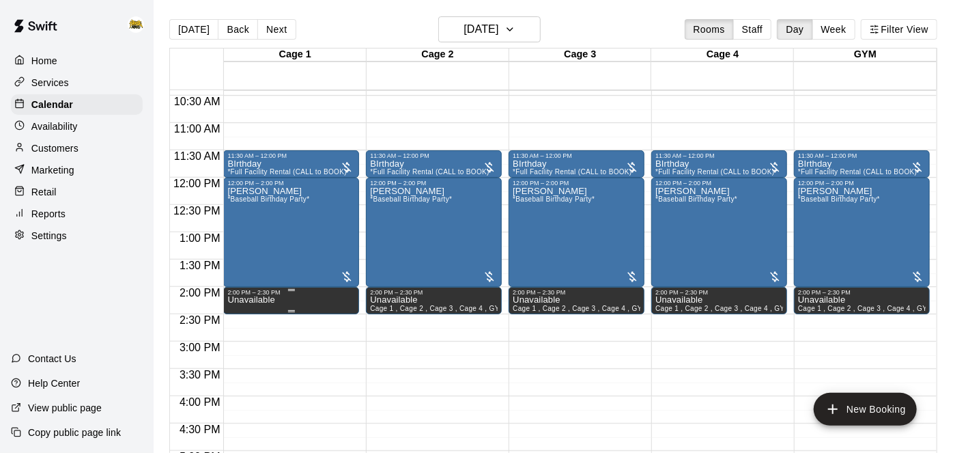
click at [227, 311] on button "edit" at bounding box center [240, 309] width 27 height 27
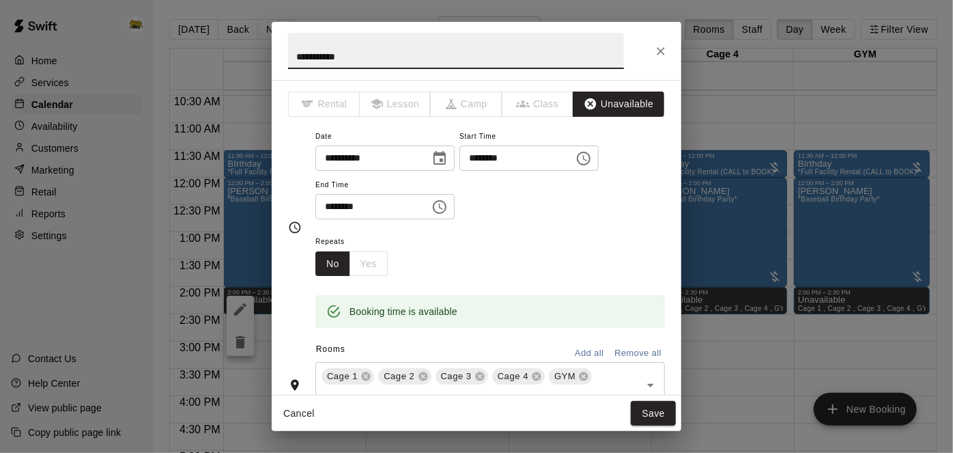
drag, startPoint x: 569, startPoint y: 53, endPoint x: 0, endPoint y: -3, distance: 572.0
click at [0, 0] on html "Home Services Calendar Availability Customers Marketing Retail Reports Settings…" at bounding box center [476, 237] width 953 height 474
type input "**********"
click at [648, 419] on button "Save" at bounding box center [653, 413] width 45 height 25
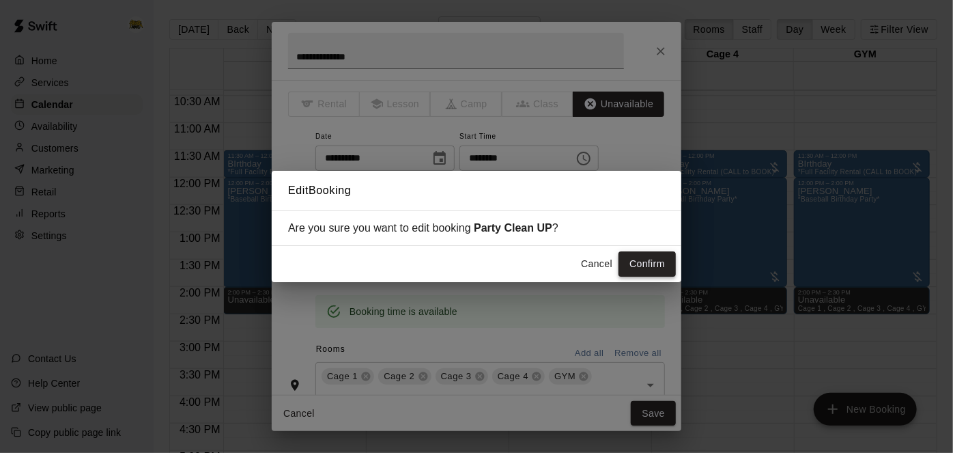
click at [651, 264] on button "Confirm" at bounding box center [646, 263] width 57 height 25
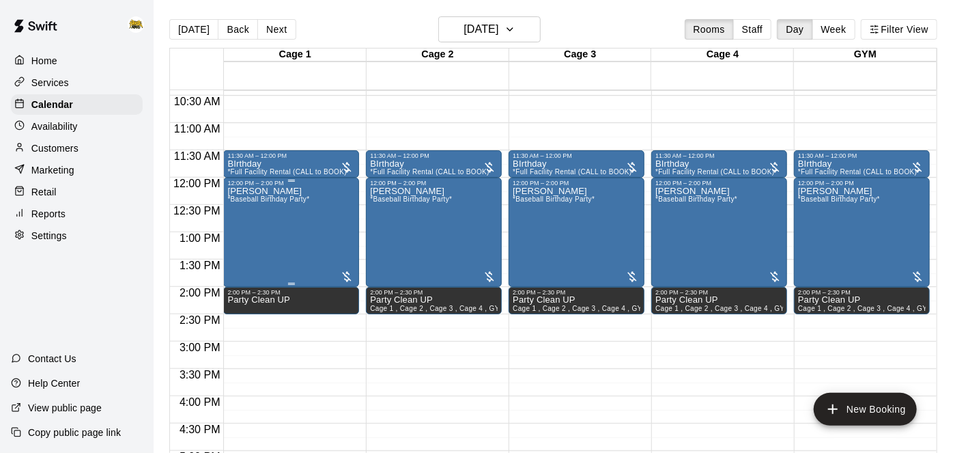
click at [259, 225] on div "[PERSON_NAME] *Baseball Birthday Party*" at bounding box center [268, 412] width 82 height 453
click at [840, 416] on div at bounding box center [476, 226] width 953 height 453
click at [838, 416] on icon "add" at bounding box center [833, 409] width 16 height 16
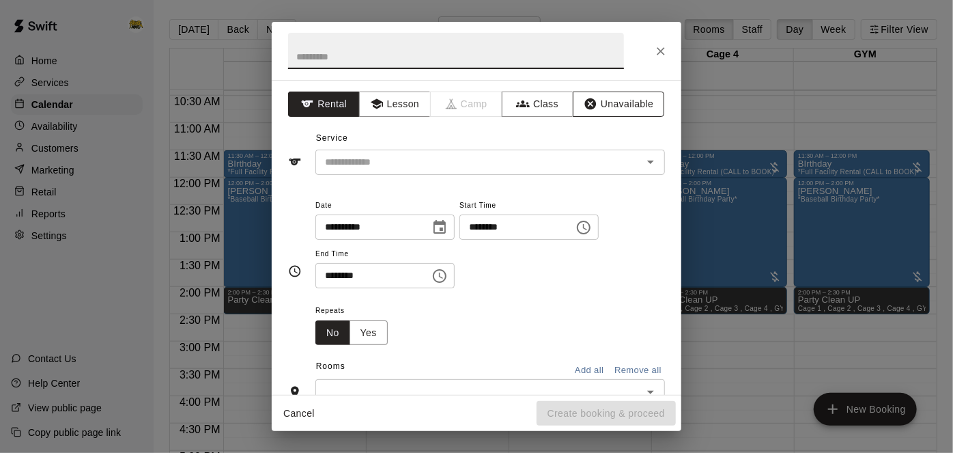
click at [618, 106] on button "Unavailable" at bounding box center [618, 103] width 91 height 25
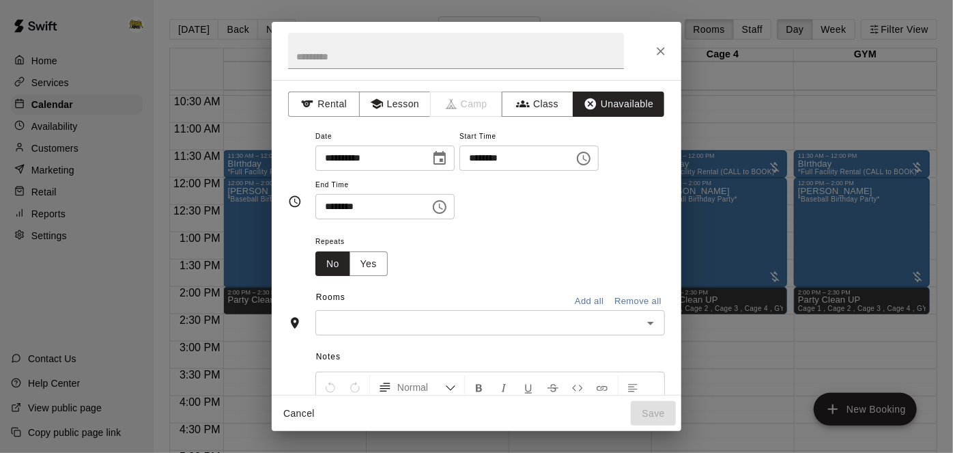
click at [459, 171] on input "********" at bounding box center [511, 157] width 105 height 25
type input "********"
click at [586, 312] on button "Add all" at bounding box center [589, 301] width 44 height 21
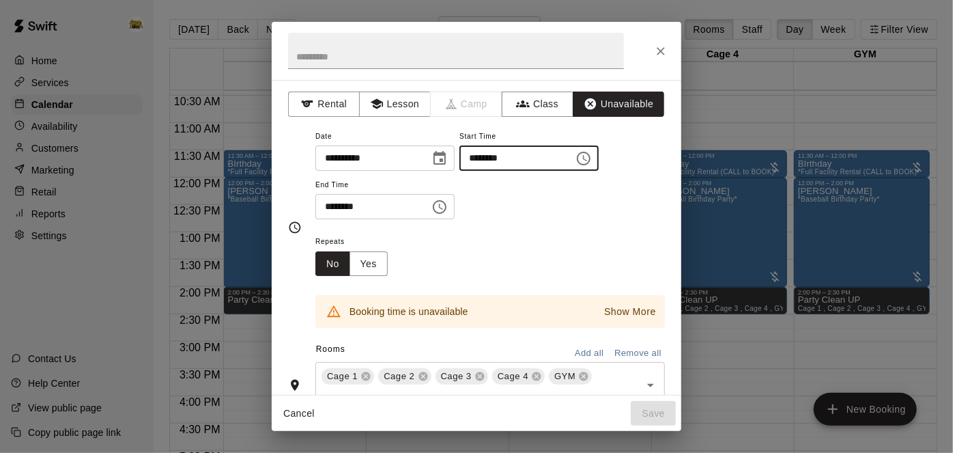
click at [459, 171] on input "********" at bounding box center [511, 157] width 105 height 25
click at [384, 219] on input "********" at bounding box center [367, 206] width 105 height 25
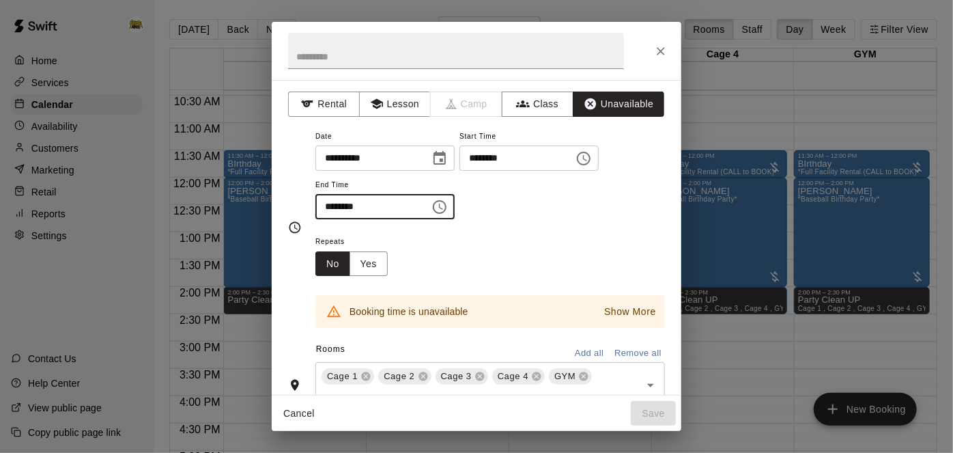
click at [625, 319] on p "Show More" at bounding box center [630, 311] width 52 height 14
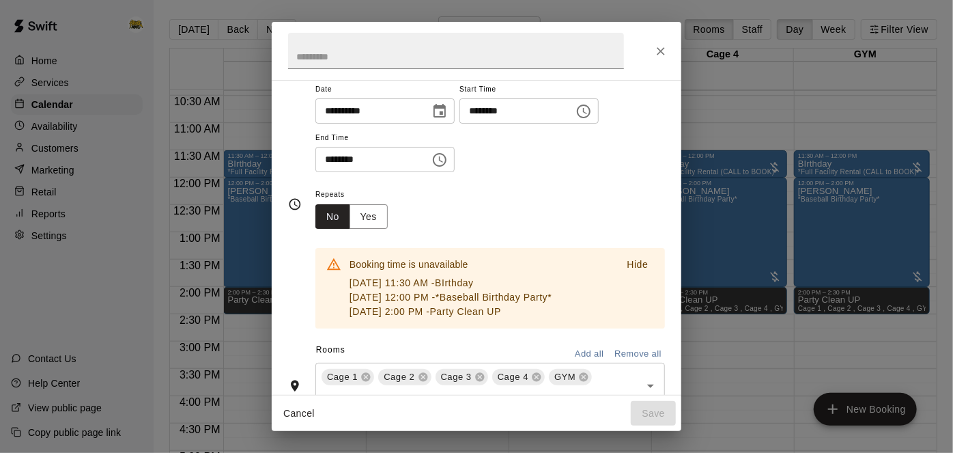
scroll to position [49, 0]
click at [421, 170] on input "********" at bounding box center [367, 157] width 105 height 25
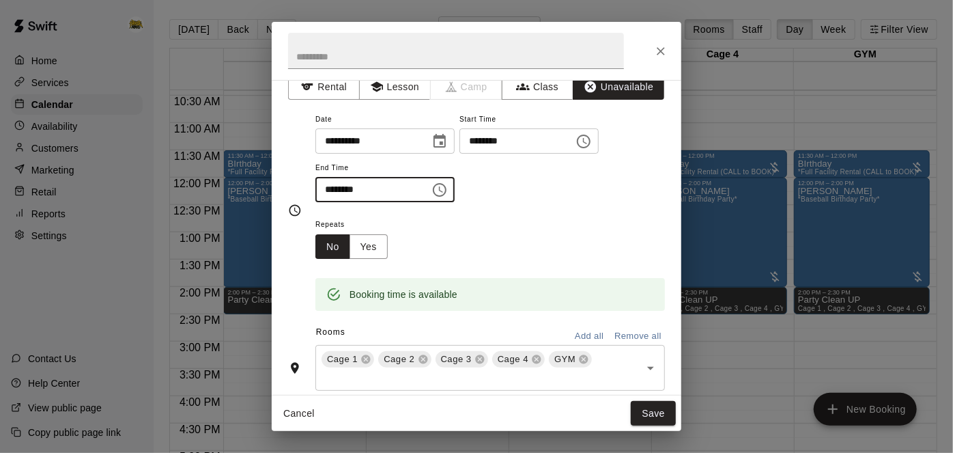
scroll to position [25, 0]
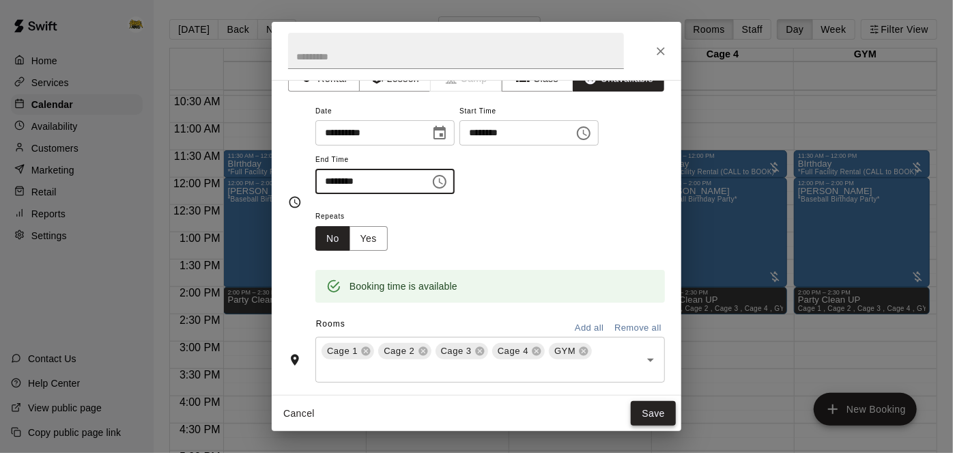
type input "********"
click at [662, 414] on button "Save" at bounding box center [653, 413] width 45 height 25
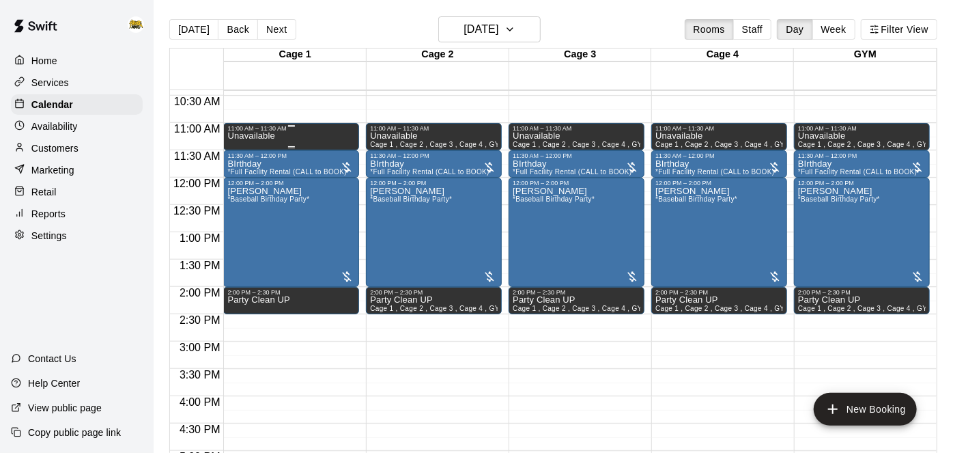
click at [298, 133] on div "Unavailable" at bounding box center [291, 358] width 128 height 453
click at [238, 148] on icon "edit" at bounding box center [240, 145] width 12 height 12
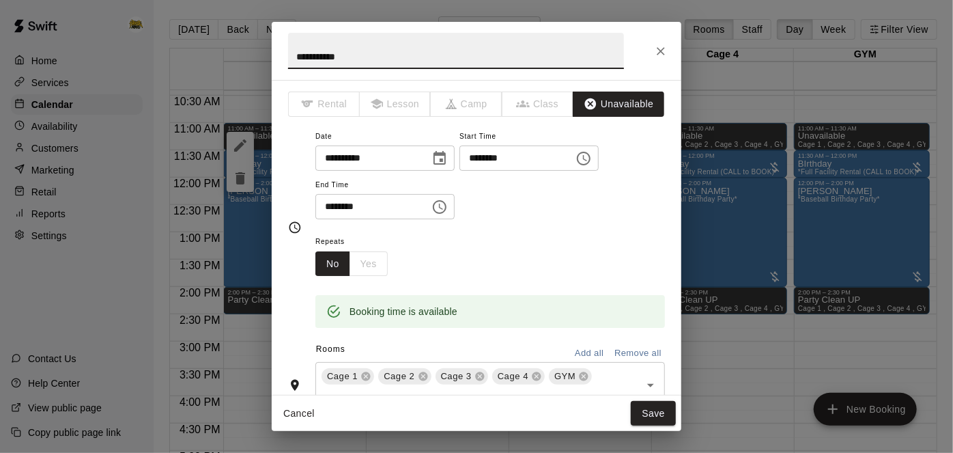
drag, startPoint x: 476, startPoint y: 51, endPoint x: 40, endPoint y: 39, distance: 437.1
click at [40, 39] on div "**********" at bounding box center [476, 226] width 953 height 453
type input "**********"
click at [655, 412] on button "Save" at bounding box center [653, 413] width 45 height 25
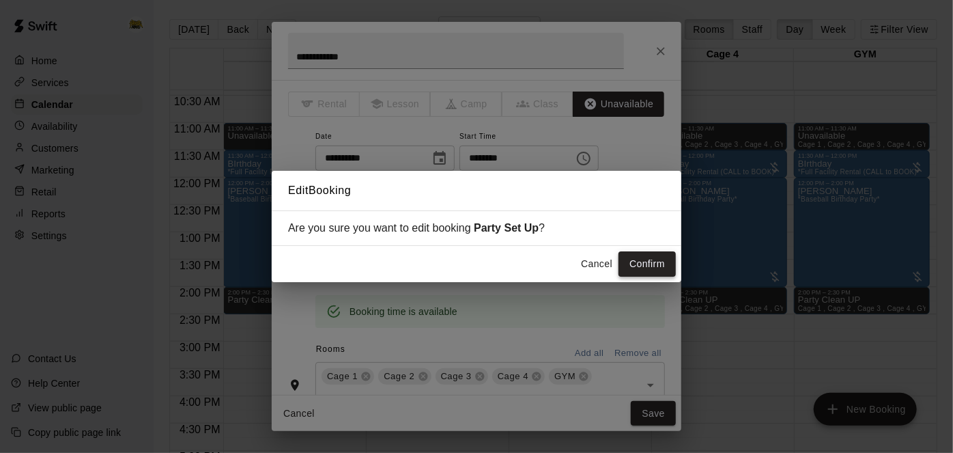
click at [647, 261] on button "Confirm" at bounding box center [646, 263] width 57 height 25
